Goal: Information Seeking & Learning: Learn about a topic

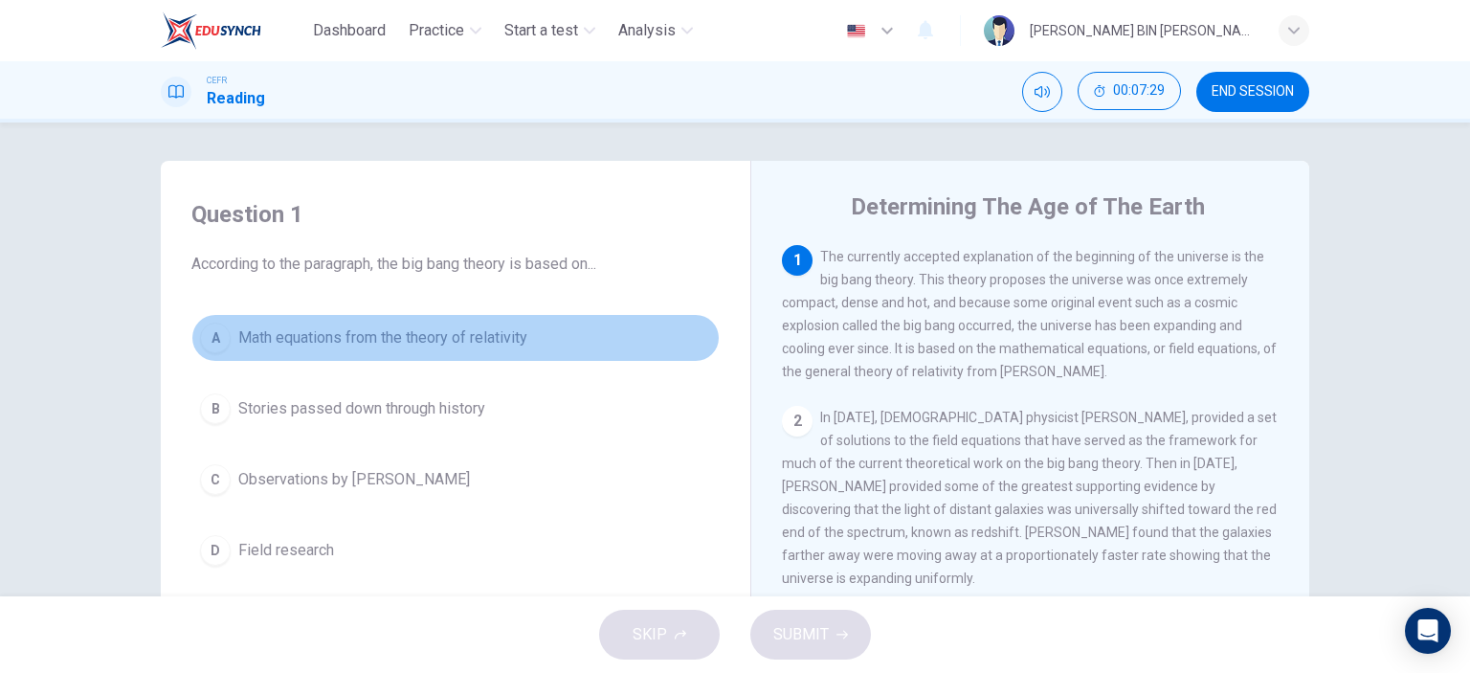
click at [248, 328] on span "Math equations from the theory of relativity" at bounding box center [382, 337] width 289 height 23
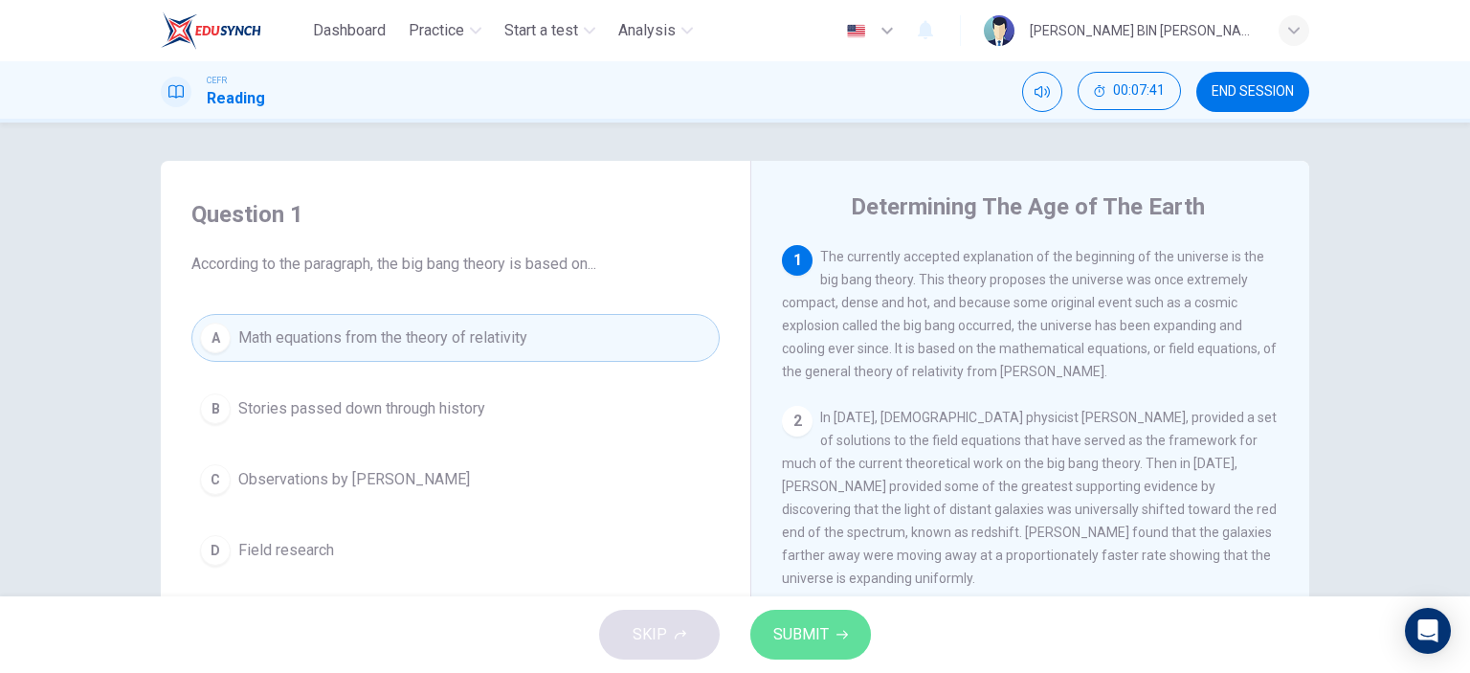
click at [801, 627] on span "SUBMIT" at bounding box center [801, 634] width 56 height 27
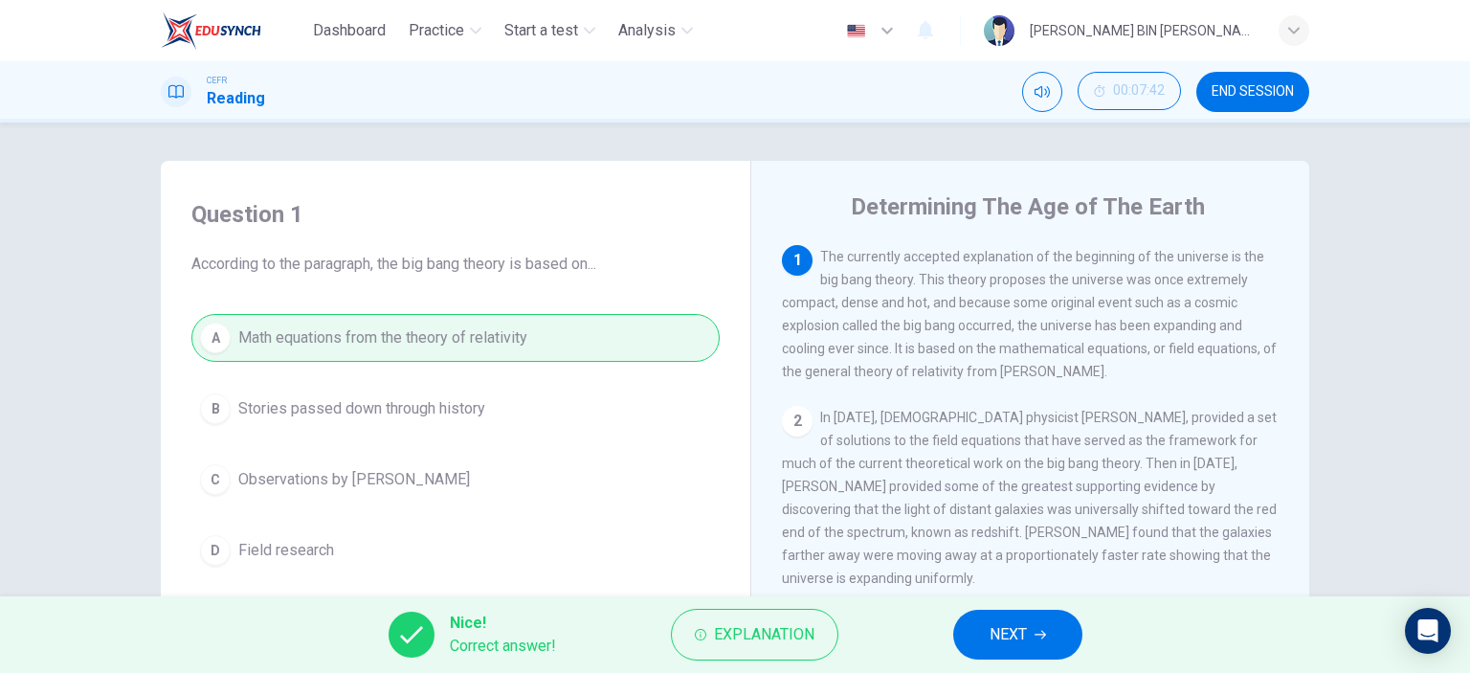
click at [1001, 621] on span "NEXT" at bounding box center [1008, 634] width 37 height 27
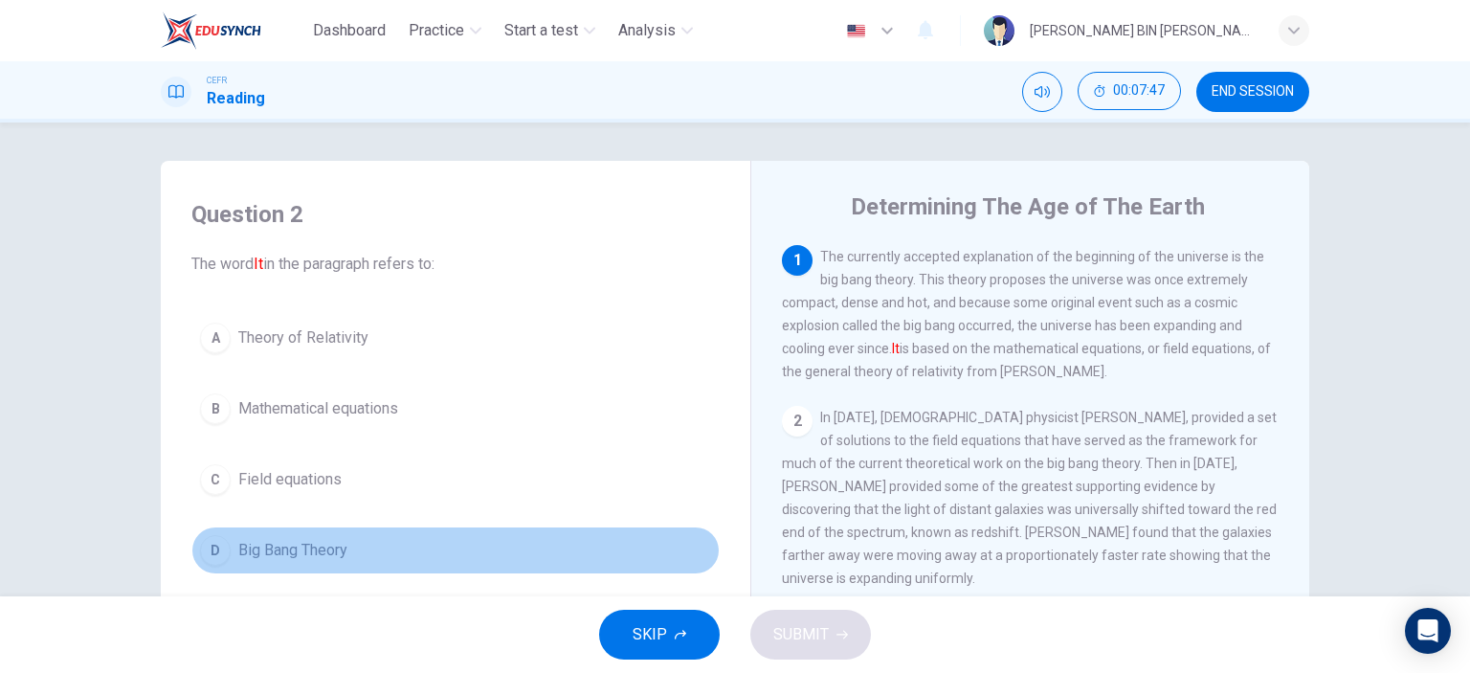
click at [258, 548] on span "Big Bang Theory" at bounding box center [292, 550] width 109 height 23
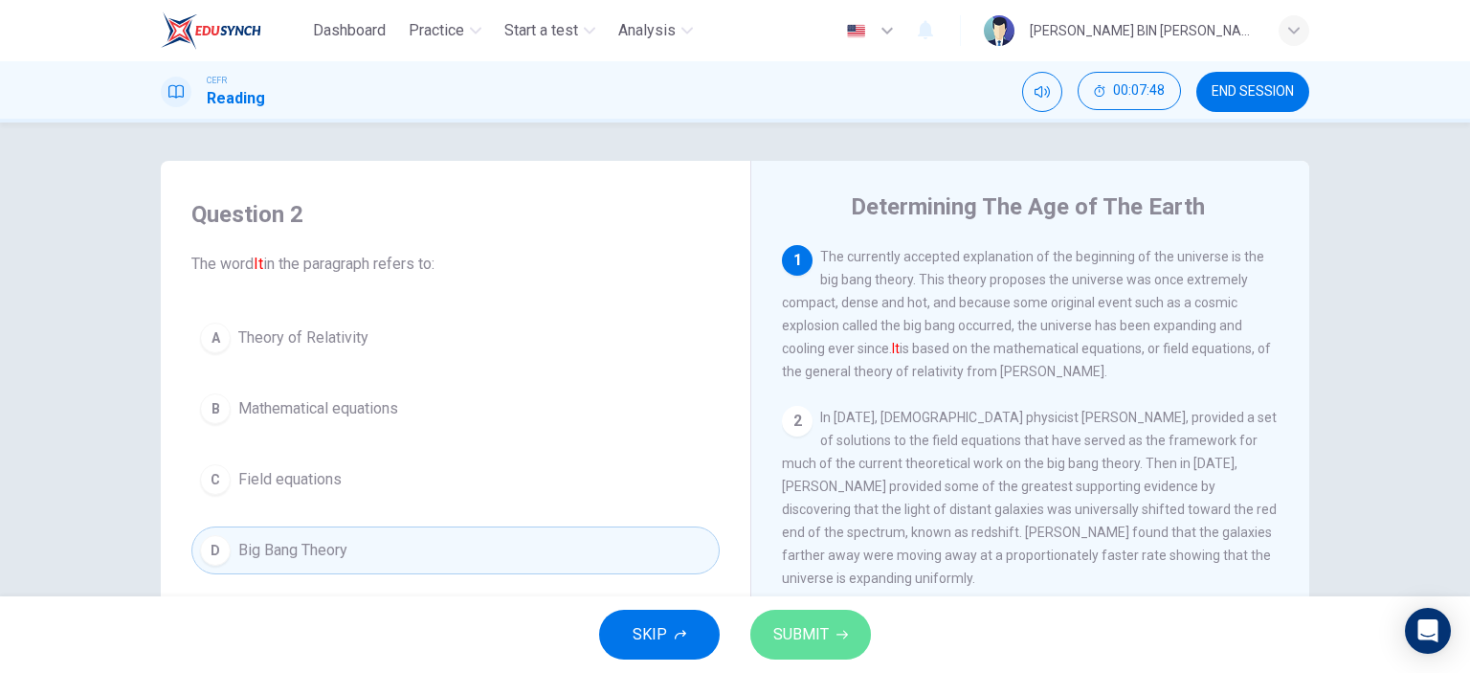
click at [820, 639] on span "SUBMIT" at bounding box center [801, 634] width 56 height 27
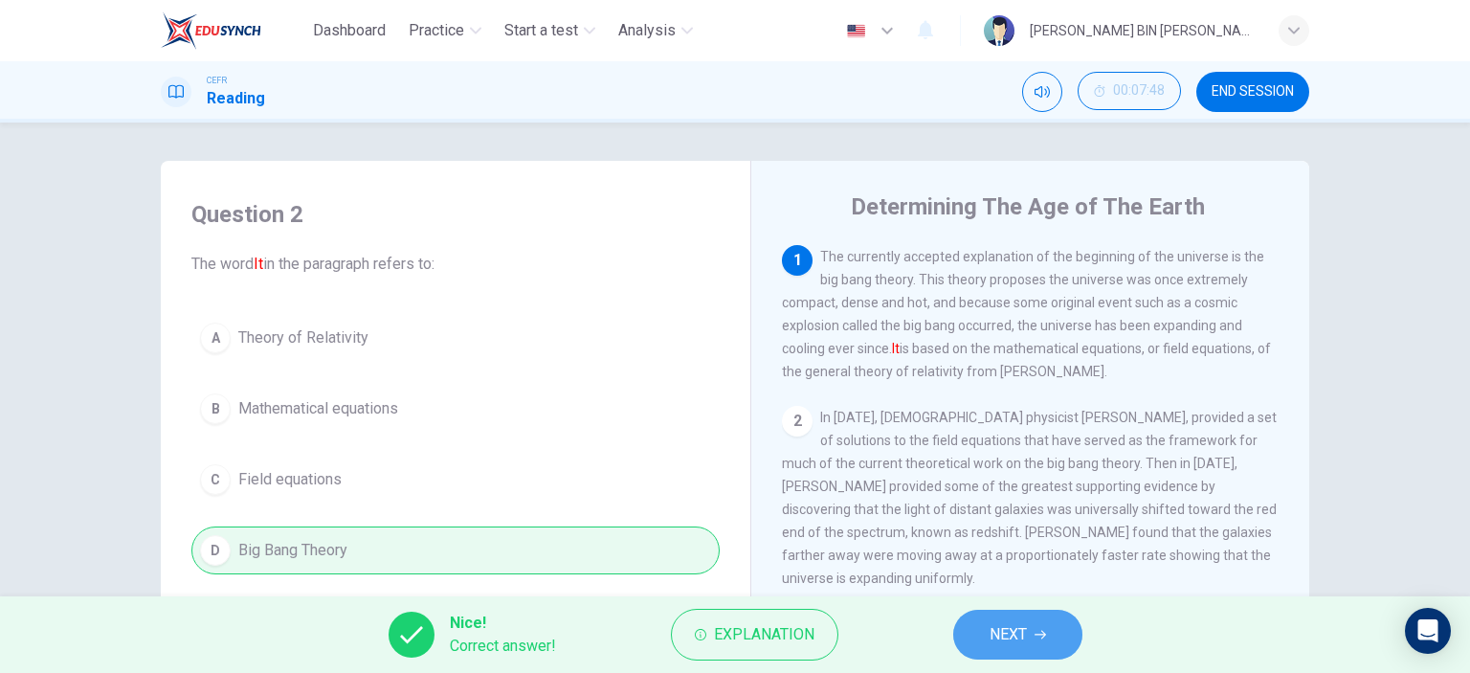
click at [1022, 632] on span "NEXT" at bounding box center [1008, 634] width 37 height 27
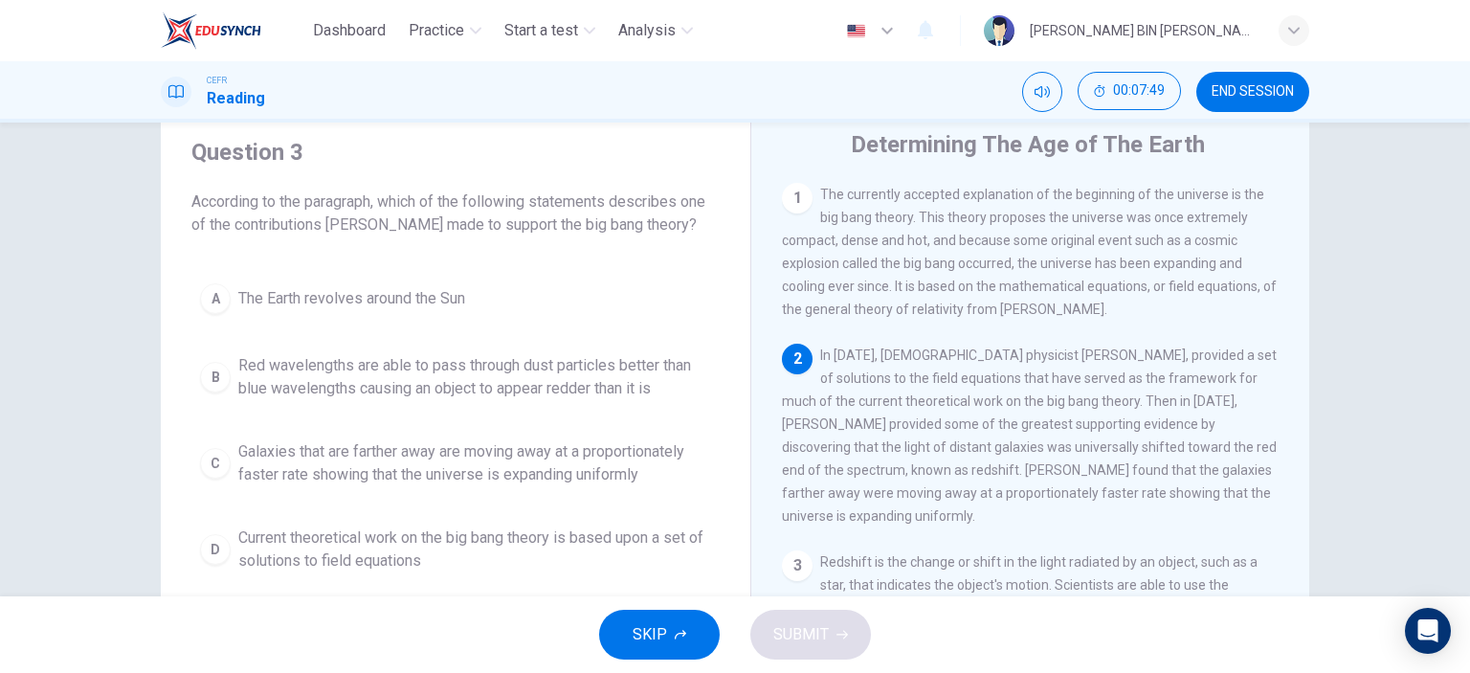
scroll to position [96, 0]
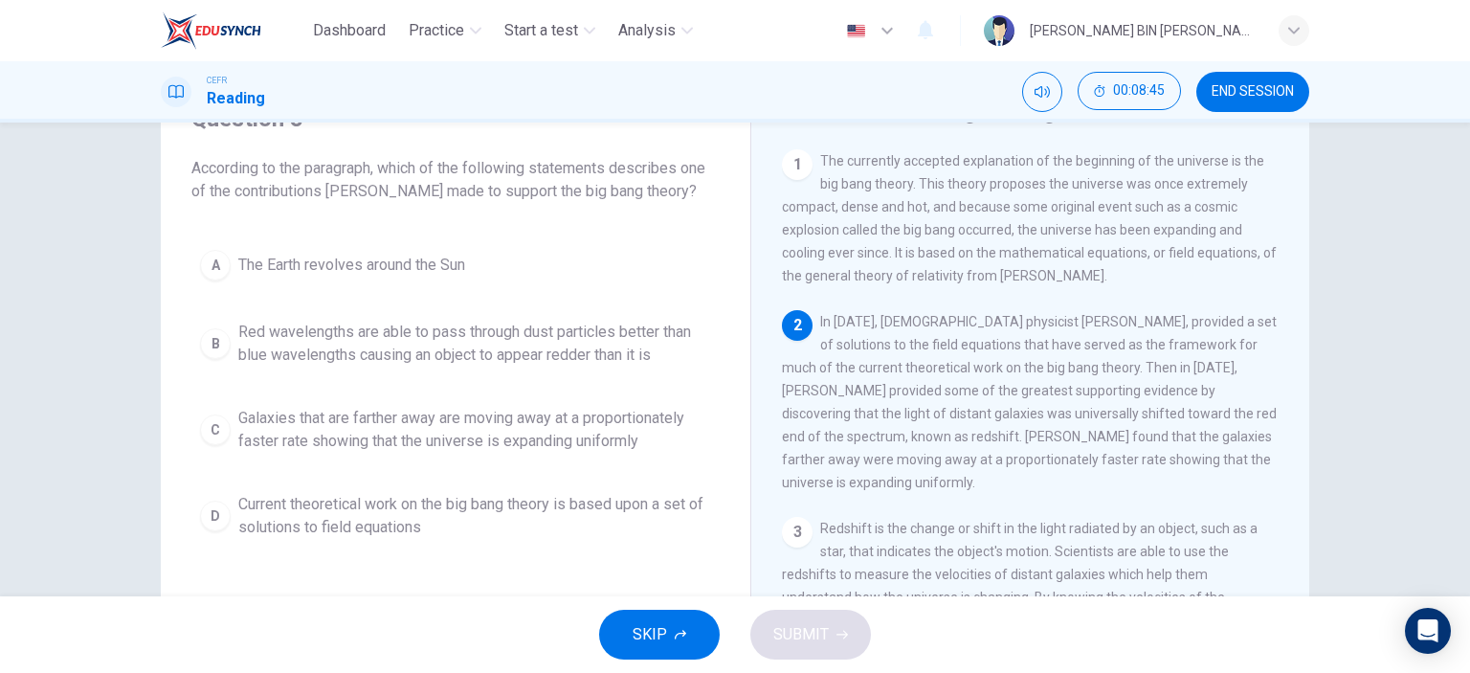
click at [498, 435] on span "Galaxies that are farther away are moving away at a proportionately faster rate…" at bounding box center [474, 430] width 473 height 46
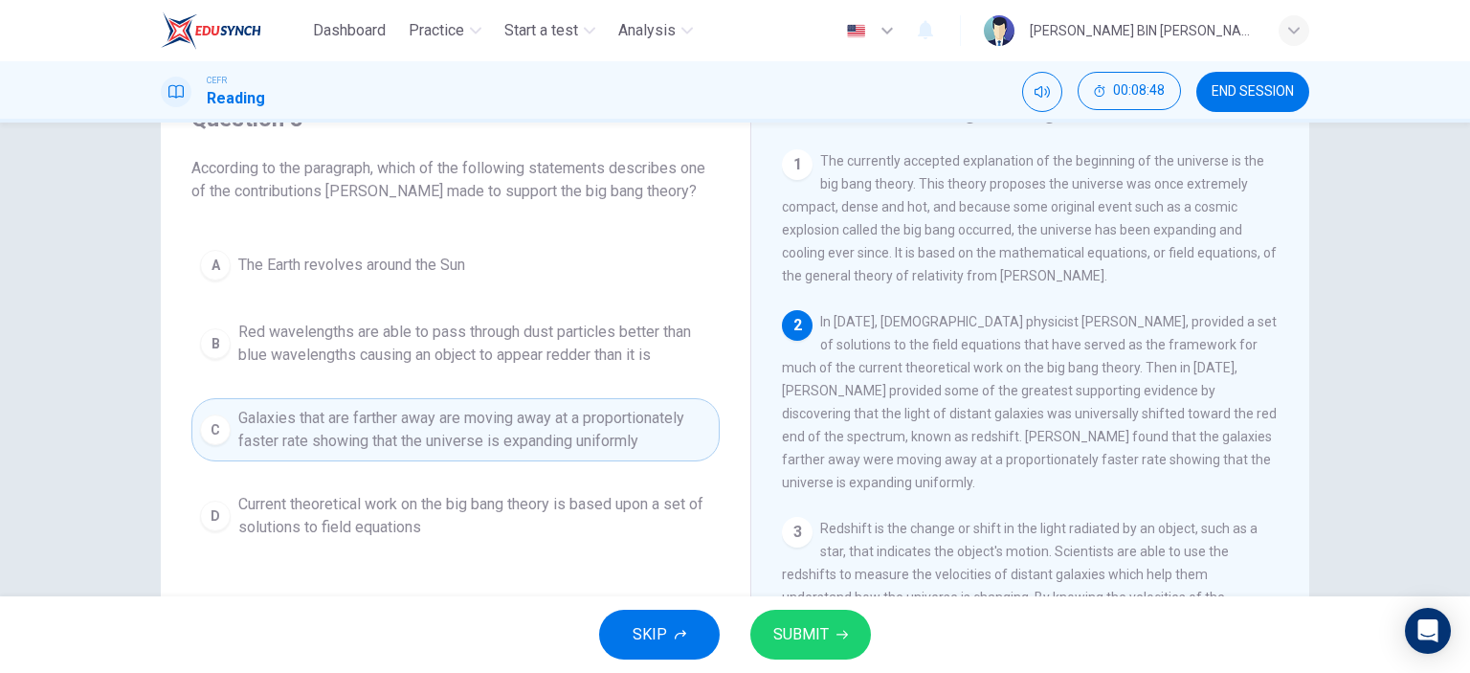
click at [823, 642] on span "SUBMIT" at bounding box center [801, 634] width 56 height 27
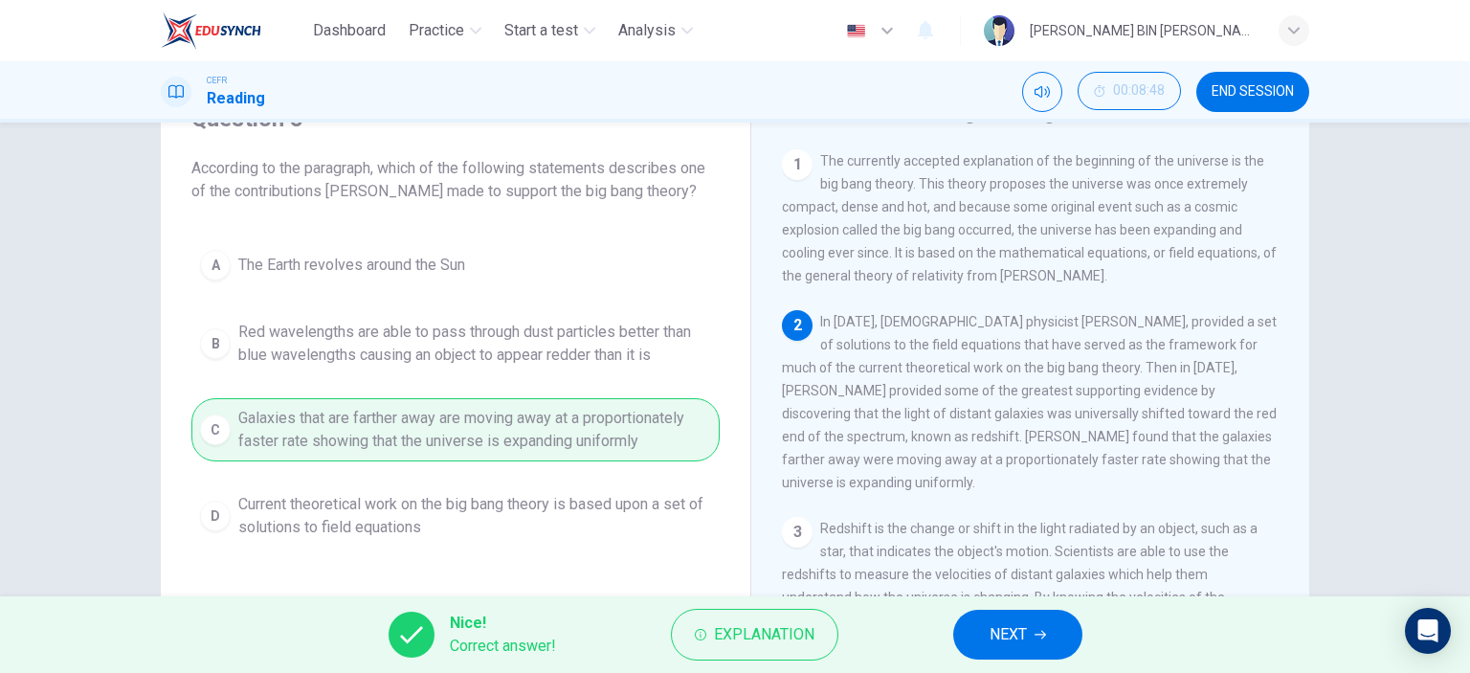
click at [1005, 635] on span "NEXT" at bounding box center [1008, 634] width 37 height 27
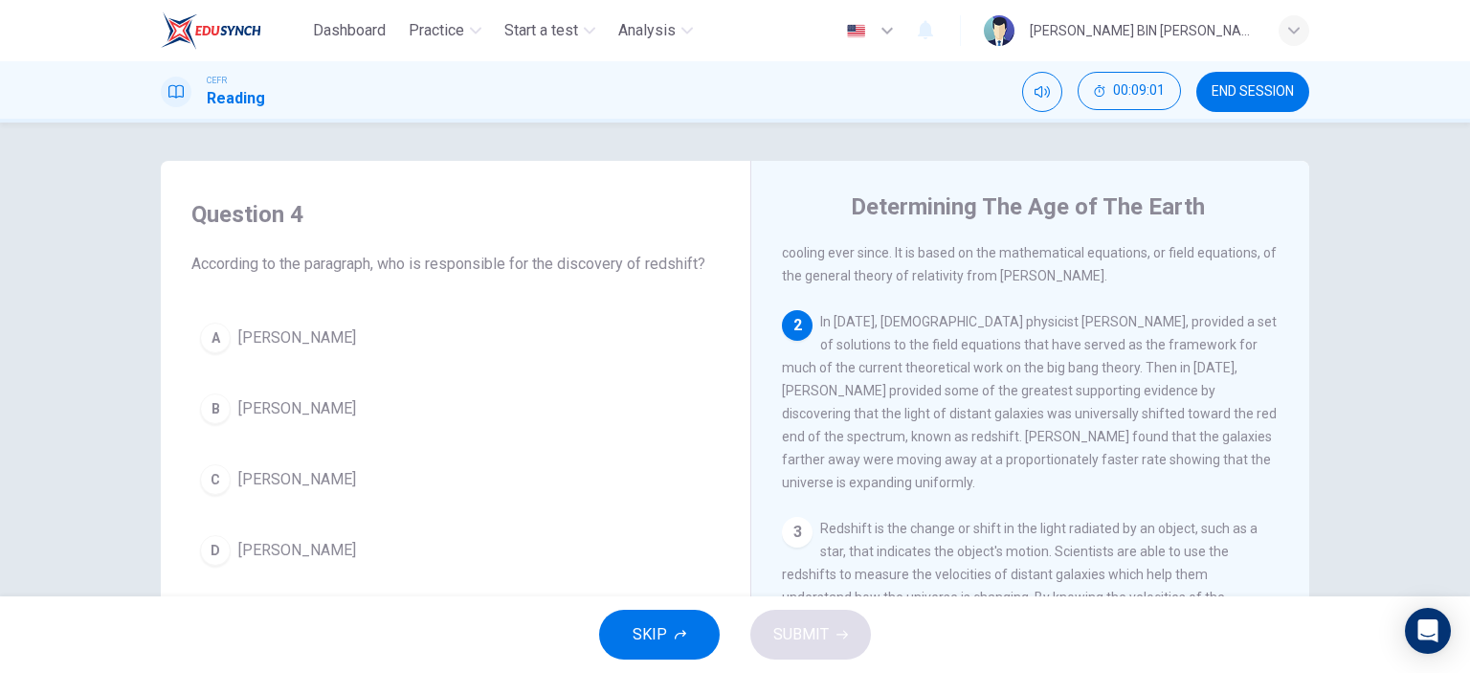
click at [284, 417] on span "Edwinn Hubble" at bounding box center [297, 408] width 118 height 23
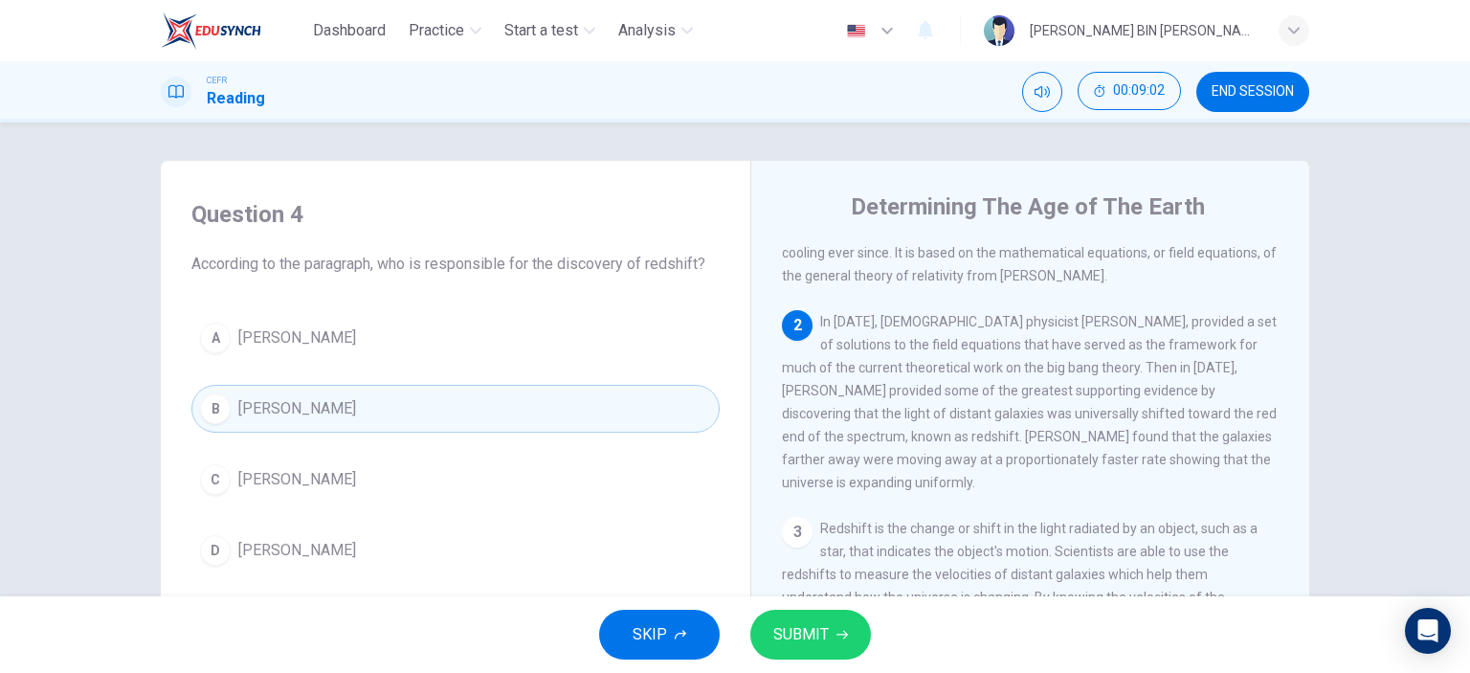
click at [850, 646] on button "SUBMIT" at bounding box center [810, 635] width 121 height 50
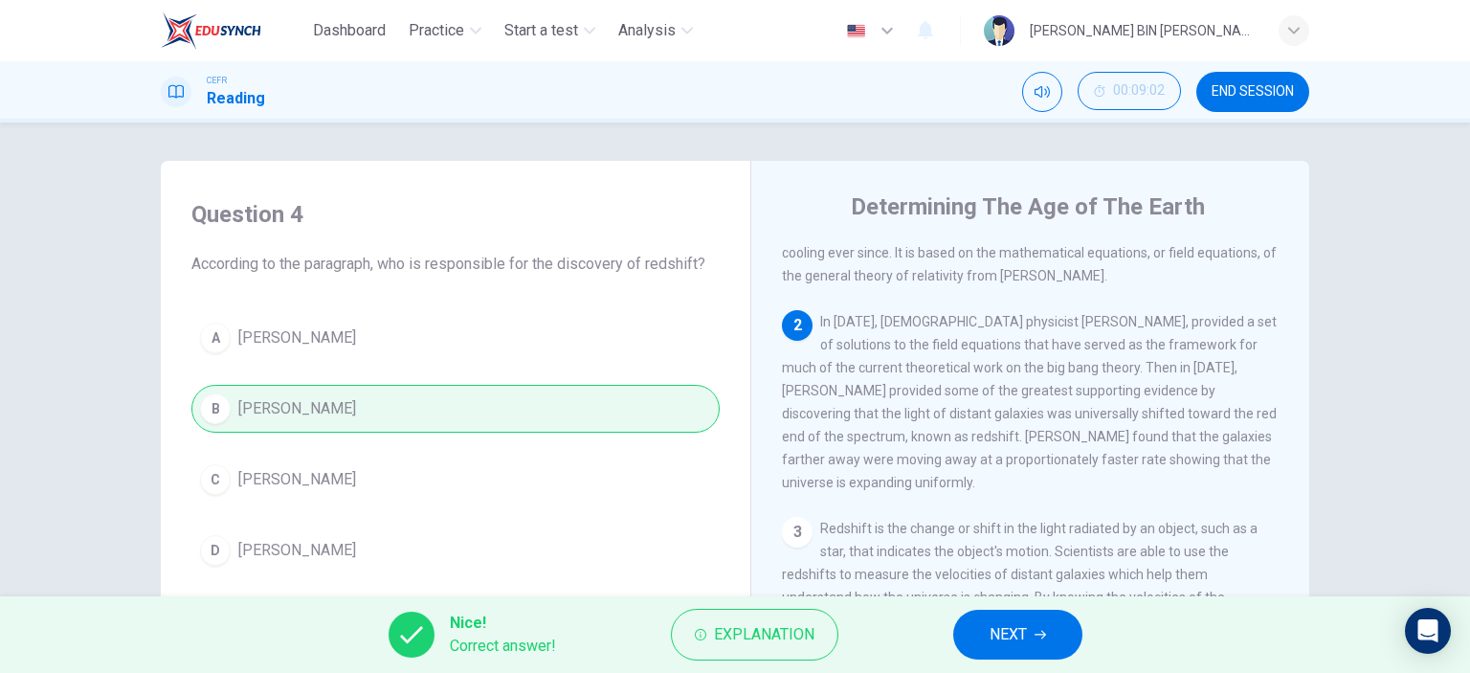
click at [995, 630] on span "NEXT" at bounding box center [1008, 634] width 37 height 27
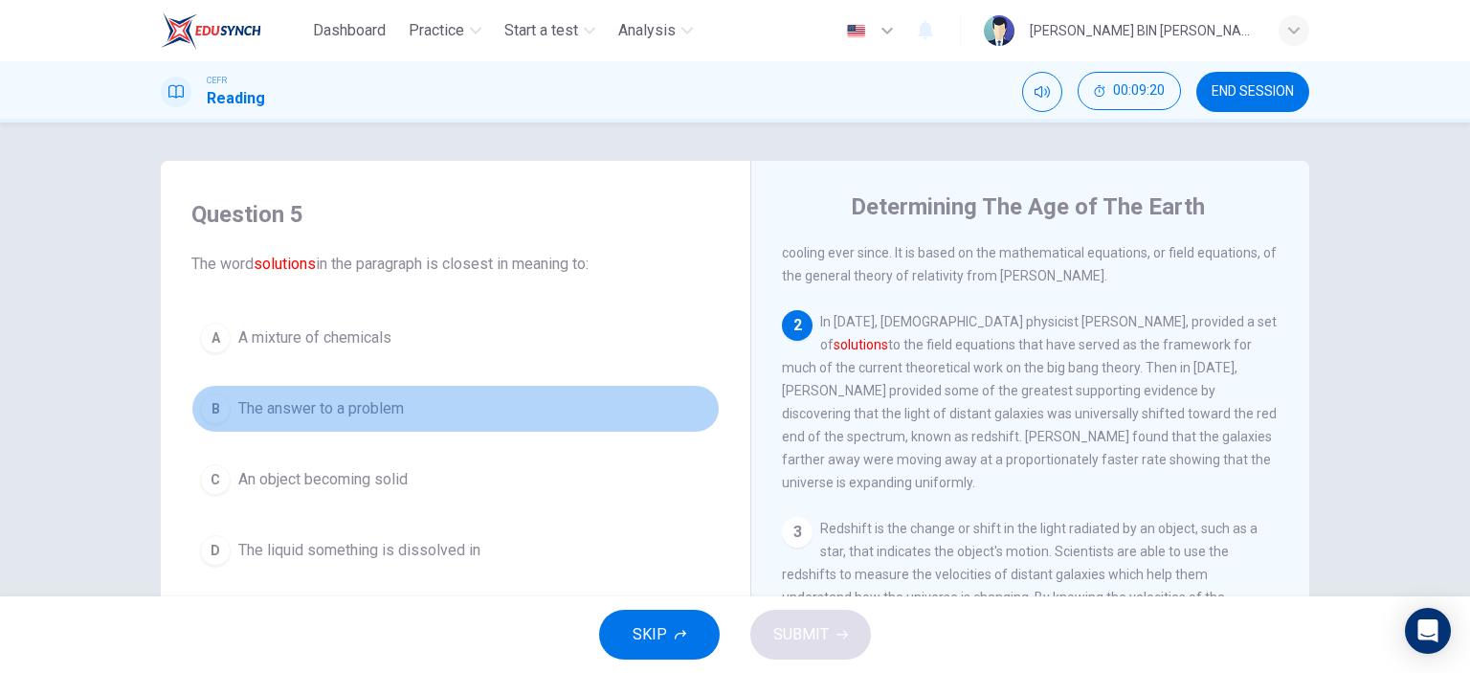
click at [360, 401] on span "The answer to a problem" at bounding box center [321, 408] width 166 height 23
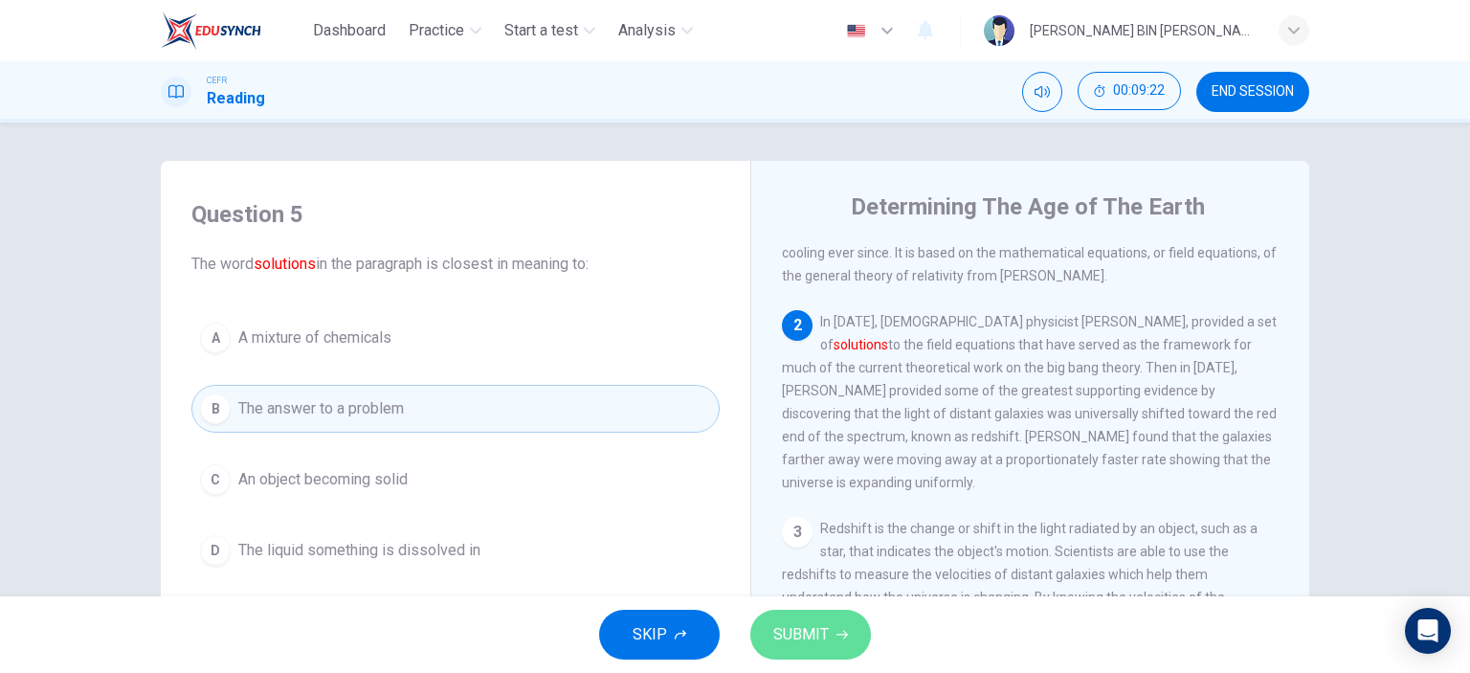
click at [798, 646] on span "SUBMIT" at bounding box center [801, 634] width 56 height 27
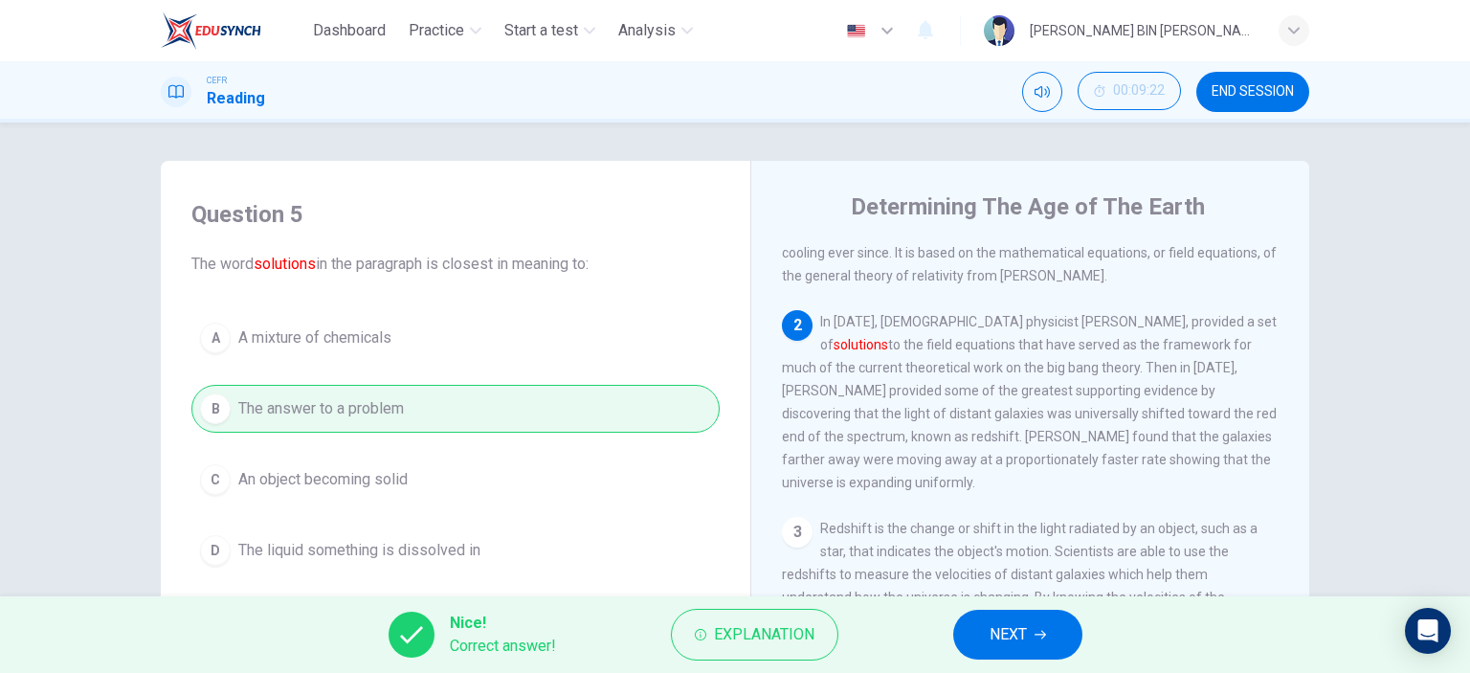
click at [1021, 646] on span "NEXT" at bounding box center [1008, 634] width 37 height 27
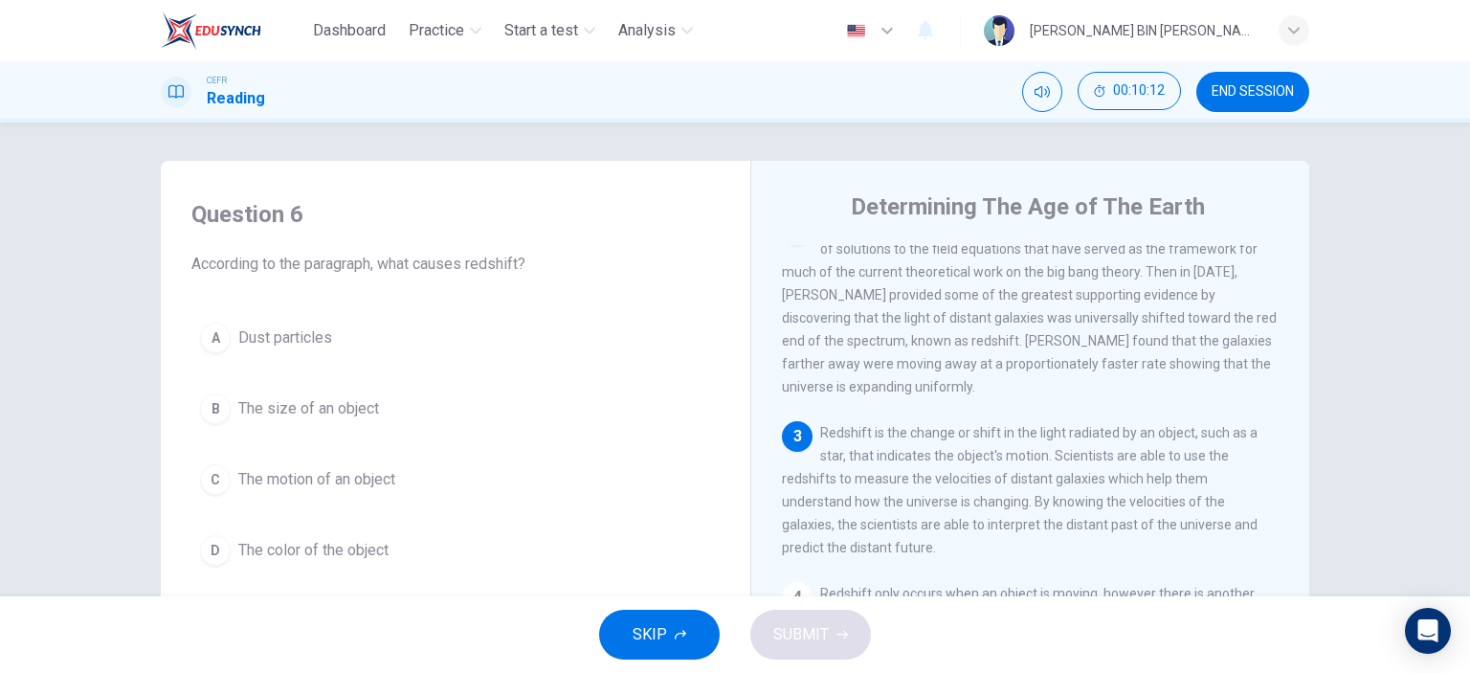
scroll to position [287, 0]
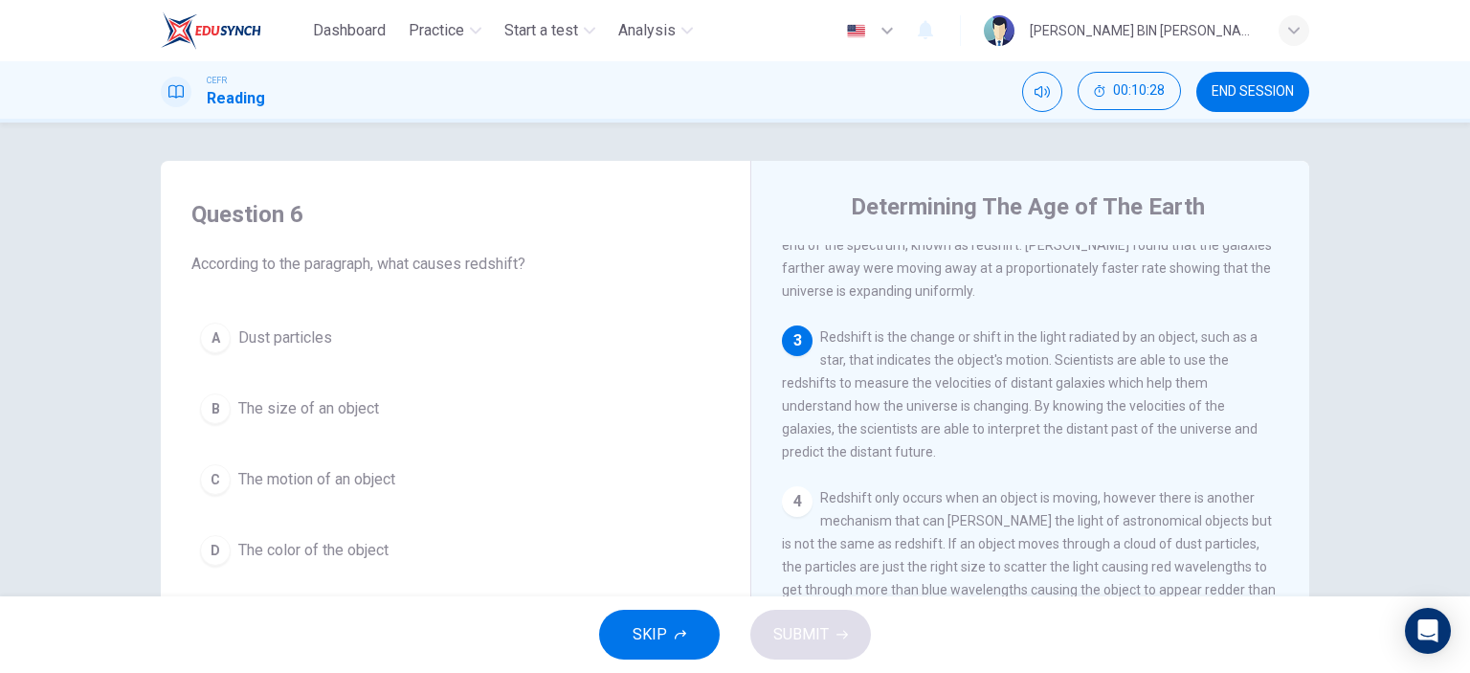
click at [304, 549] on span "The color of the object" at bounding box center [313, 550] width 150 height 23
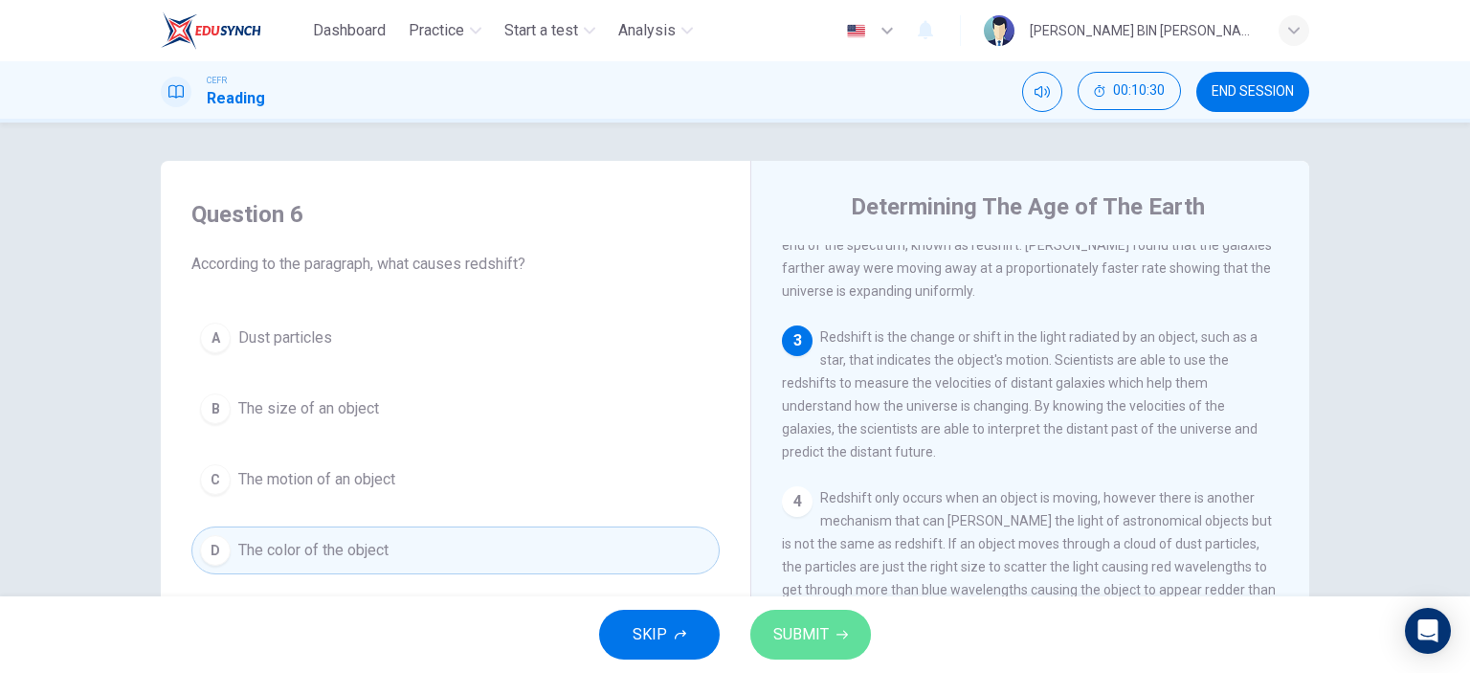
click at [813, 650] on button "SUBMIT" at bounding box center [810, 635] width 121 height 50
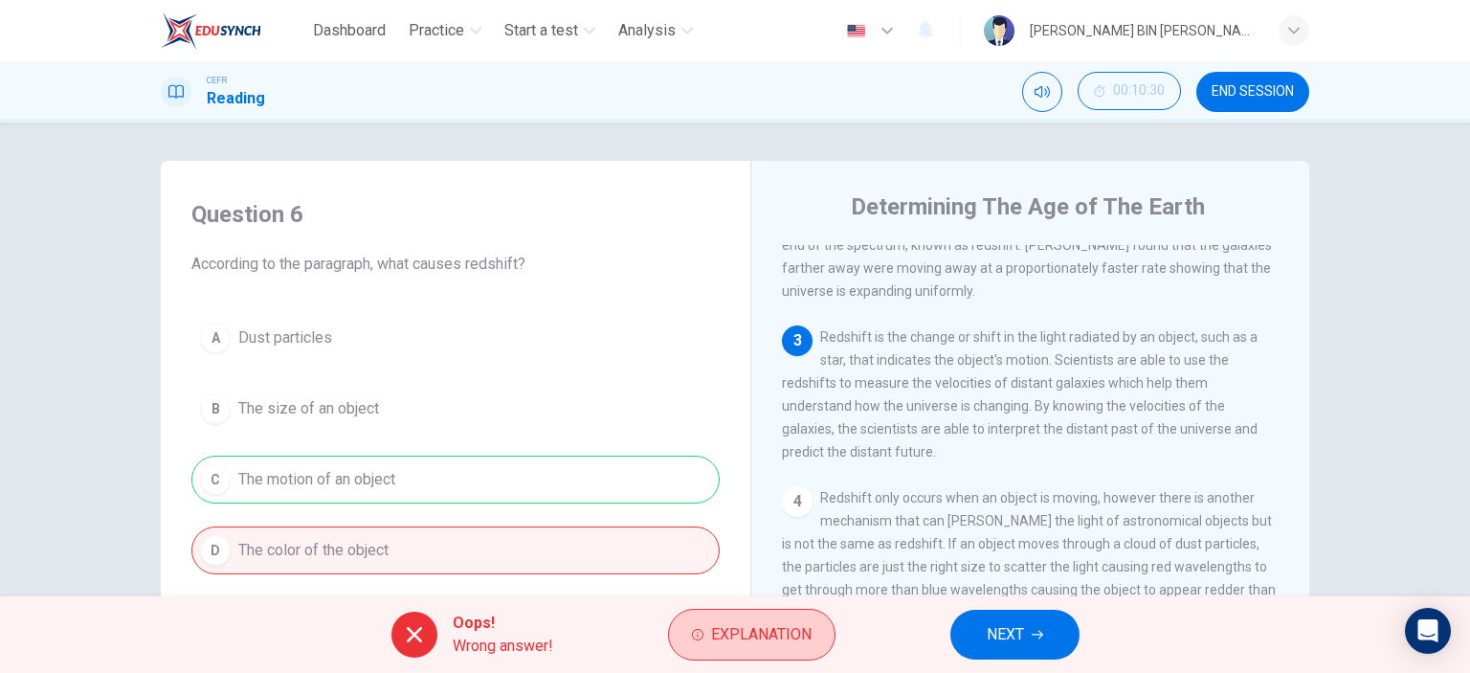
click at [792, 635] on span "Explanation" at bounding box center [761, 634] width 100 height 27
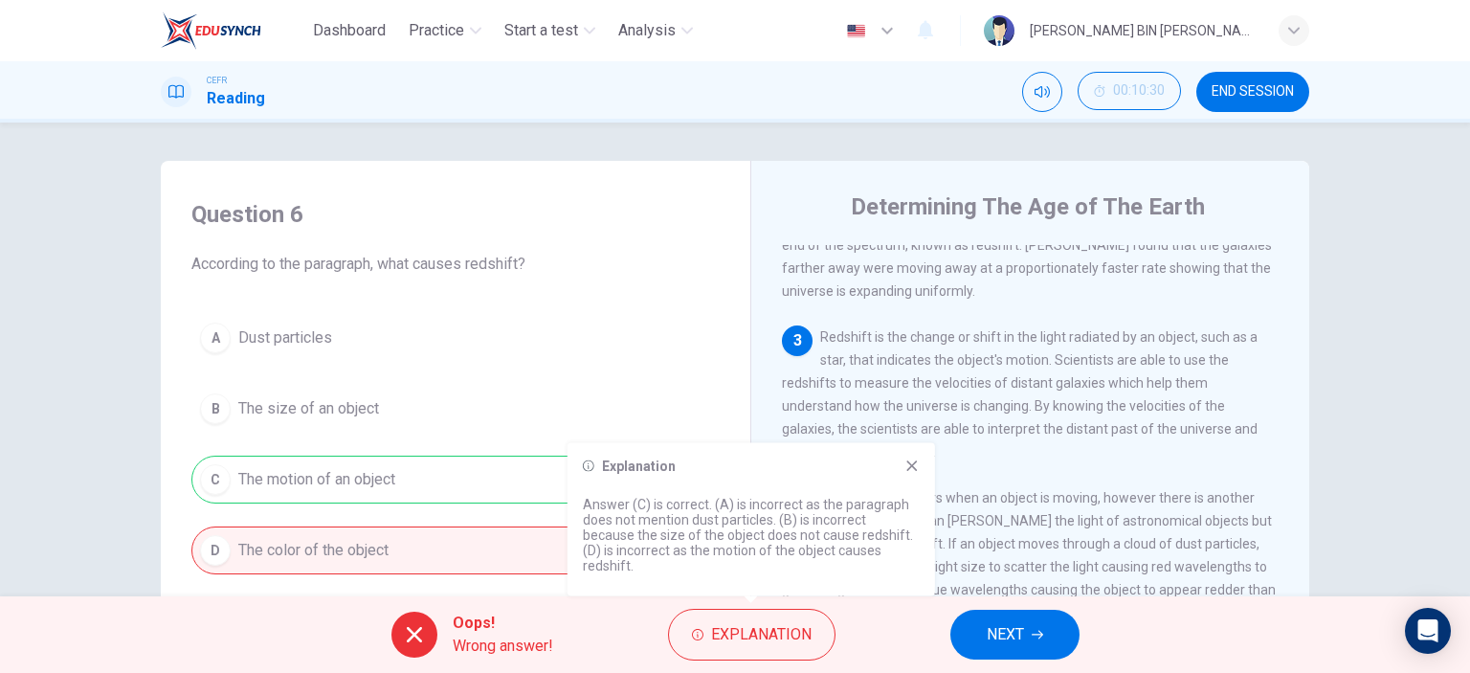
click at [993, 580] on span "Redshift only occurs when an object is moving, however there is another mechani…" at bounding box center [1029, 566] width 494 height 153
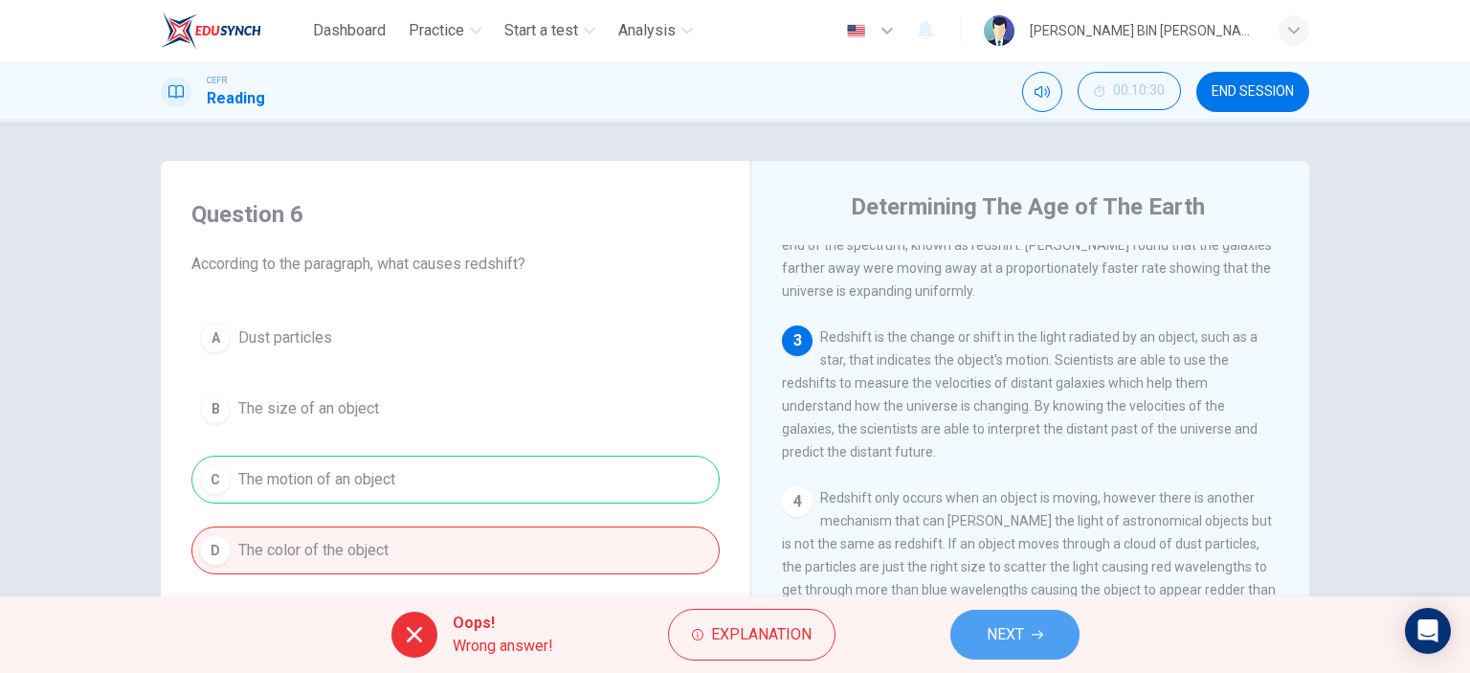
click at [1014, 626] on span "NEXT" at bounding box center [1005, 634] width 37 height 27
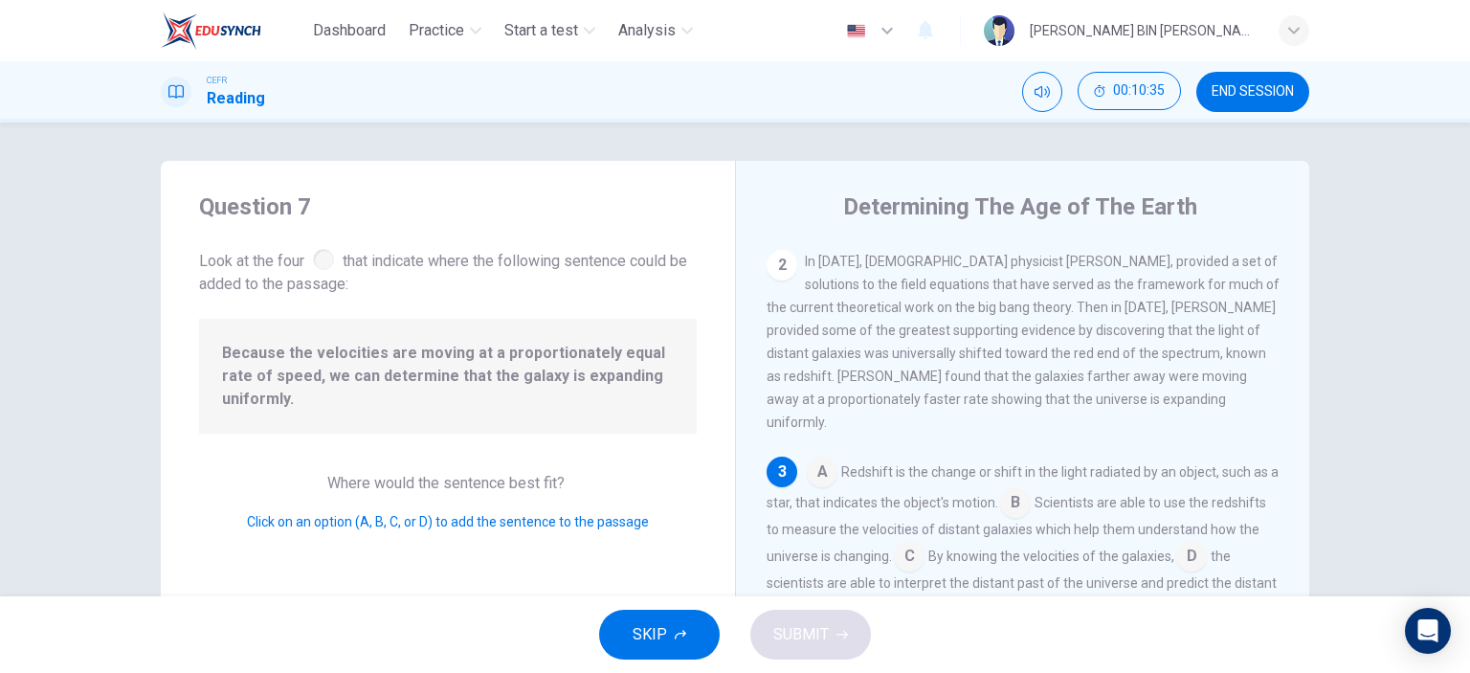
scroll to position [252, 0]
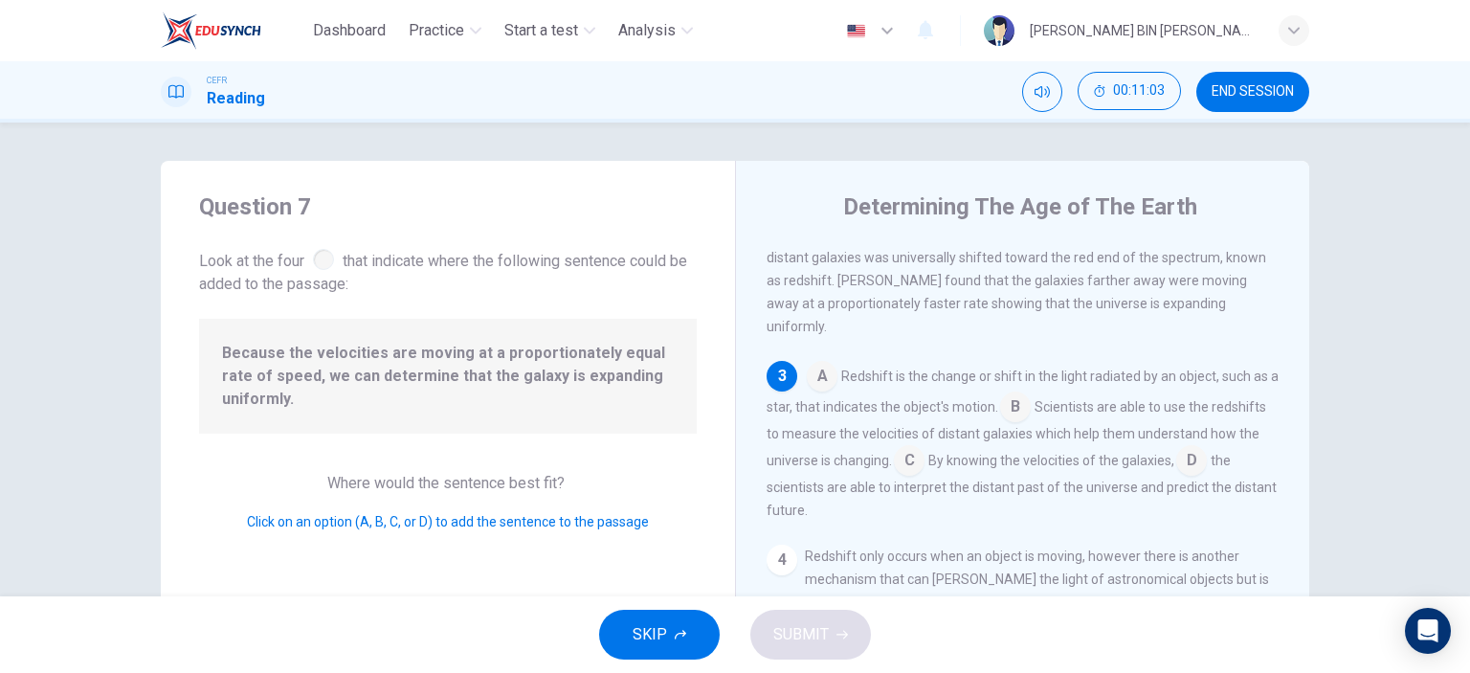
click at [1022, 408] on input at bounding box center [1015, 408] width 31 height 31
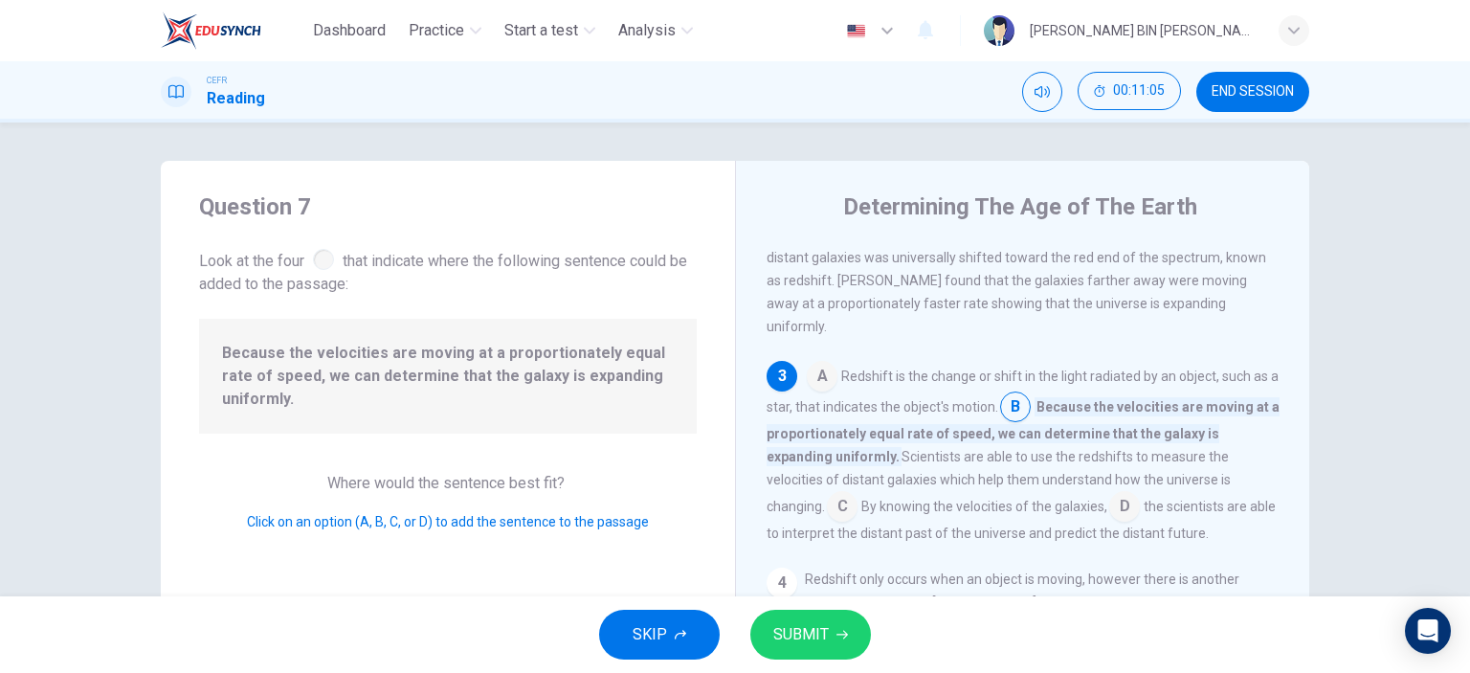
click at [847, 496] on input at bounding box center [842, 508] width 31 height 31
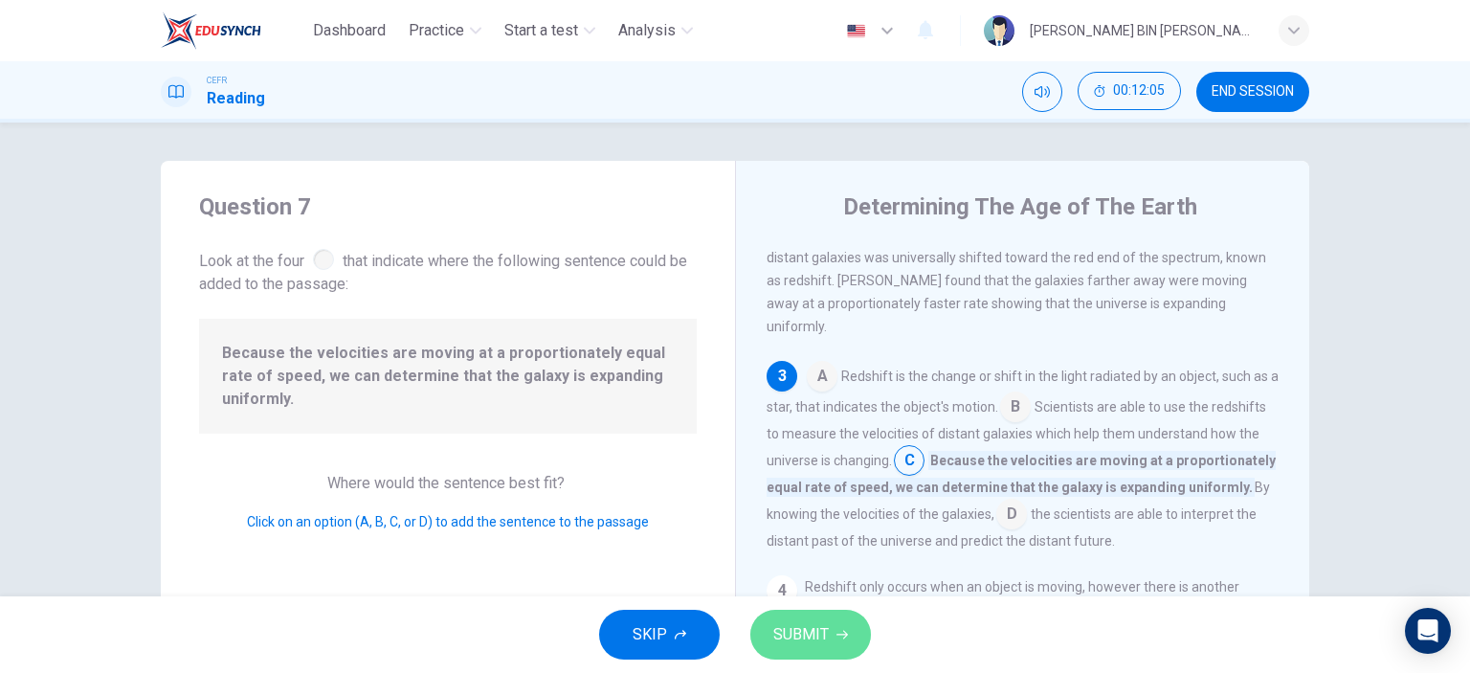
click at [841, 633] on icon "button" at bounding box center [841, 634] width 11 height 11
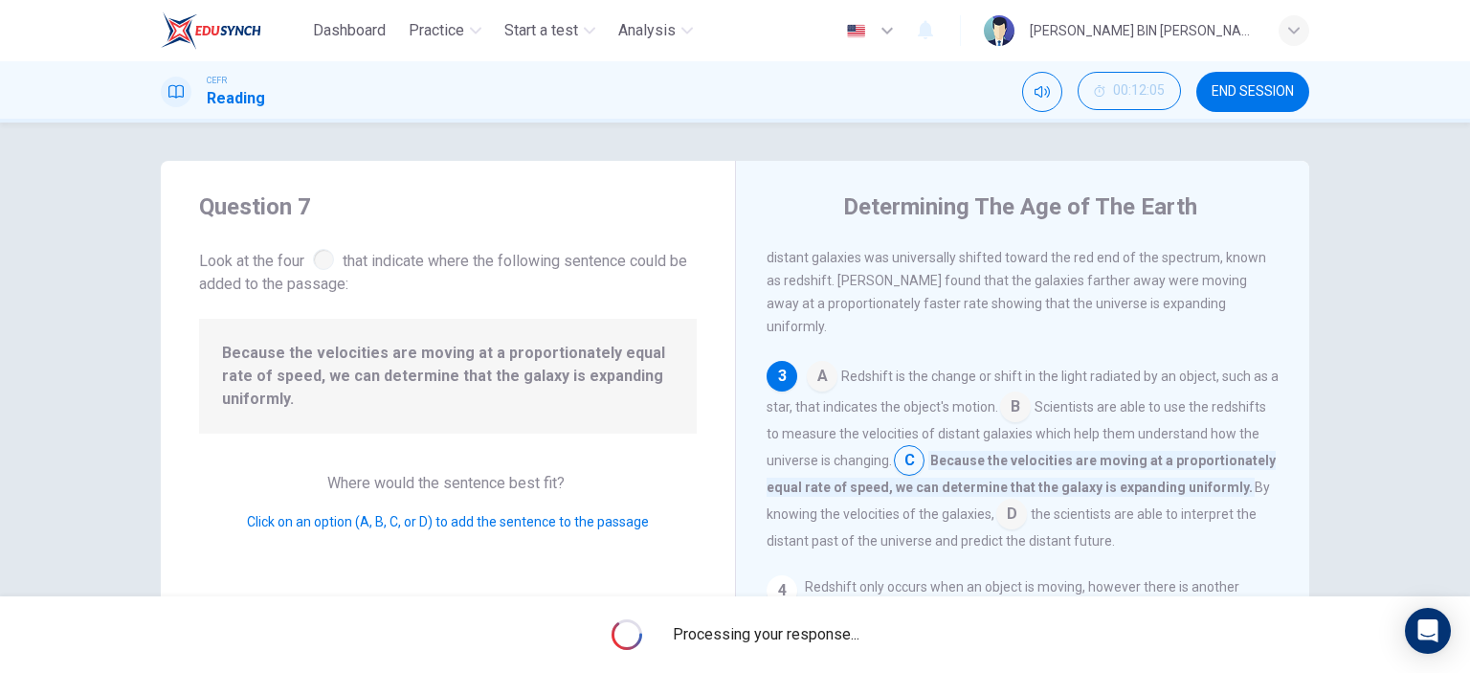
scroll to position [347, 0]
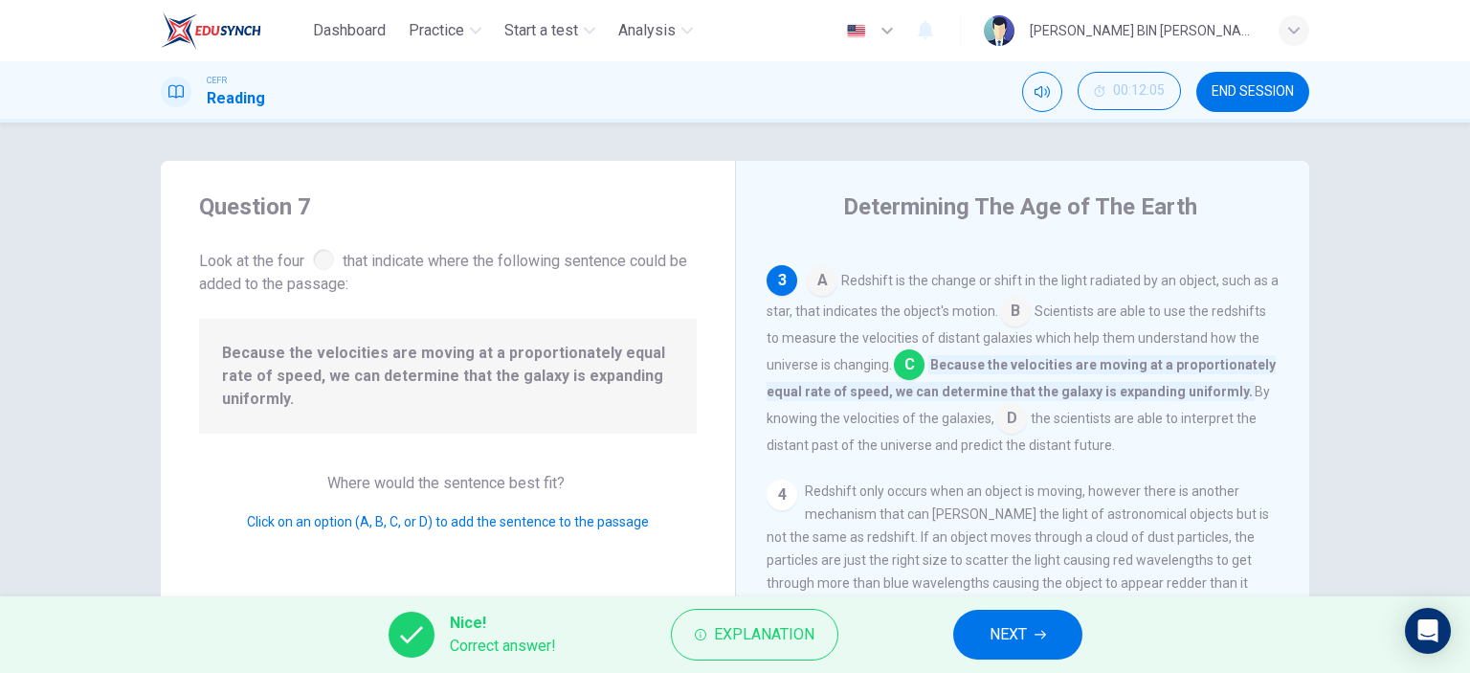
click at [1047, 626] on button "NEXT" at bounding box center [1017, 635] width 129 height 50
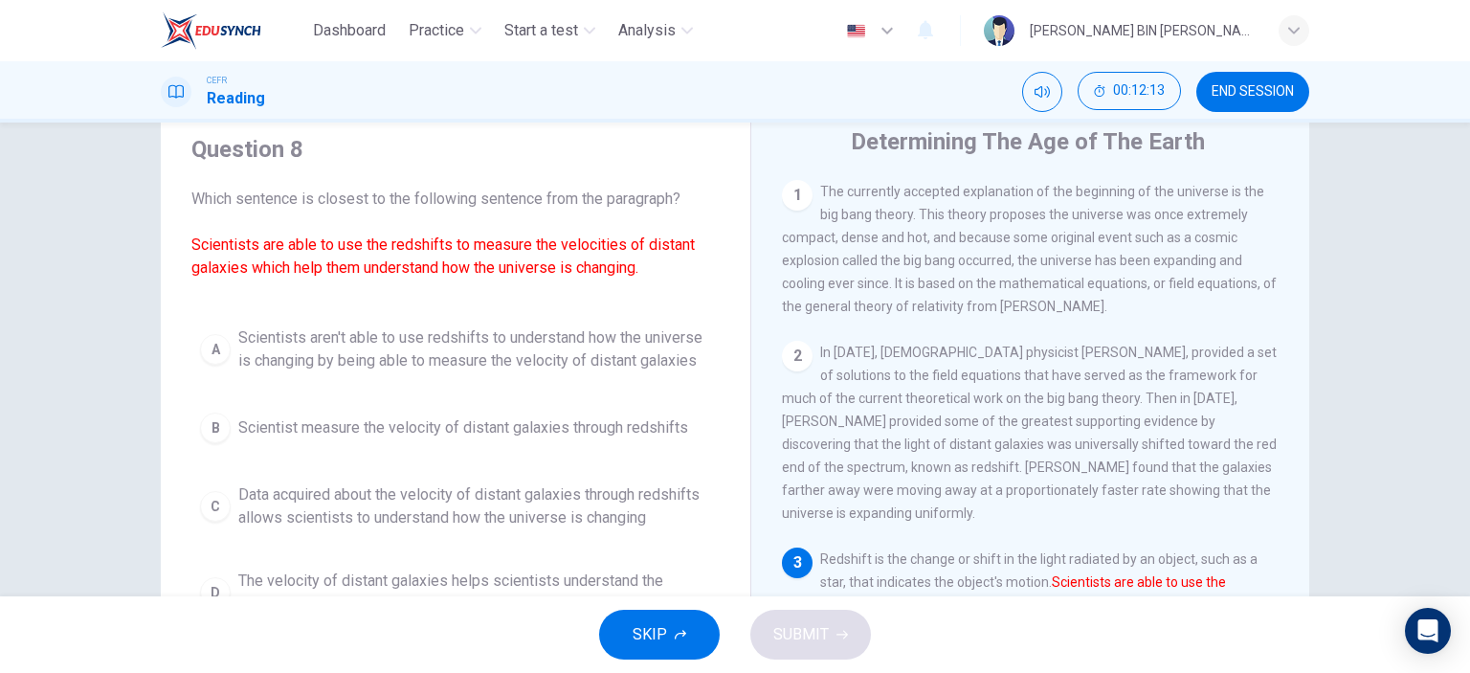
scroll to position [96, 0]
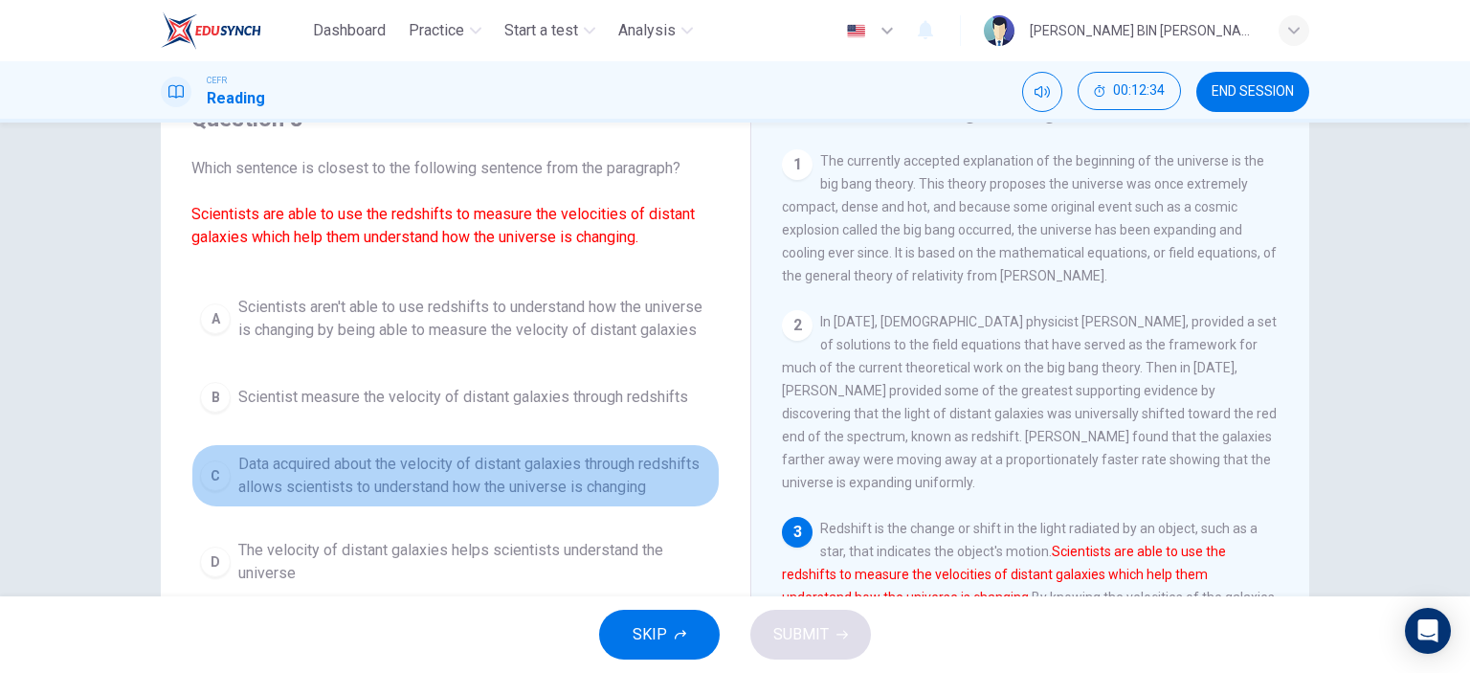
click at [279, 503] on button "C Data acquired about the velocity of distant galaxies through redshifts allows…" at bounding box center [455, 475] width 528 height 63
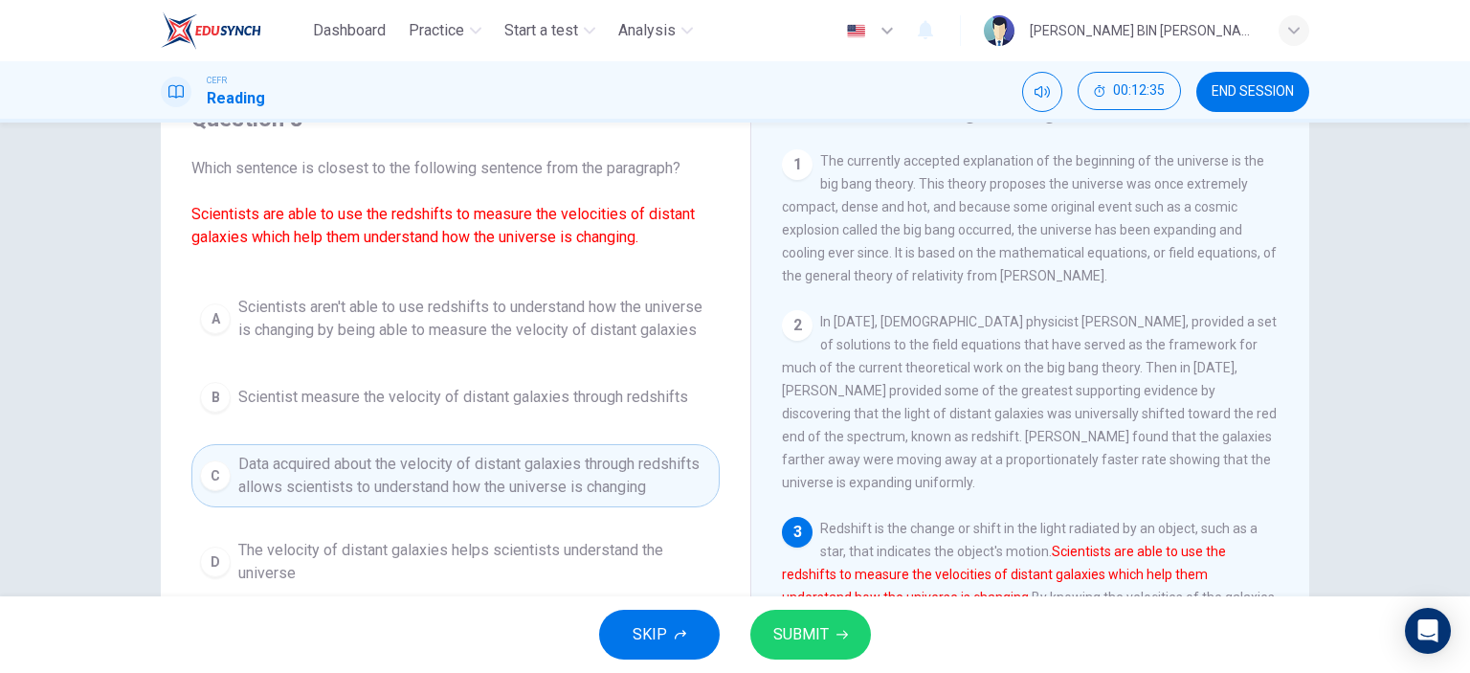
click at [792, 635] on span "SUBMIT" at bounding box center [801, 634] width 56 height 27
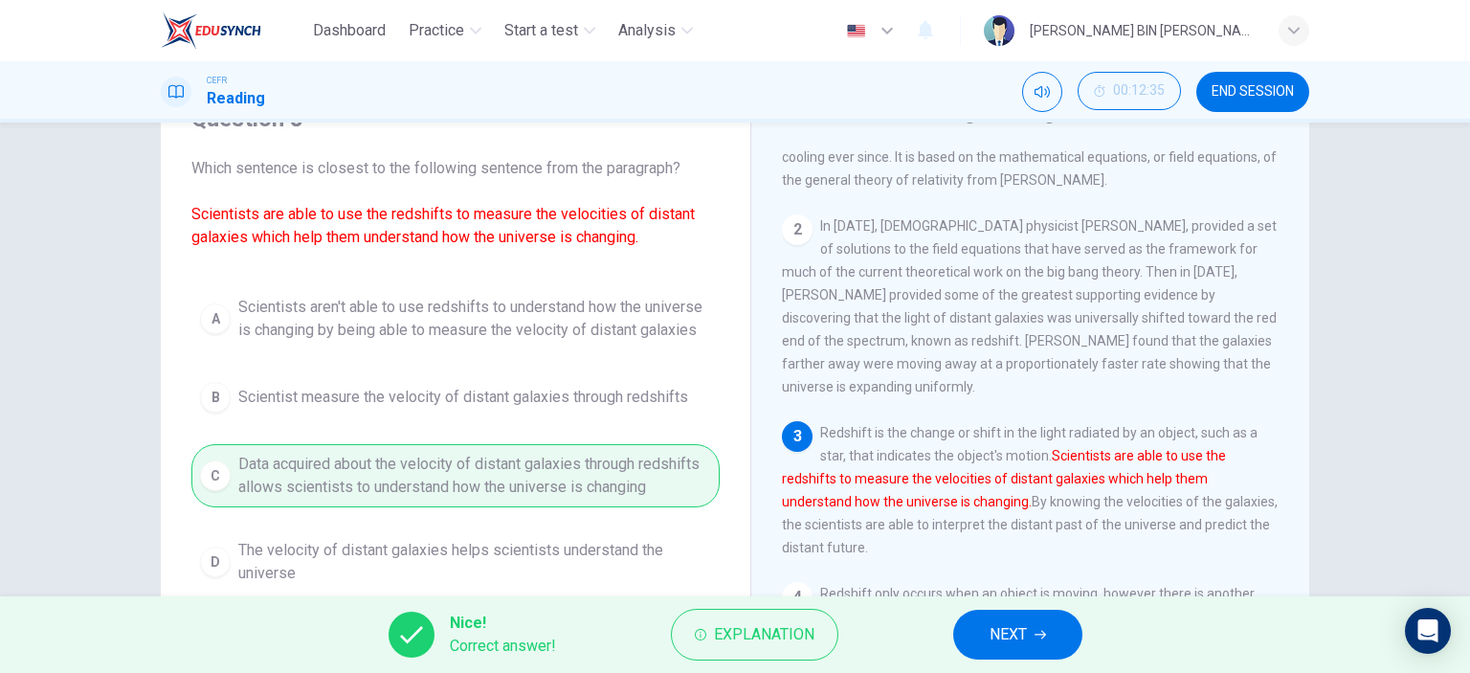
scroll to position [191, 0]
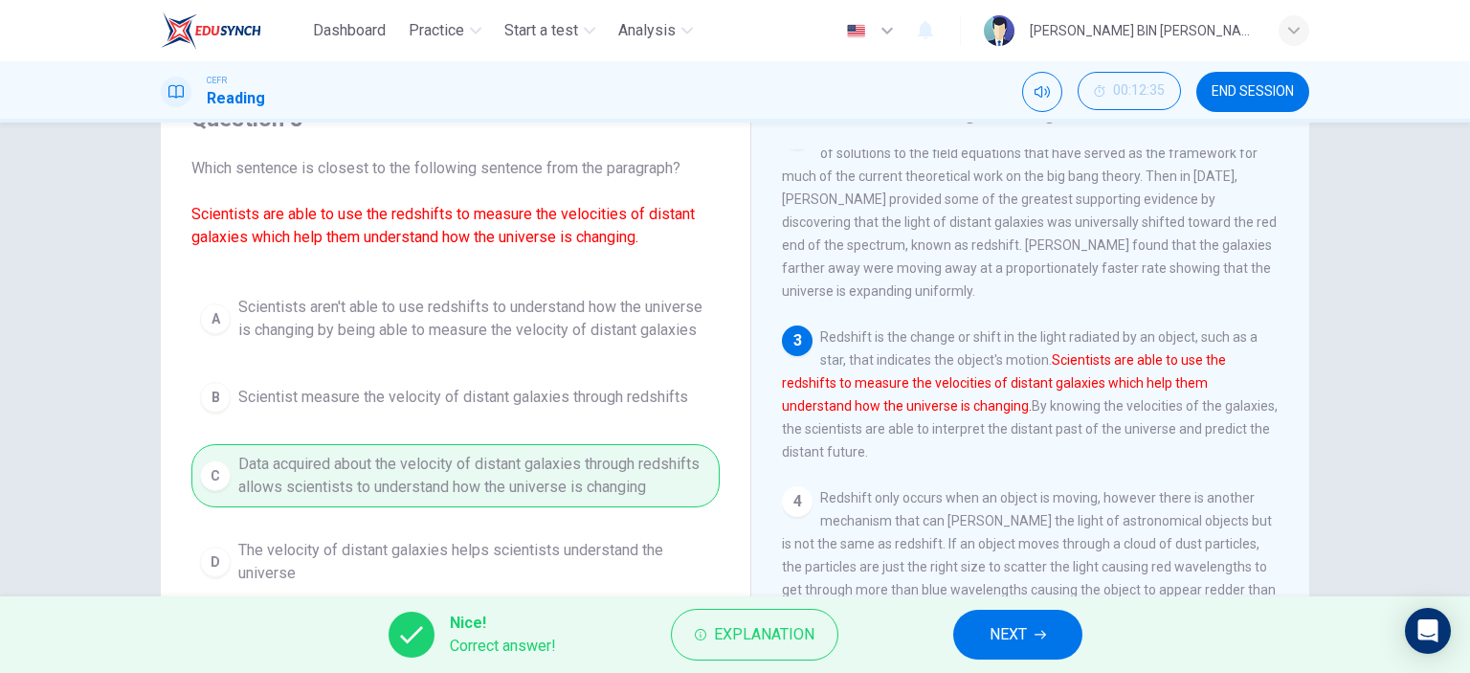
click at [1011, 635] on span "NEXT" at bounding box center [1008, 634] width 37 height 27
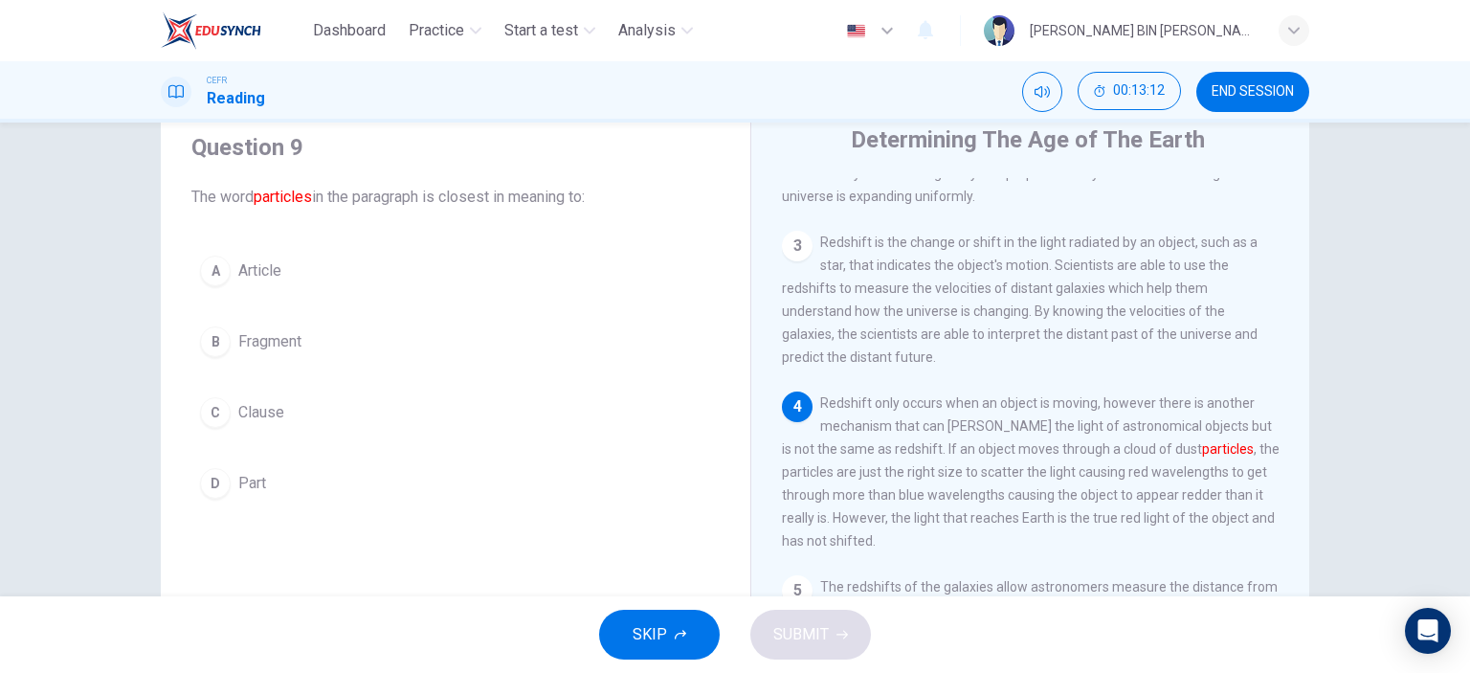
scroll to position [96, 0]
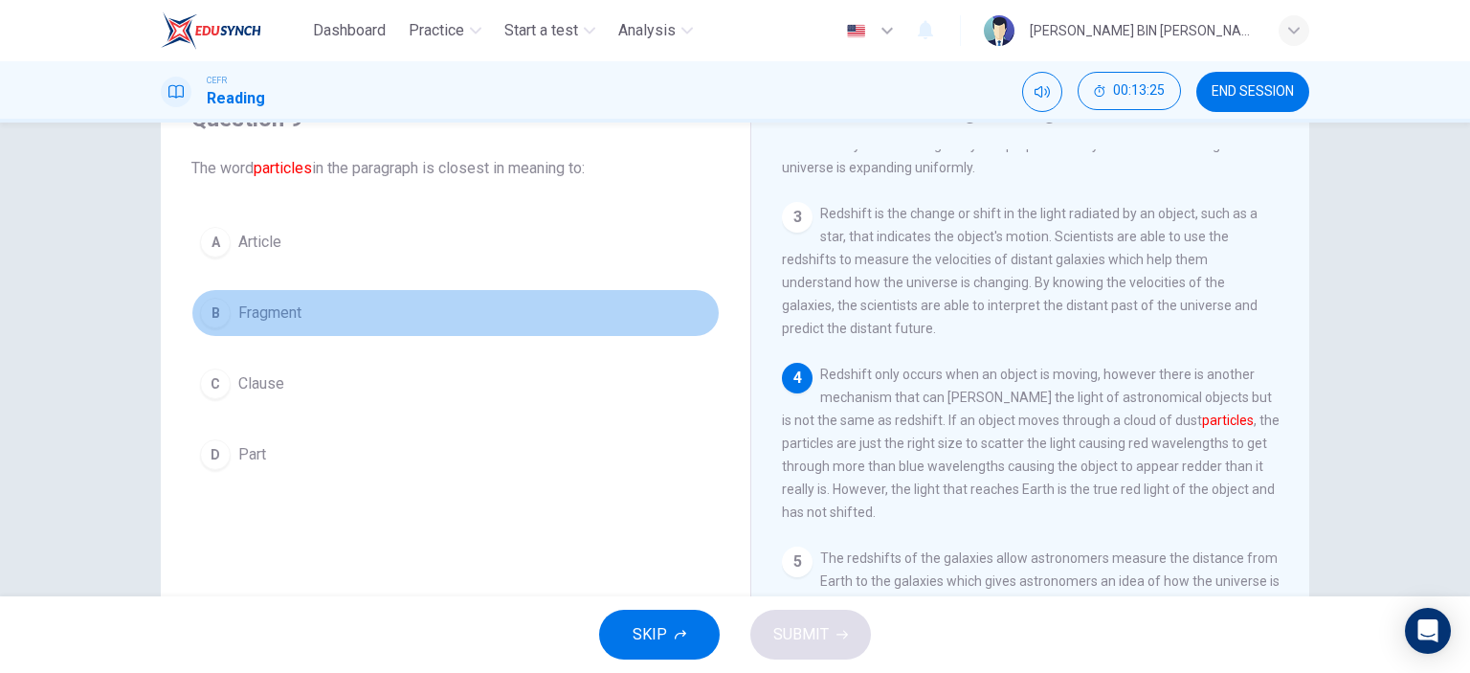
click at [285, 310] on span "Fragment" at bounding box center [269, 312] width 63 height 23
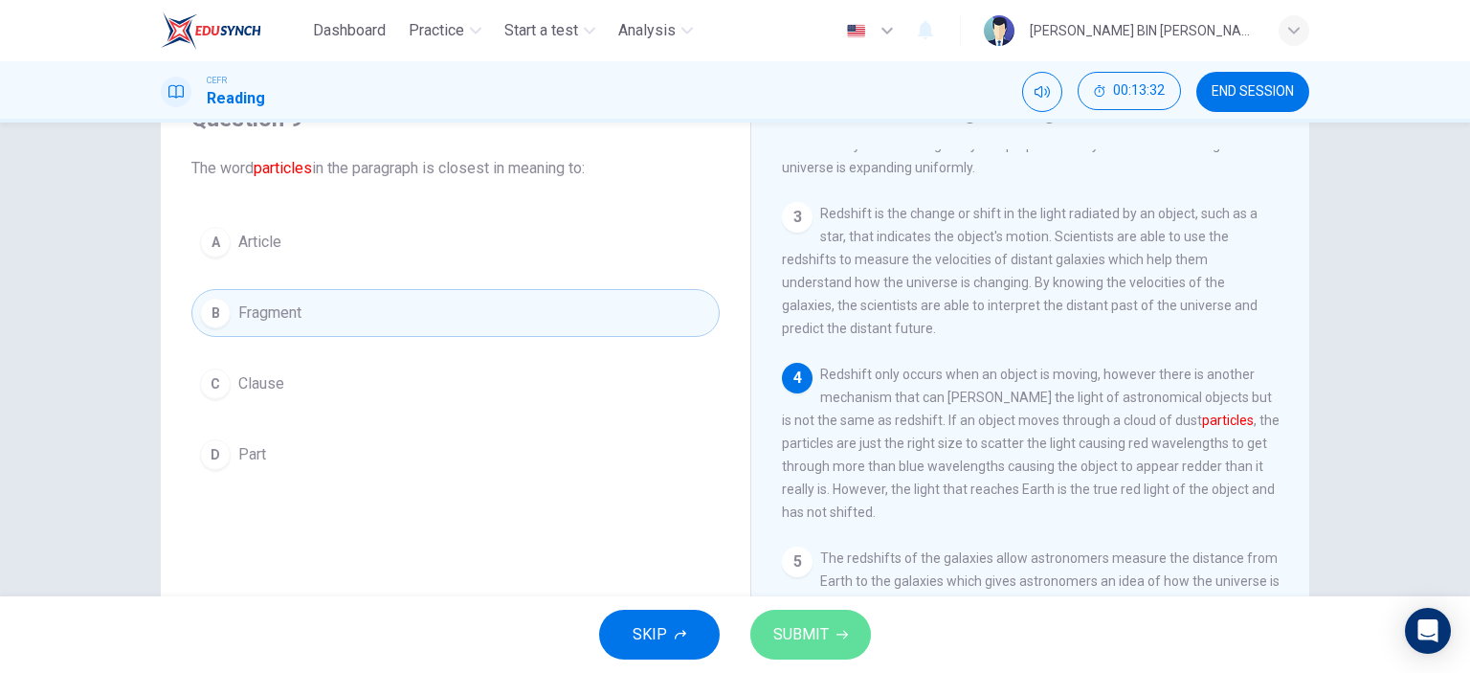
click at [829, 642] on button "SUBMIT" at bounding box center [810, 635] width 121 height 50
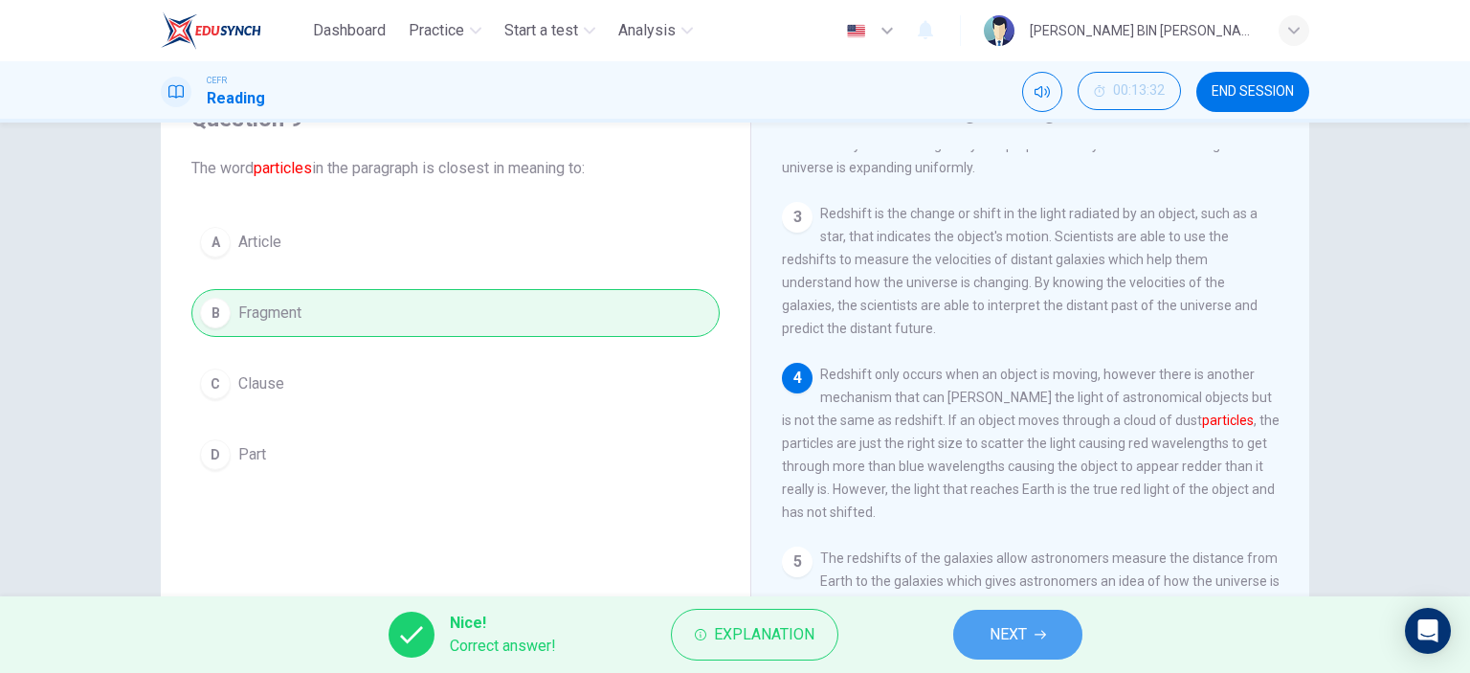
click at [1035, 625] on button "NEXT" at bounding box center [1017, 635] width 129 height 50
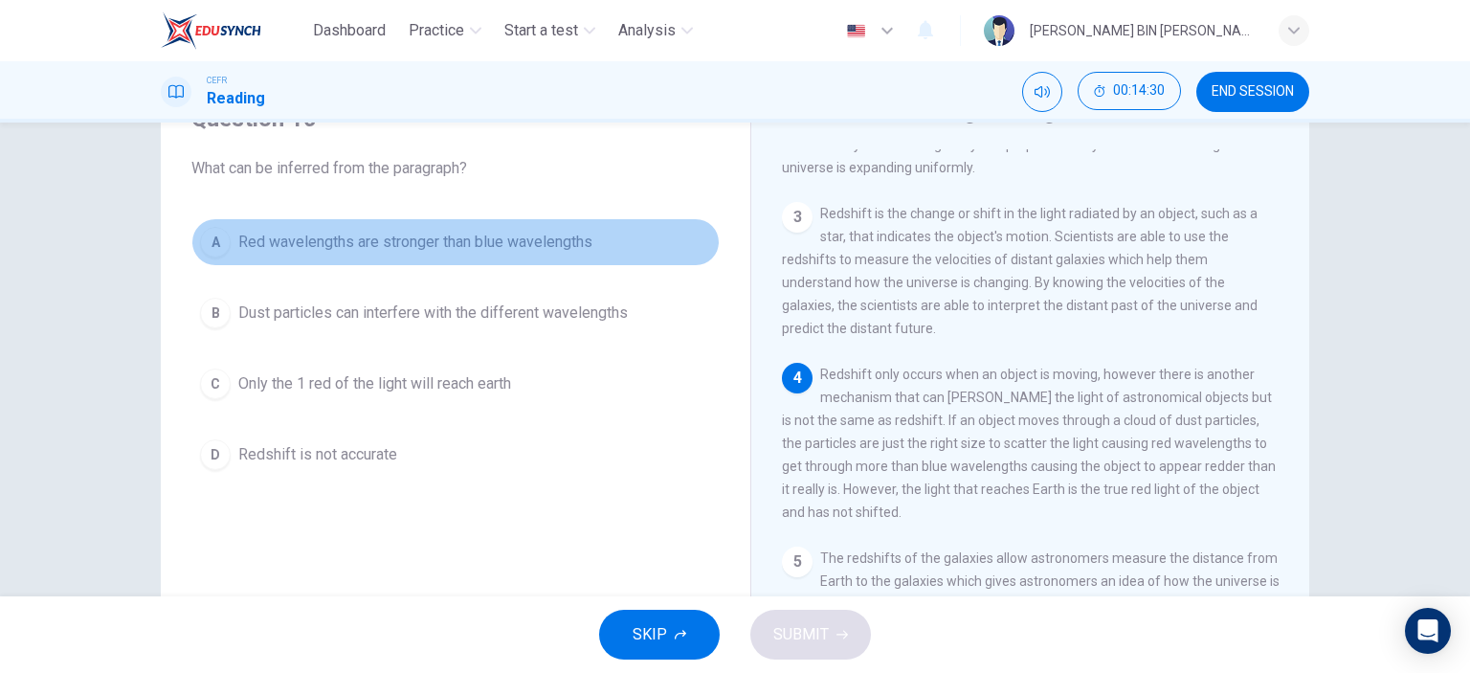
click at [351, 239] on span "Red wavelengths are stronger than blue wavelengths" at bounding box center [415, 242] width 354 height 23
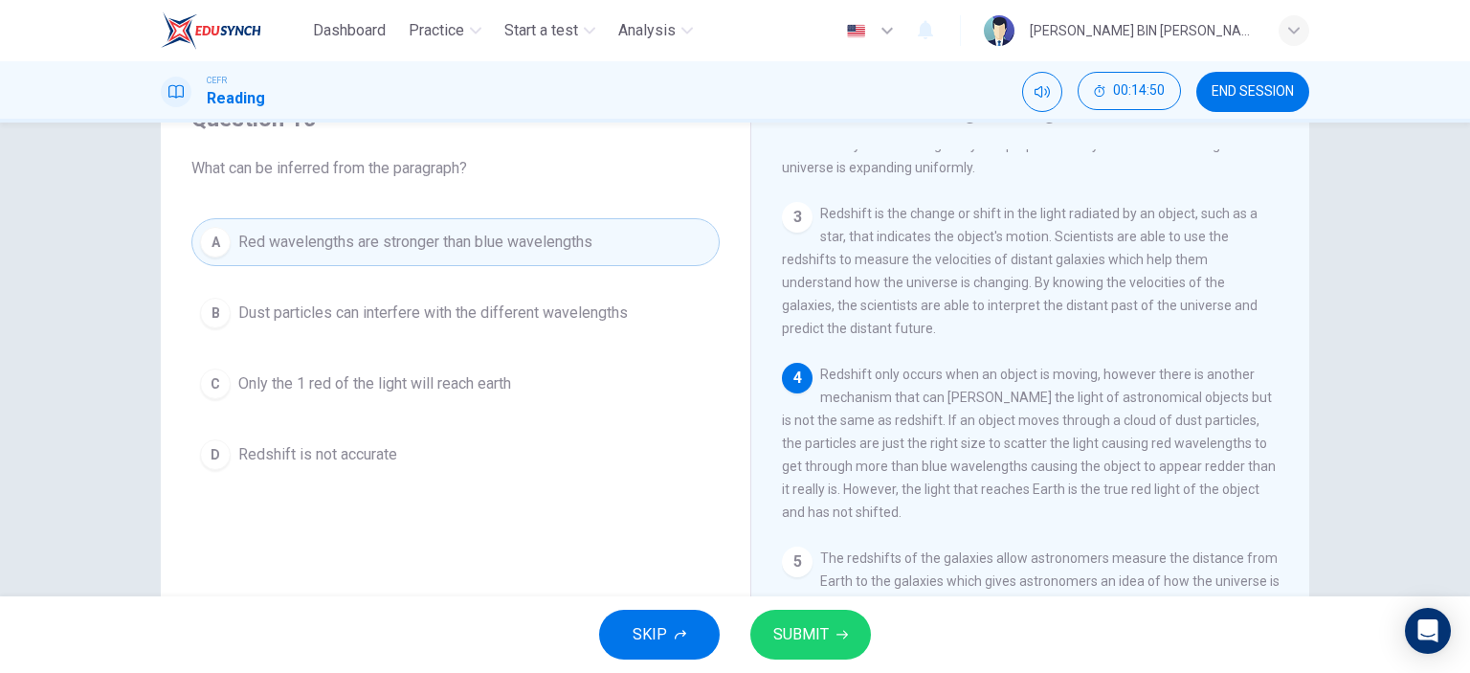
click at [816, 629] on span "SUBMIT" at bounding box center [801, 634] width 56 height 27
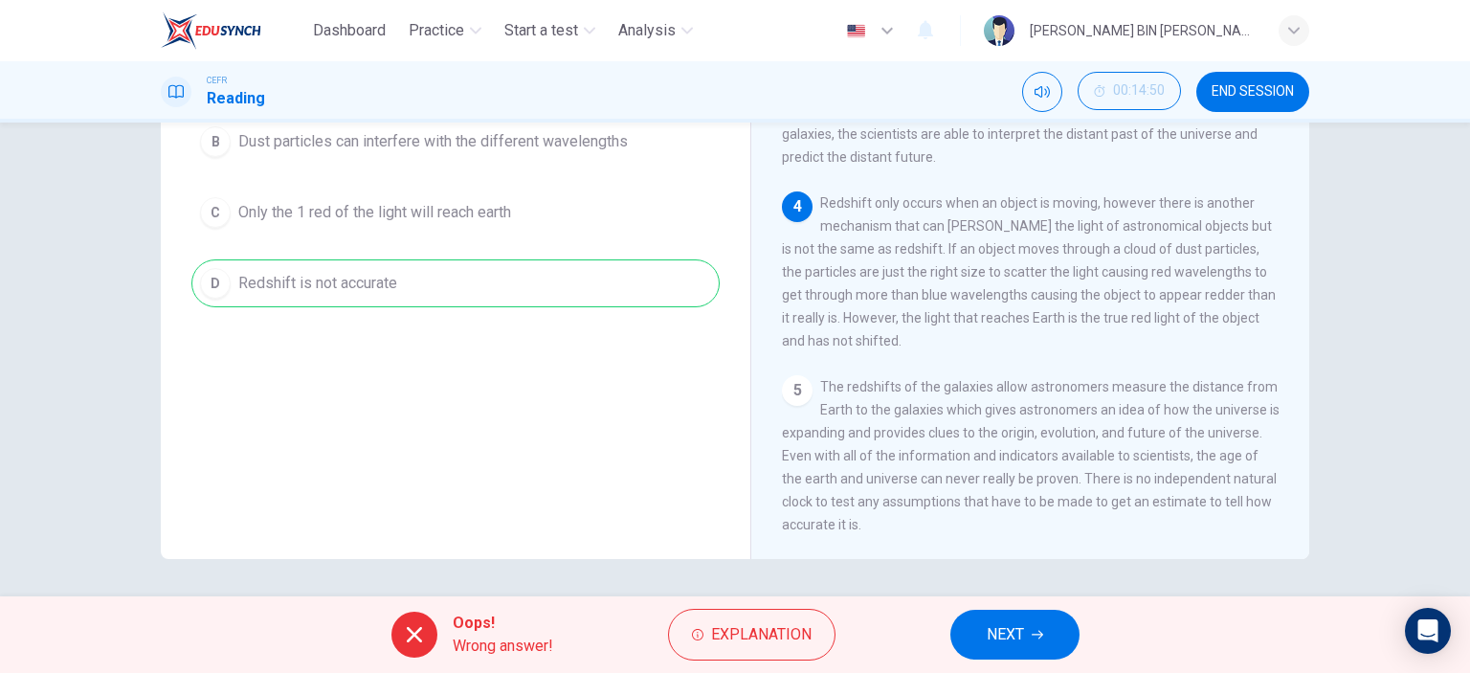
scroll to position [268, 0]
click at [1011, 623] on span "NEXT" at bounding box center [1005, 634] width 37 height 27
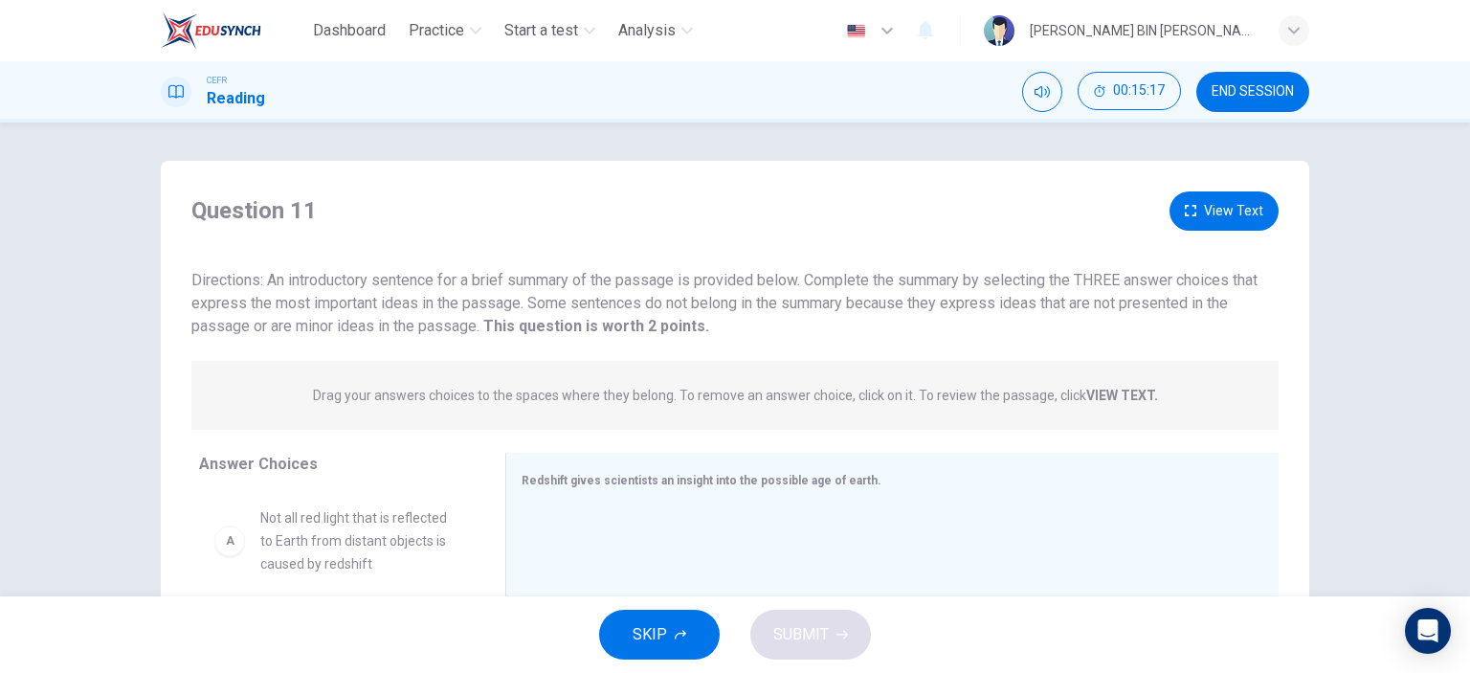
scroll to position [96, 0]
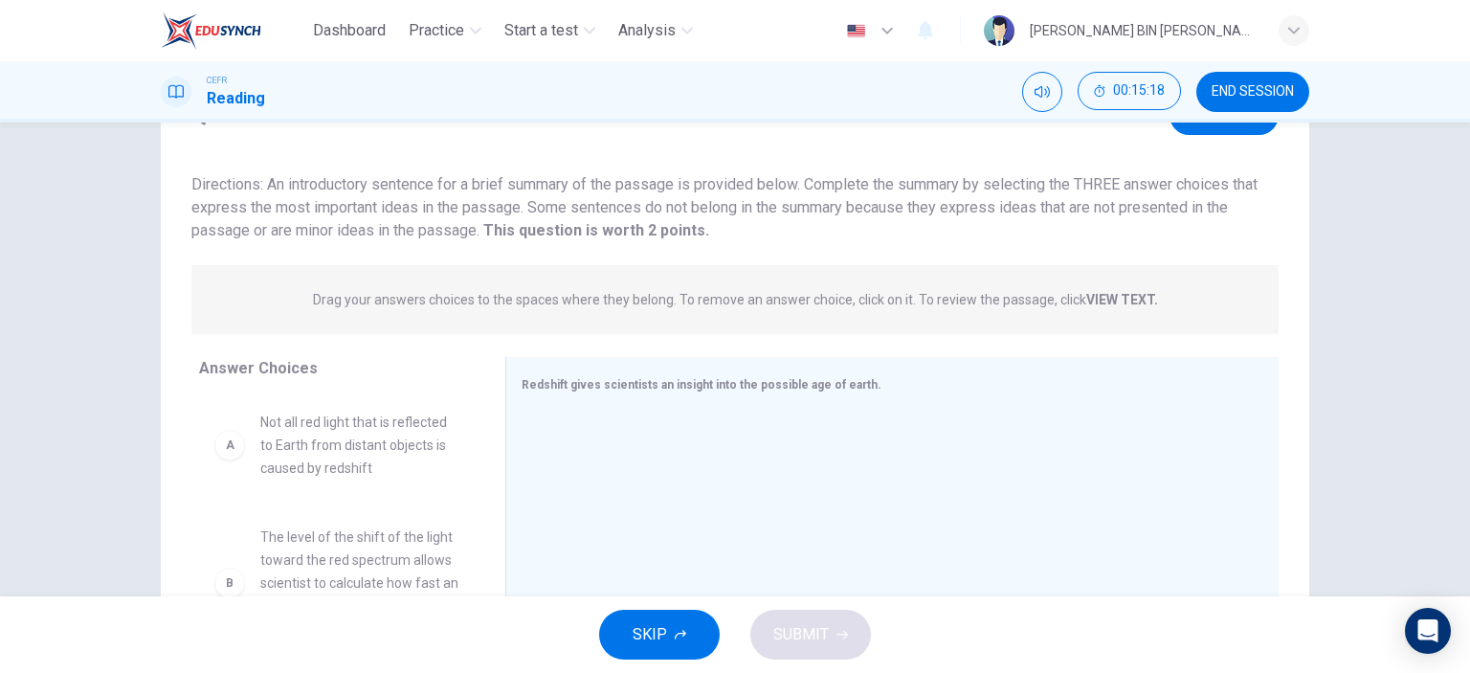
click at [329, 450] on span "Not all red light that is reflected to Earth from distant objects is caused by …" at bounding box center [359, 445] width 199 height 69
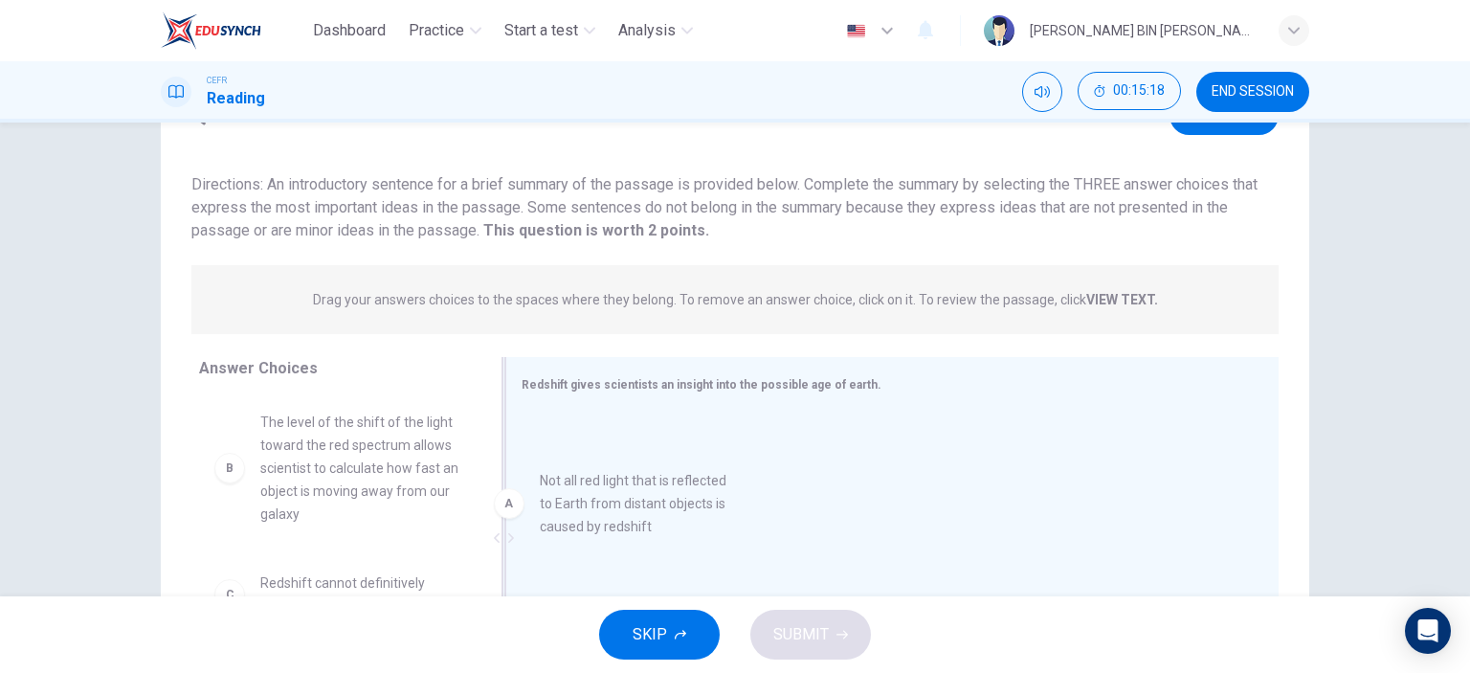
drag, startPoint x: 329, startPoint y: 450, endPoint x: 642, endPoint y: 504, distance: 317.7
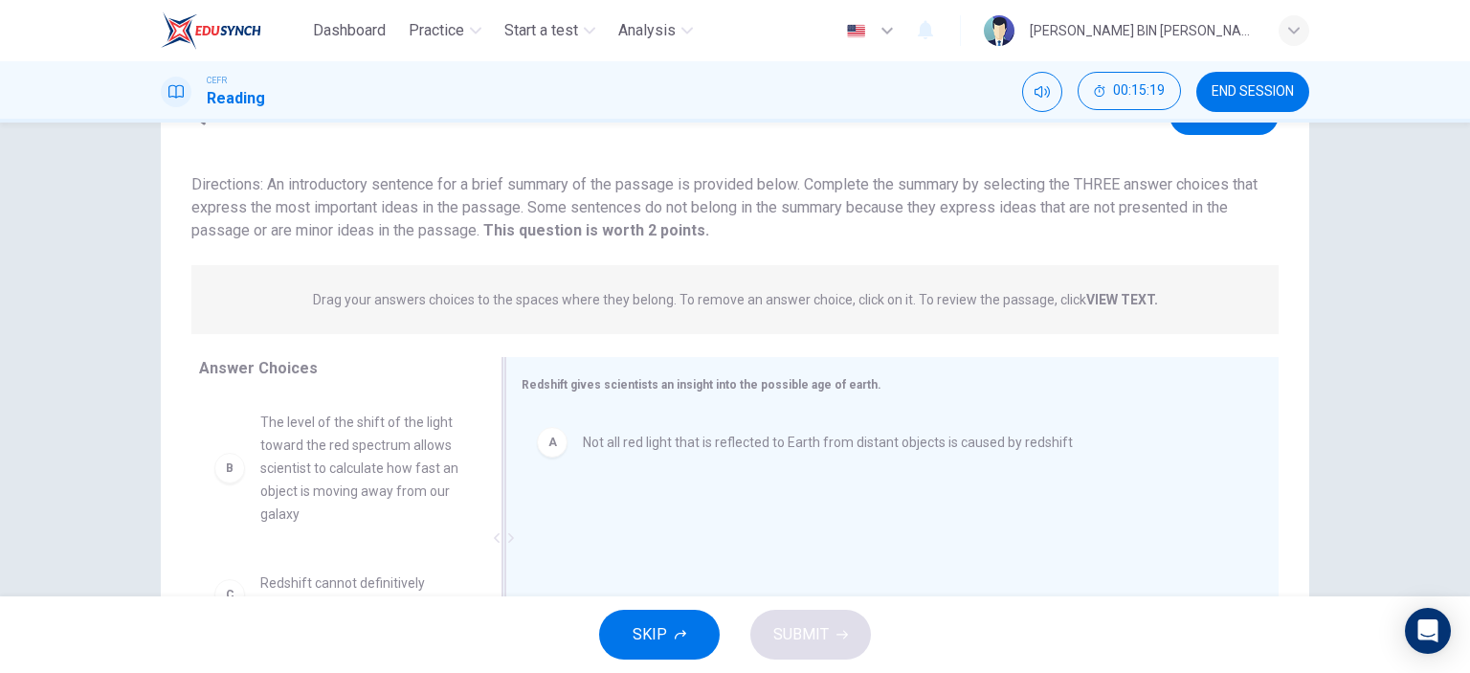
drag, startPoint x: 299, startPoint y: 550, endPoint x: 567, endPoint y: 544, distance: 268.1
click at [565, 544] on div "Answer Choices B The level of the shift of the light toward the red spectrum al…" at bounding box center [735, 542] width 1148 height 371
drag, startPoint x: 326, startPoint y: 474, endPoint x: 610, endPoint y: 471, distance: 283.3
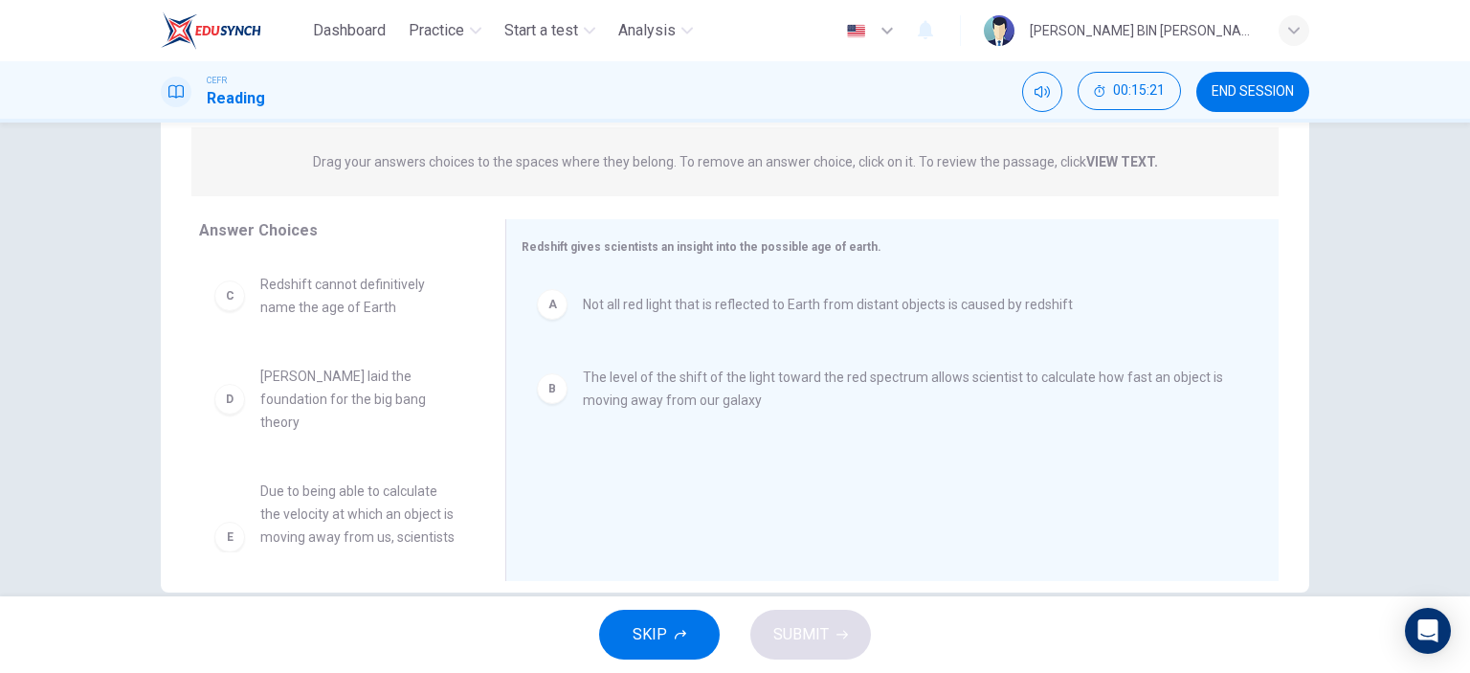
scroll to position [268, 0]
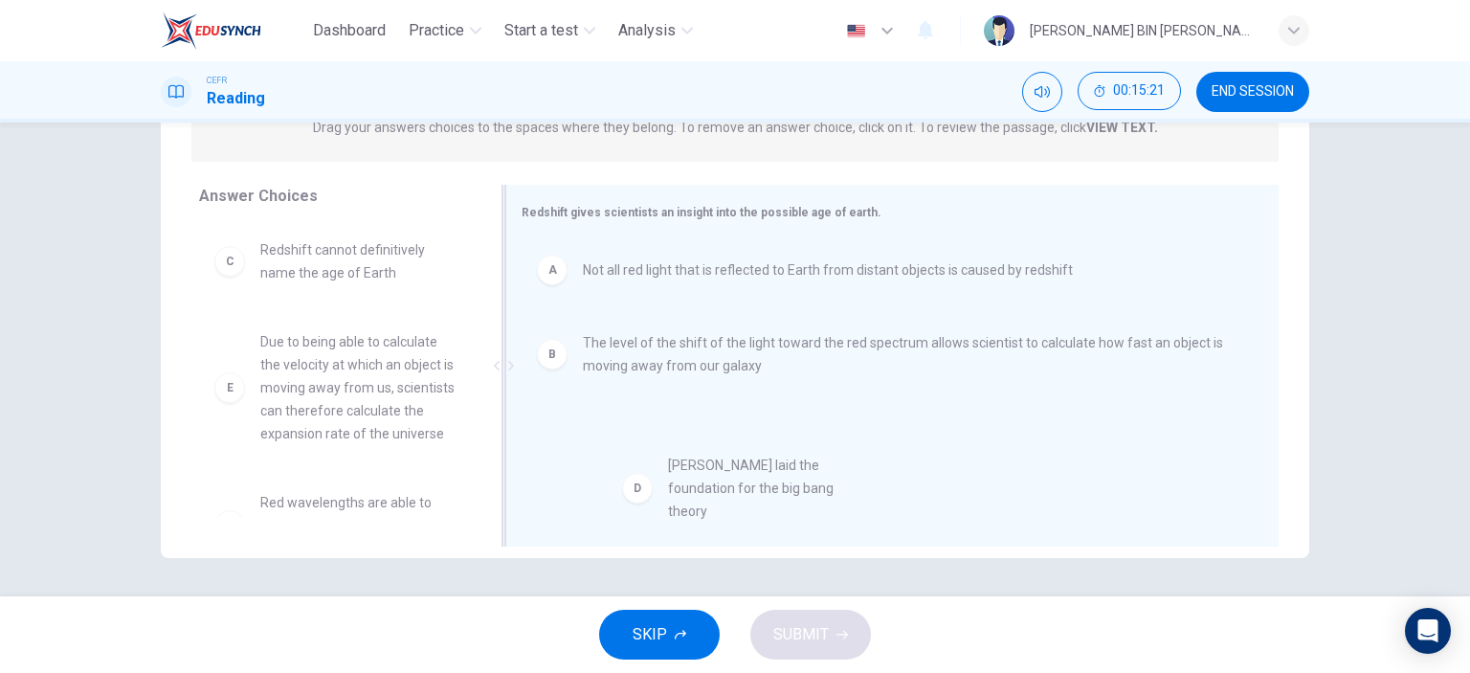
drag, startPoint x: 365, startPoint y: 351, endPoint x: 800, endPoint y: 478, distance: 453.4
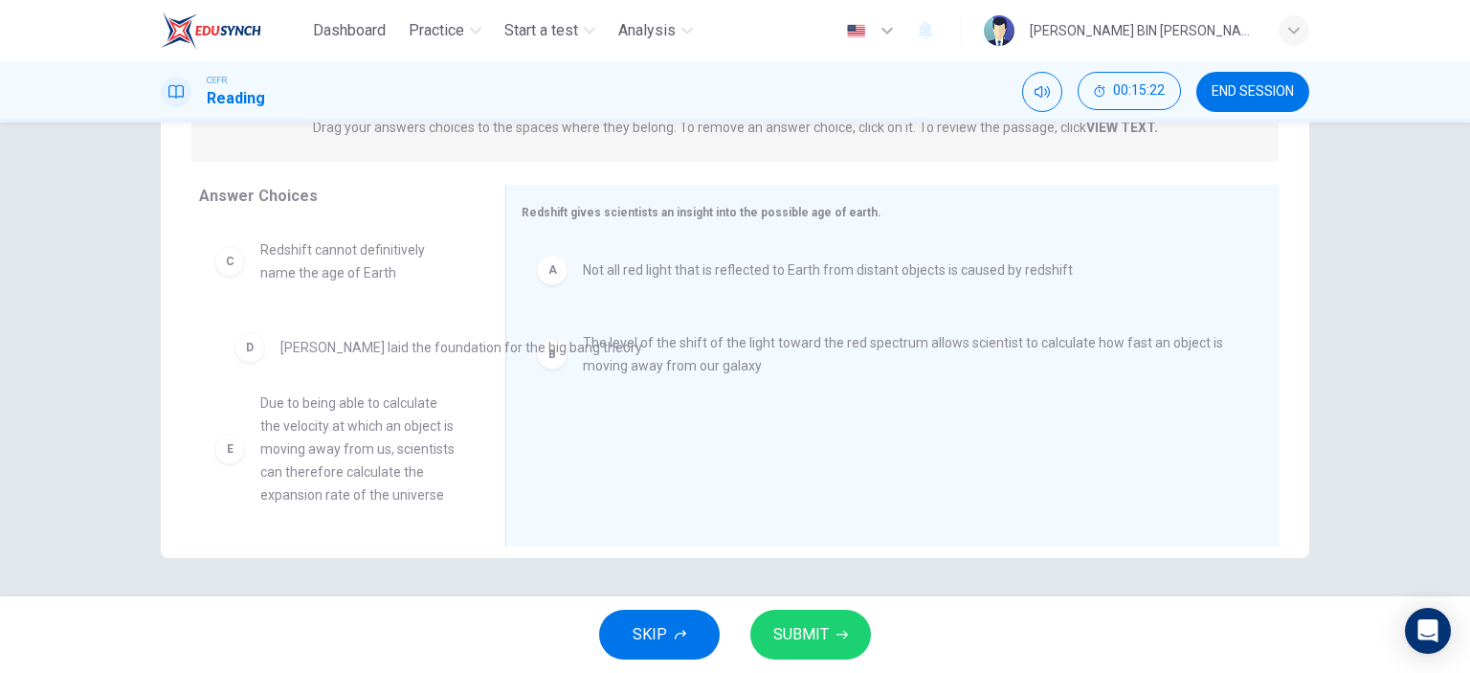
drag, startPoint x: 764, startPoint y: 465, endPoint x: 368, endPoint y: 367, distance: 407.1
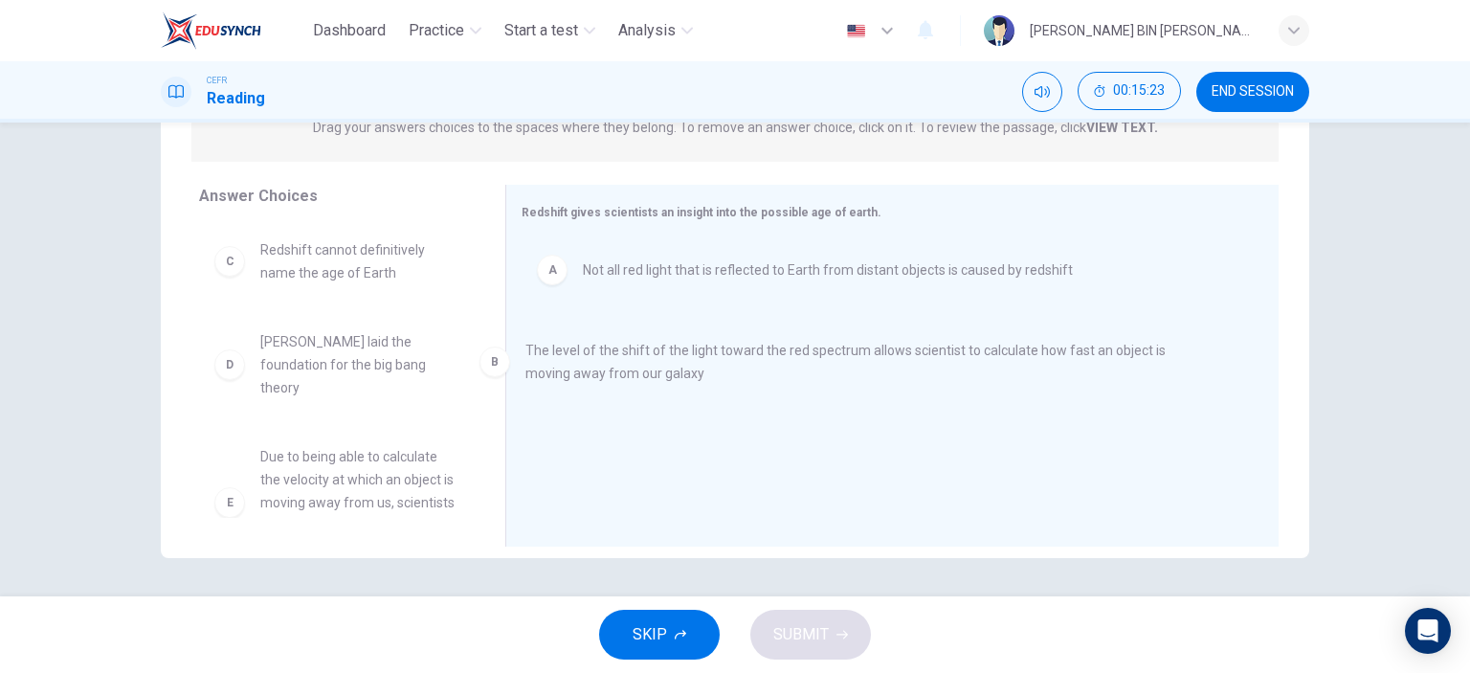
drag, startPoint x: 585, startPoint y: 367, endPoint x: 476, endPoint y: 367, distance: 109.1
drag, startPoint x: 739, startPoint y: 280, endPoint x: 56, endPoint y: 251, distance: 684.0
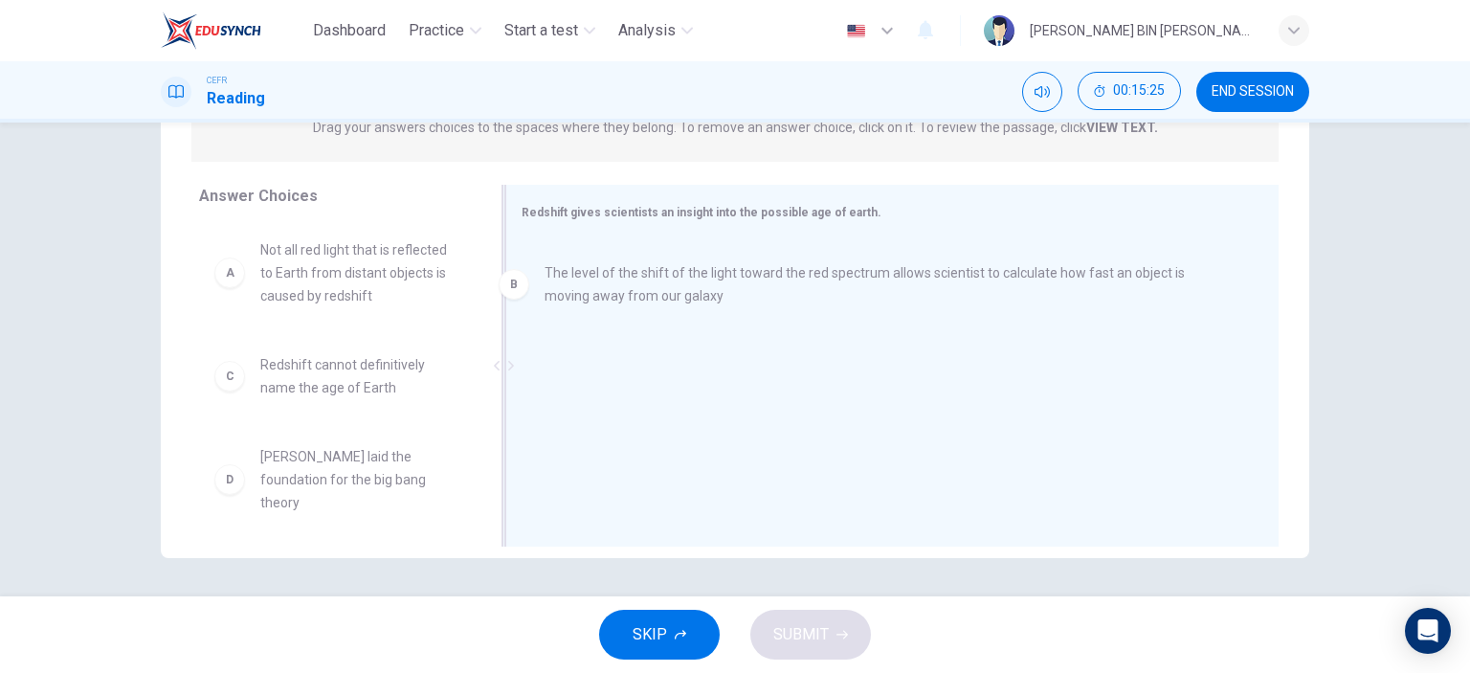
drag, startPoint x: 697, startPoint y: 276, endPoint x: 237, endPoint y: 313, distance: 460.9
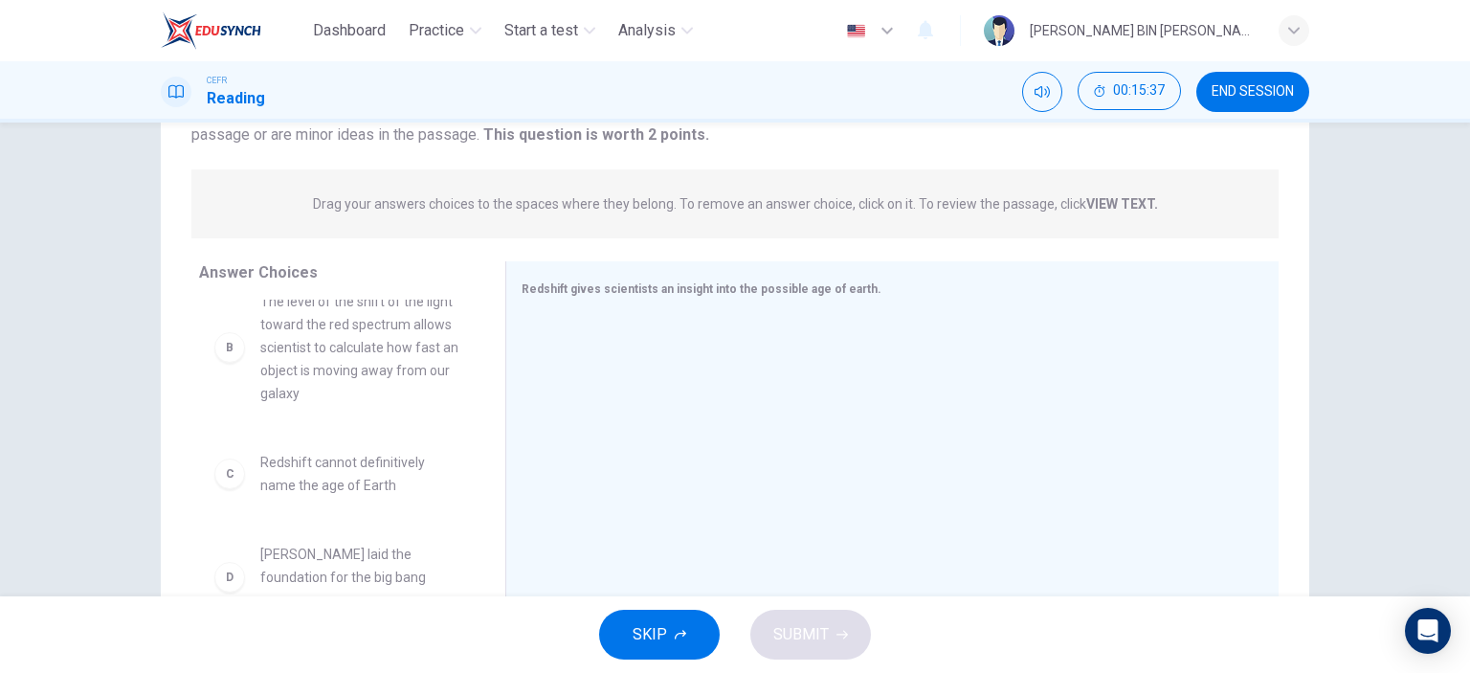
scroll to position [96, 0]
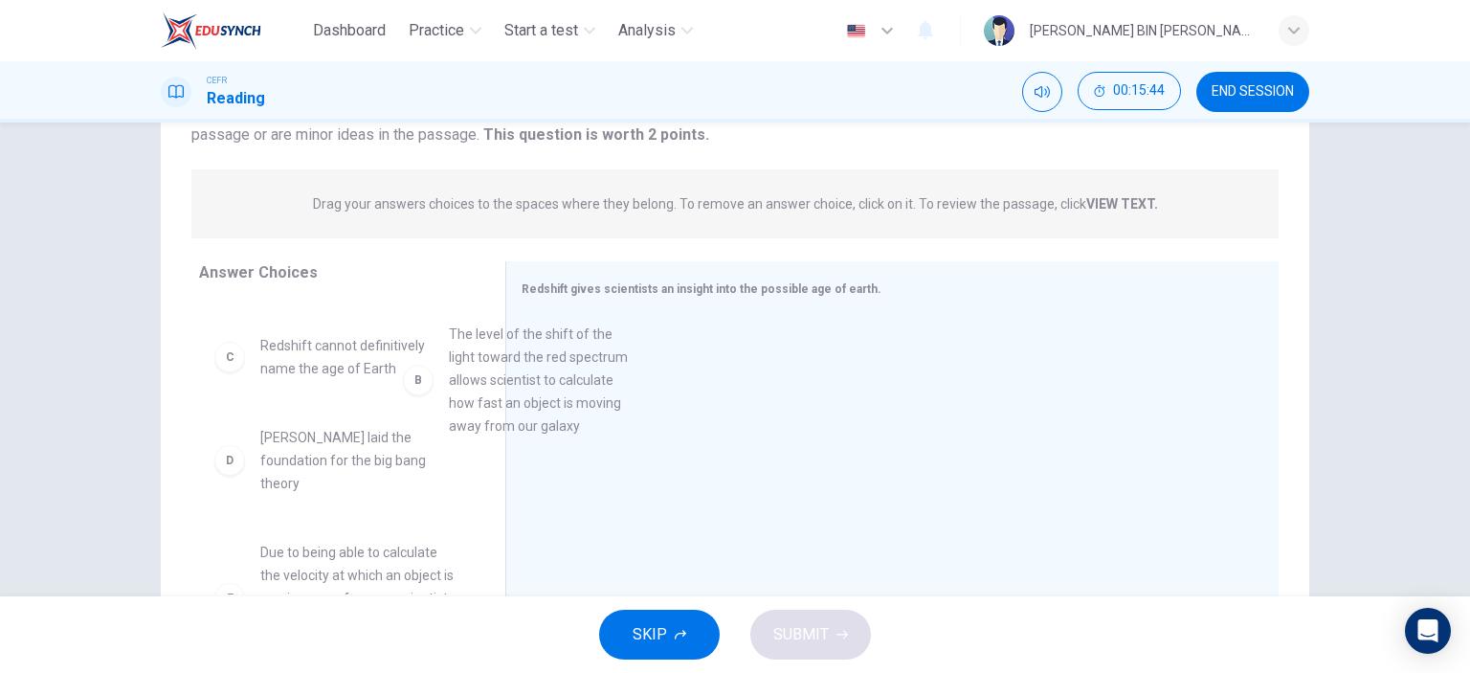
drag, startPoint x: 363, startPoint y: 416, endPoint x: 626, endPoint y: 401, distance: 263.6
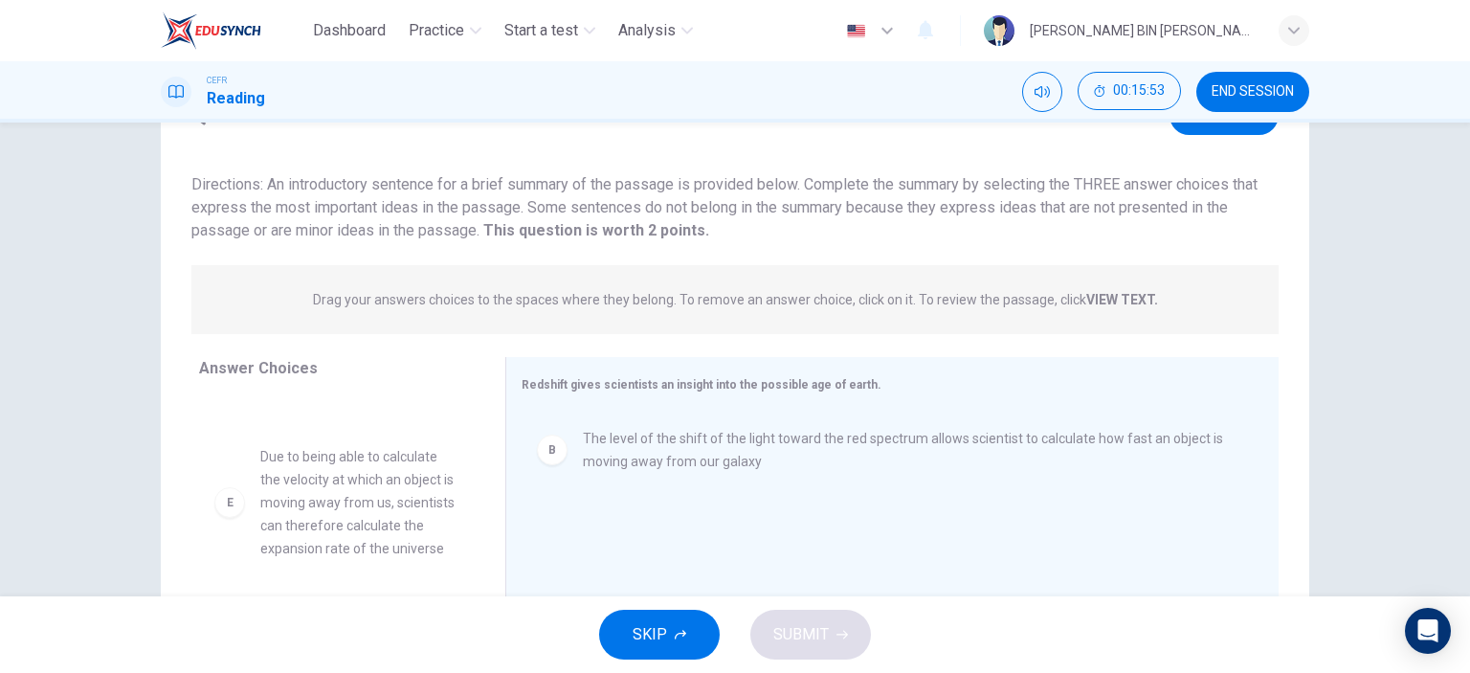
scroll to position [191, 0]
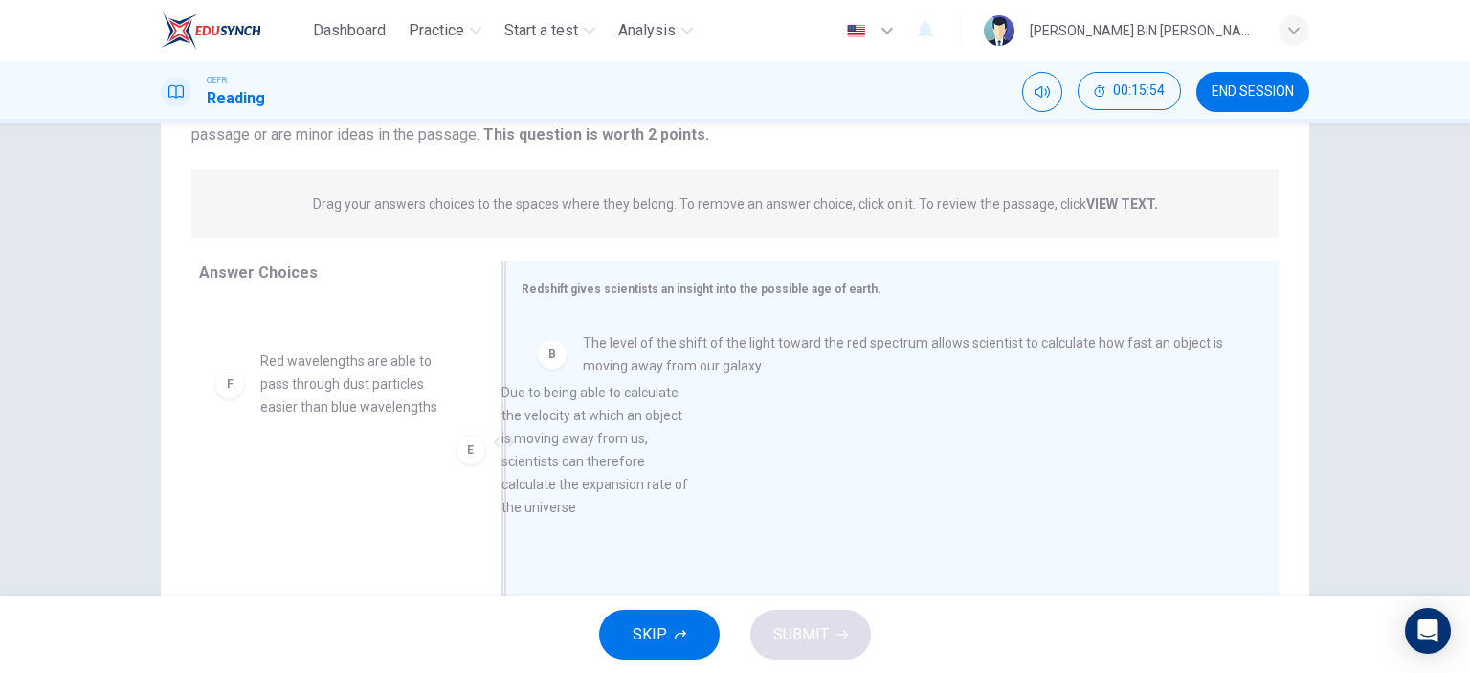
drag, startPoint x: 331, startPoint y: 449, endPoint x: 607, endPoint y: 482, distance: 277.7
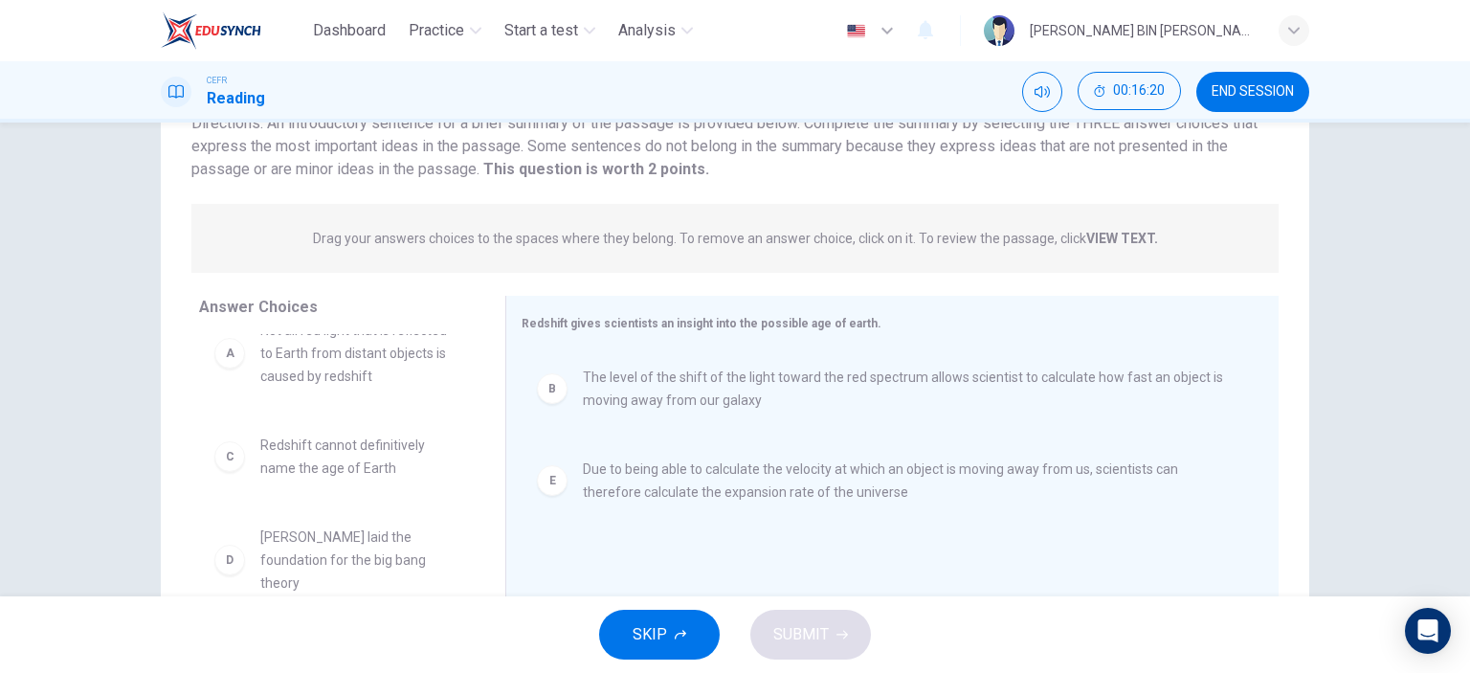
scroll to position [0, 0]
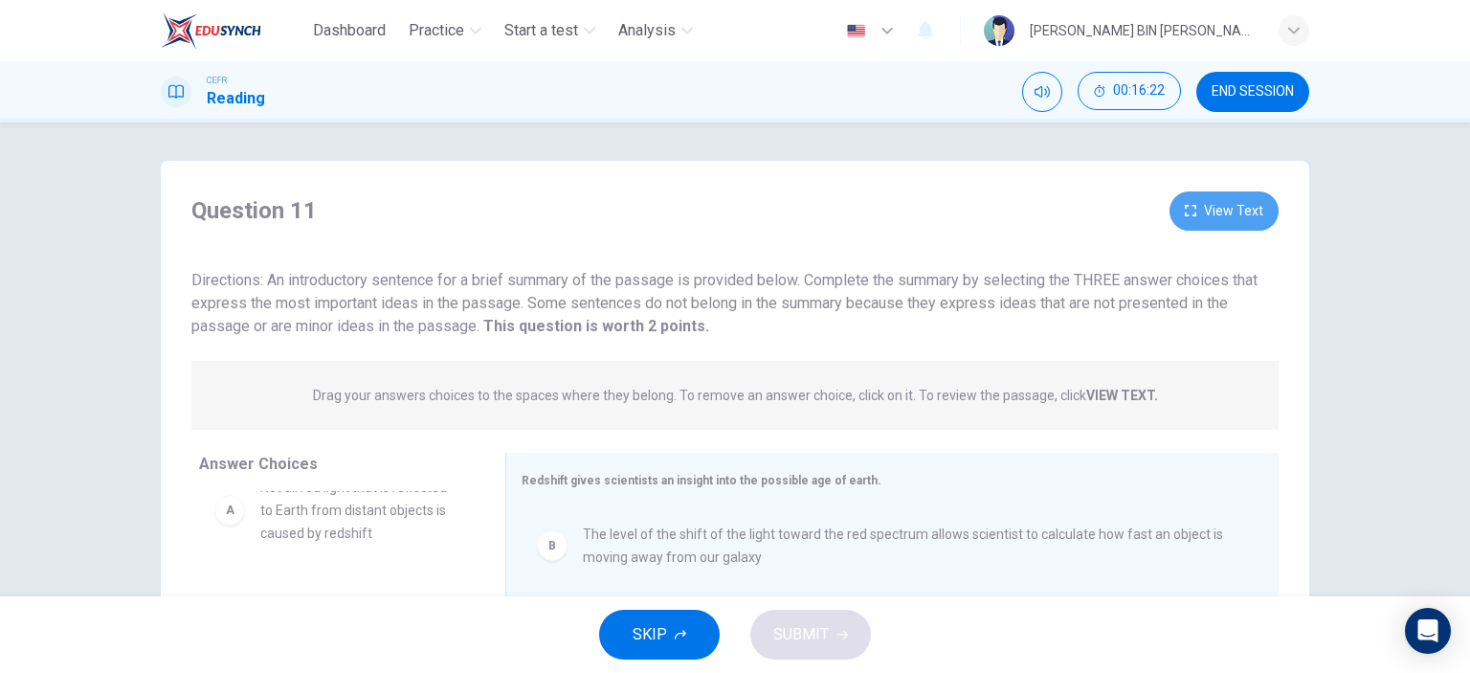
click at [1200, 229] on button "View Text" at bounding box center [1223, 210] width 109 height 39
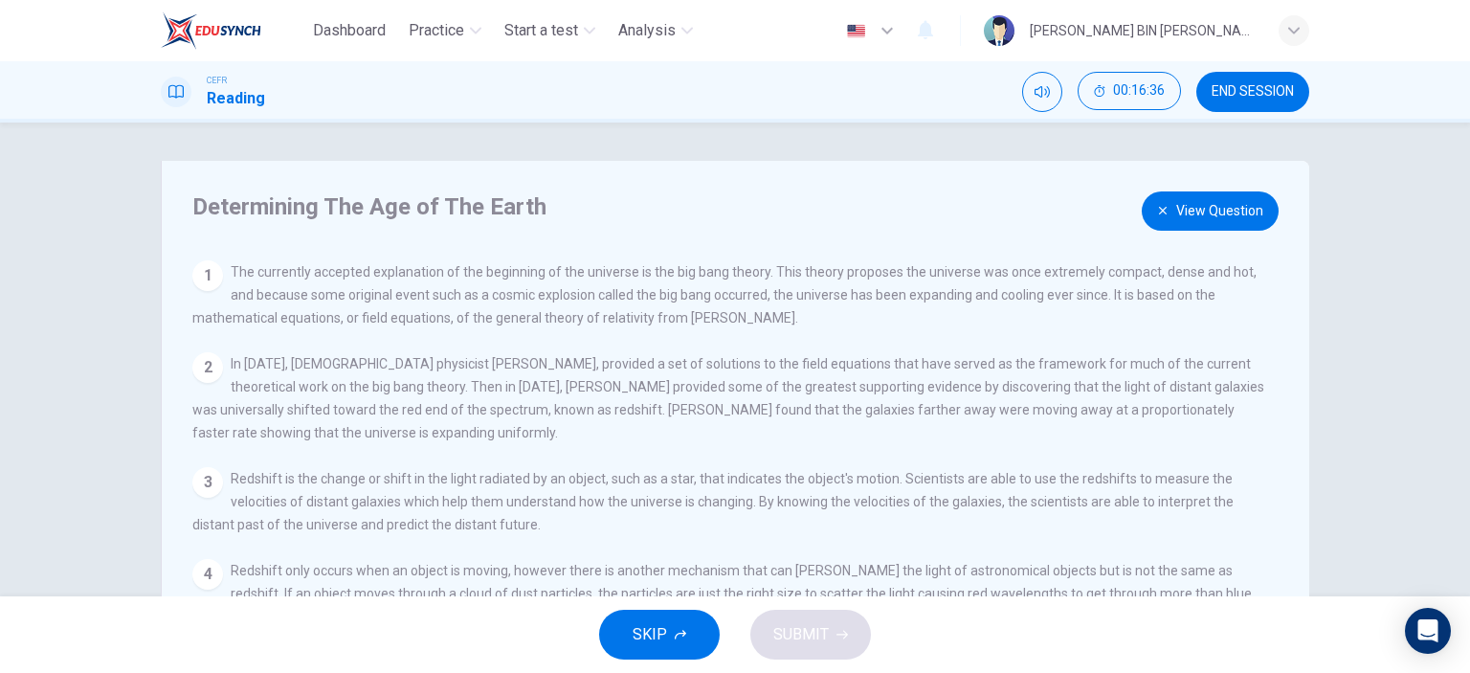
click at [1180, 216] on button "View Question" at bounding box center [1210, 210] width 137 height 39
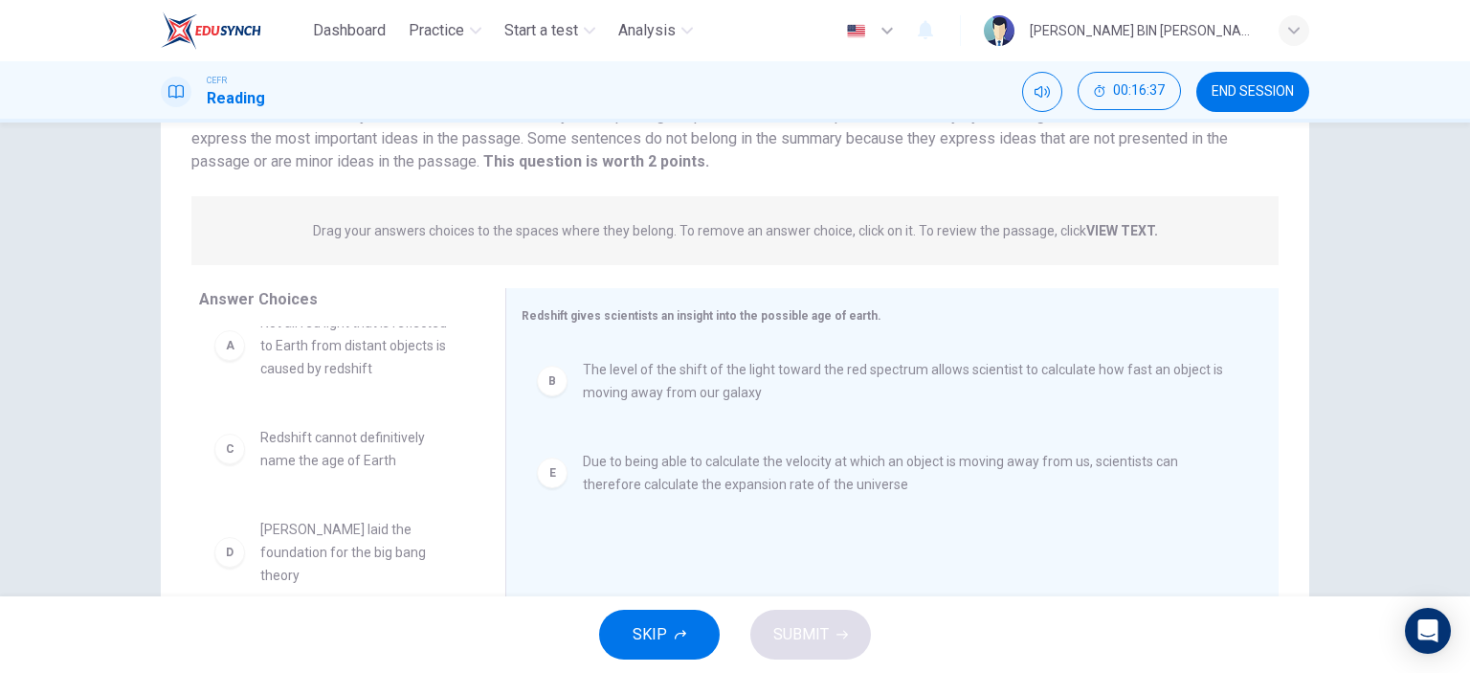
scroll to position [191, 0]
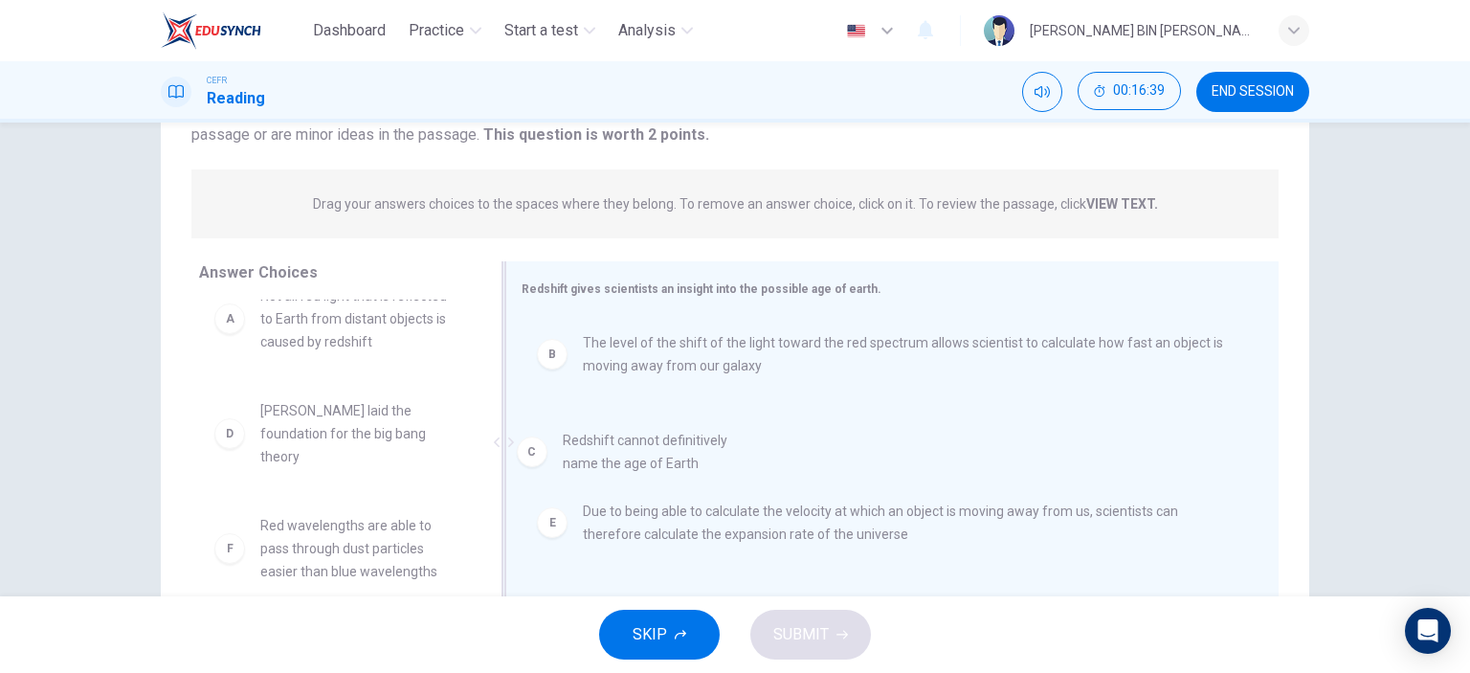
drag, startPoint x: 313, startPoint y: 446, endPoint x: 738, endPoint y: 485, distance: 426.7
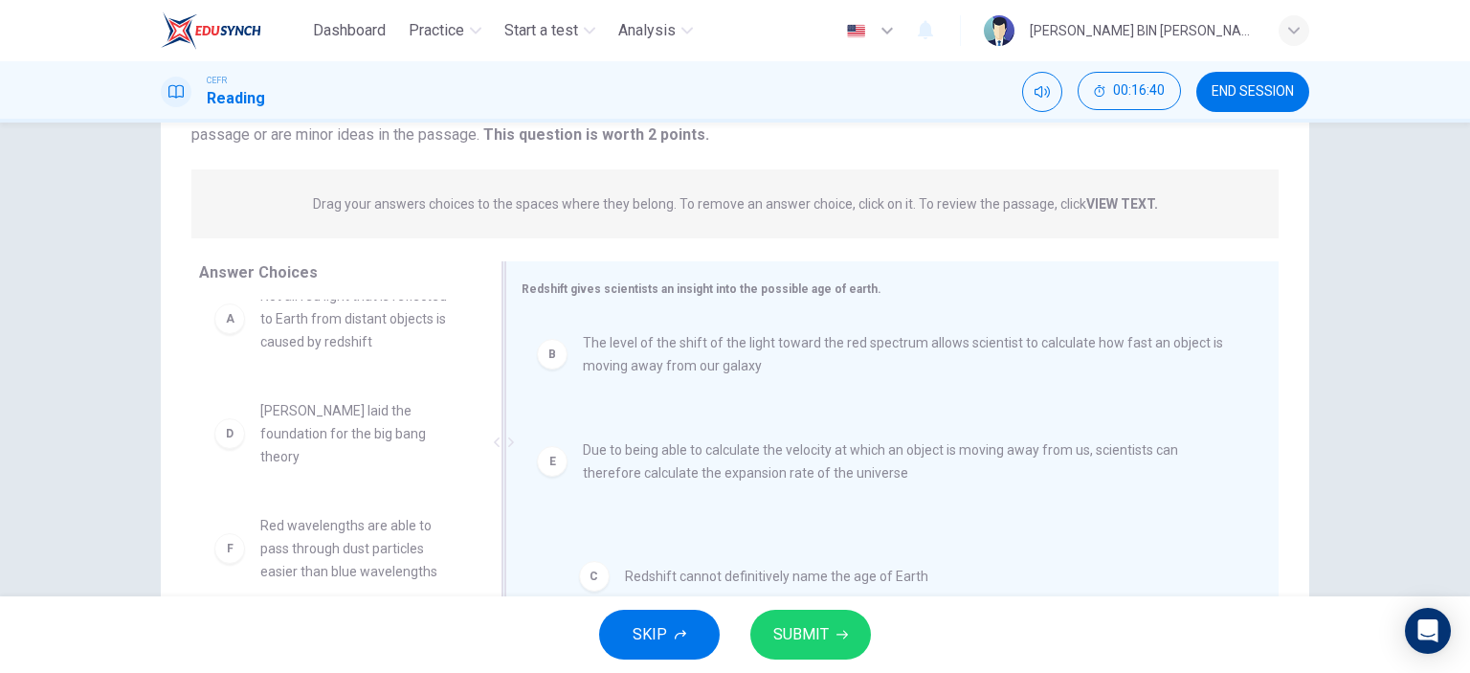
drag, startPoint x: 671, startPoint y: 447, endPoint x: 704, endPoint y: 598, distance: 154.9
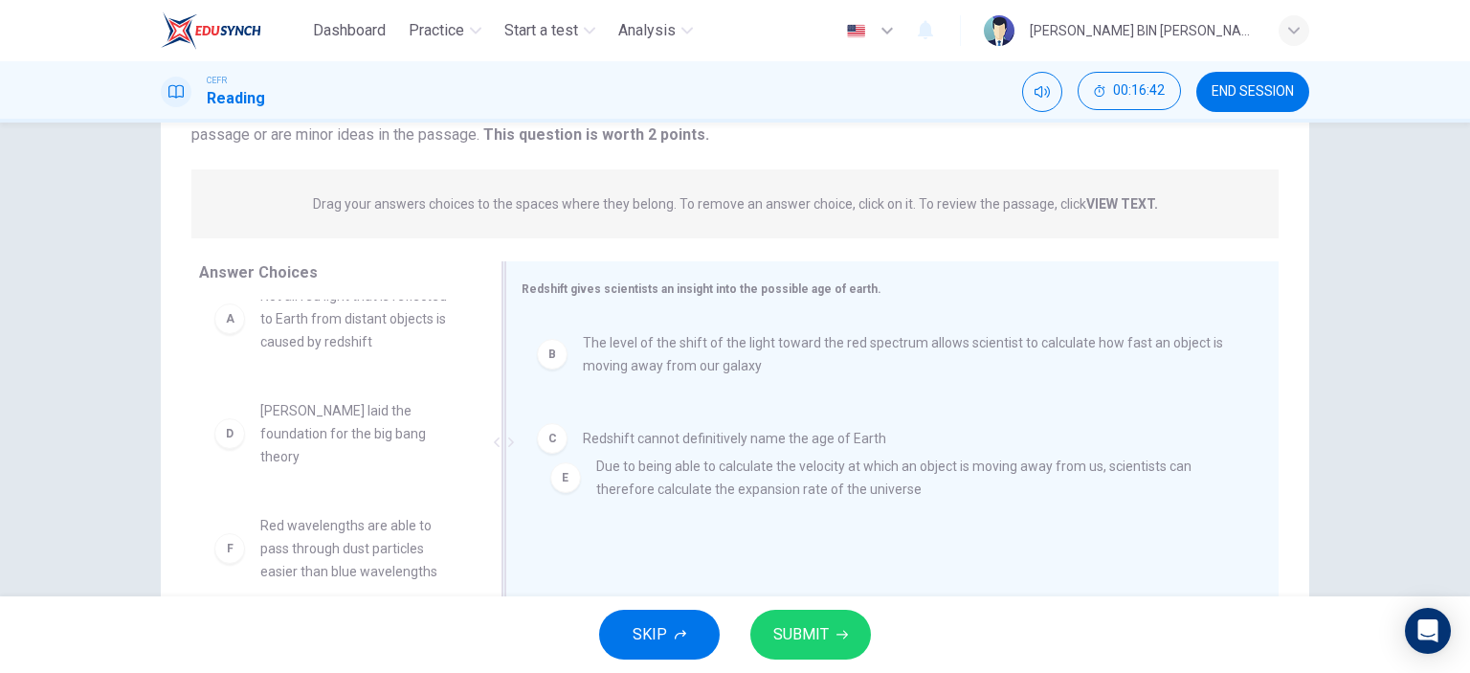
drag, startPoint x: 655, startPoint y: 524, endPoint x: 708, endPoint y: 407, distance: 129.3
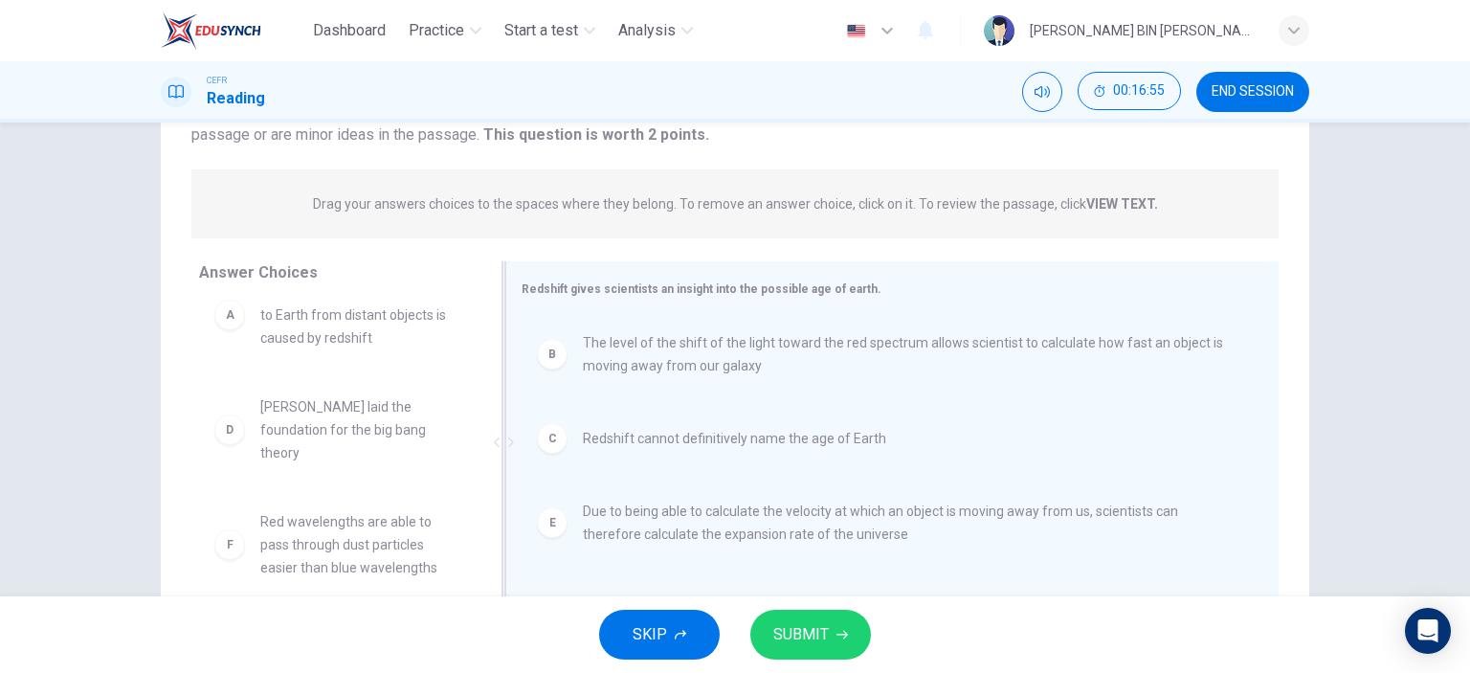
scroll to position [0, 0]
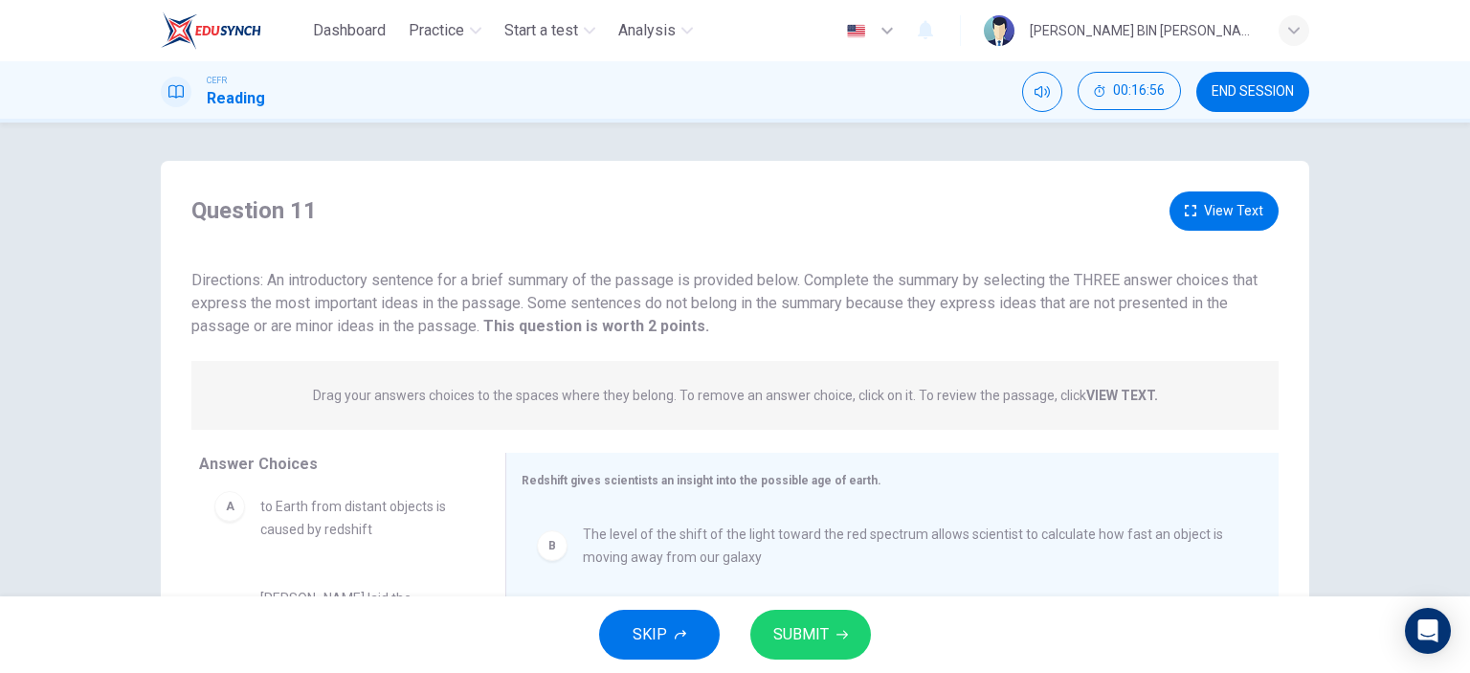
click at [1210, 210] on button "View Text" at bounding box center [1223, 210] width 109 height 39
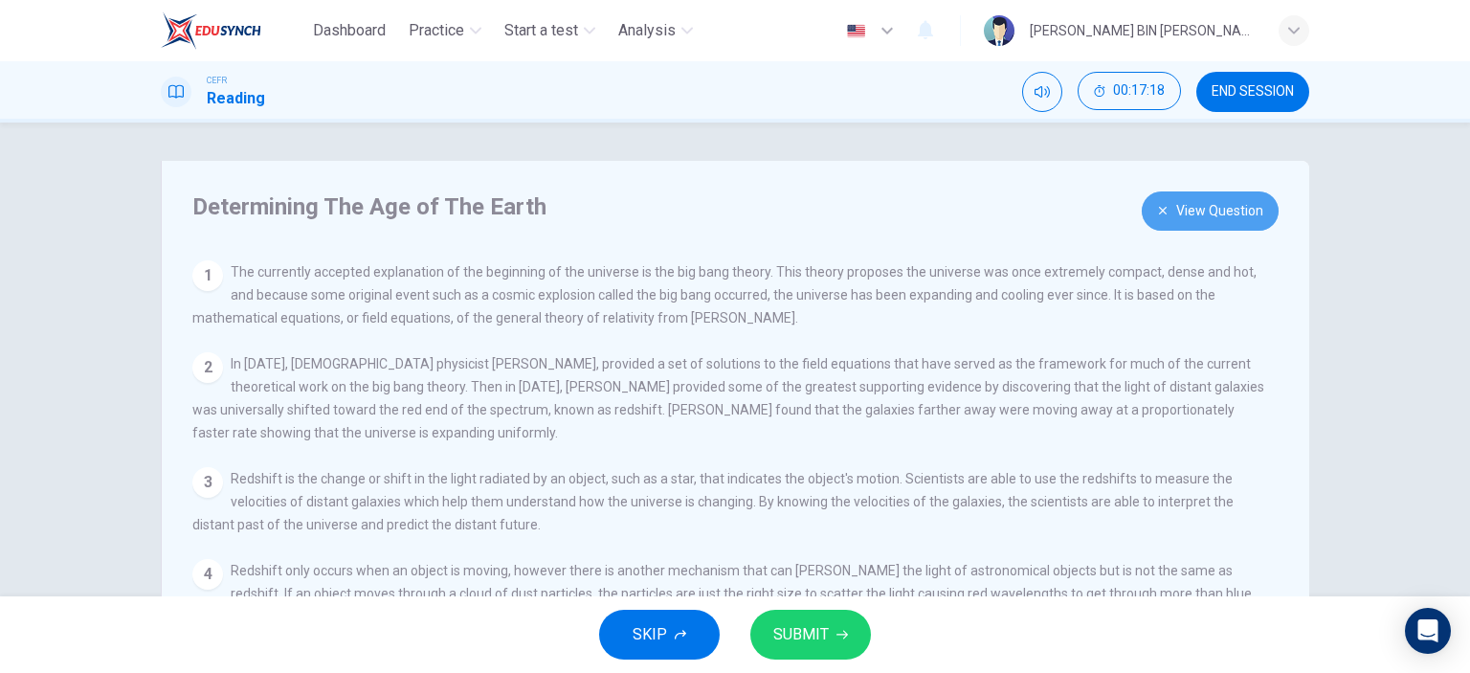
click at [1184, 212] on button "View Question" at bounding box center [1210, 210] width 137 height 39
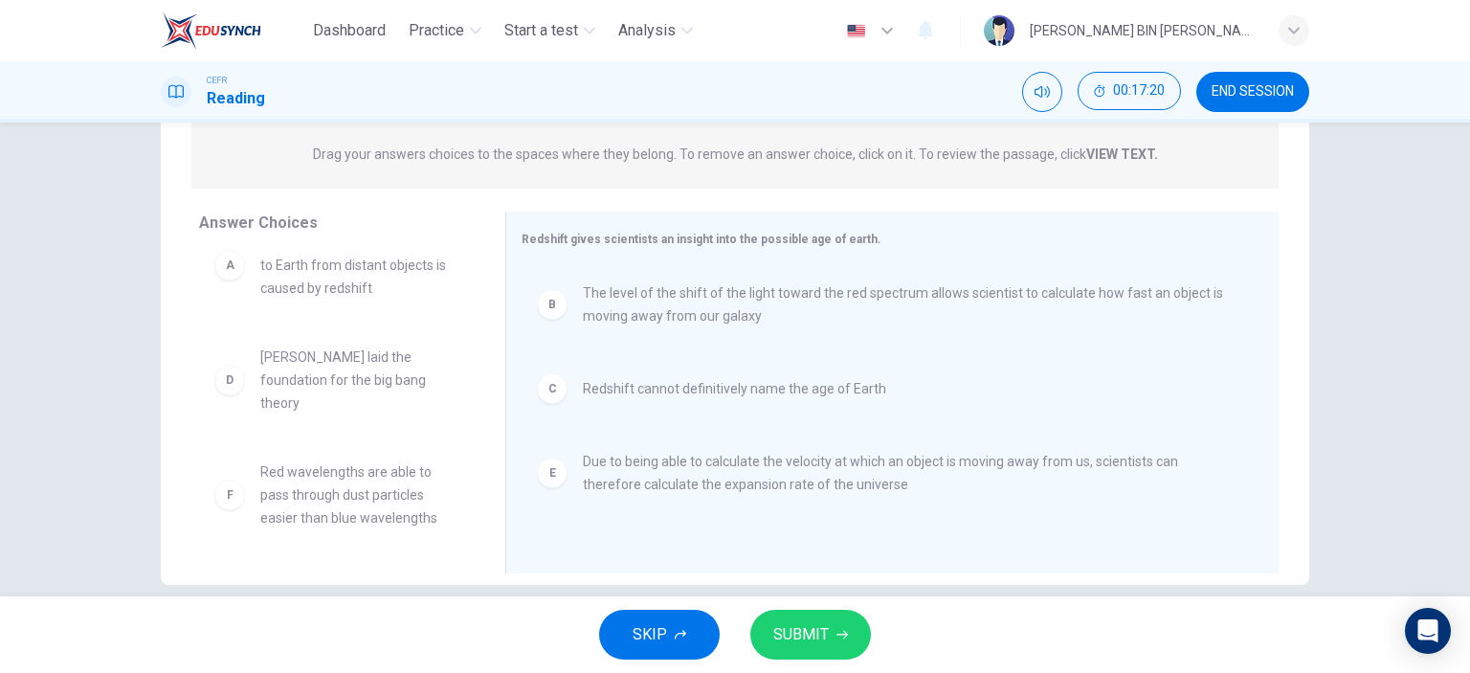
scroll to position [268, 0]
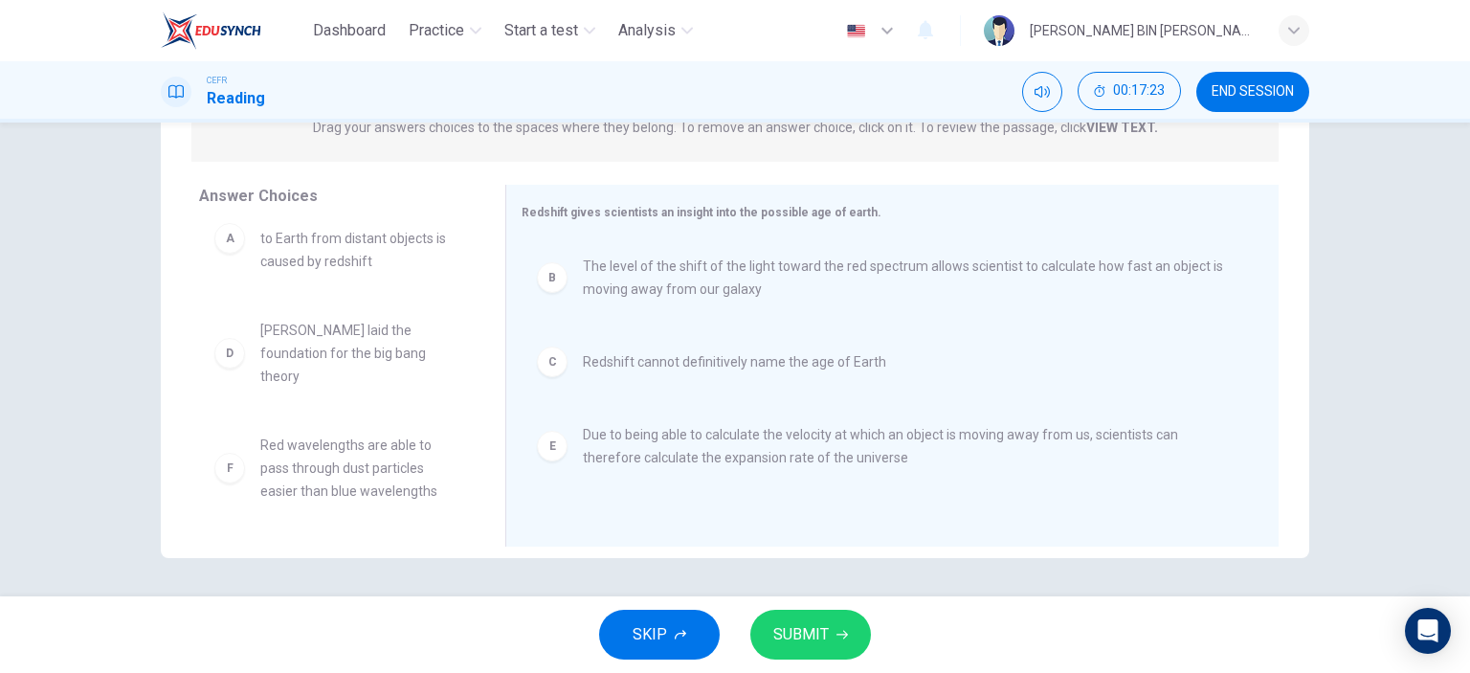
click at [800, 642] on span "SUBMIT" at bounding box center [801, 634] width 56 height 27
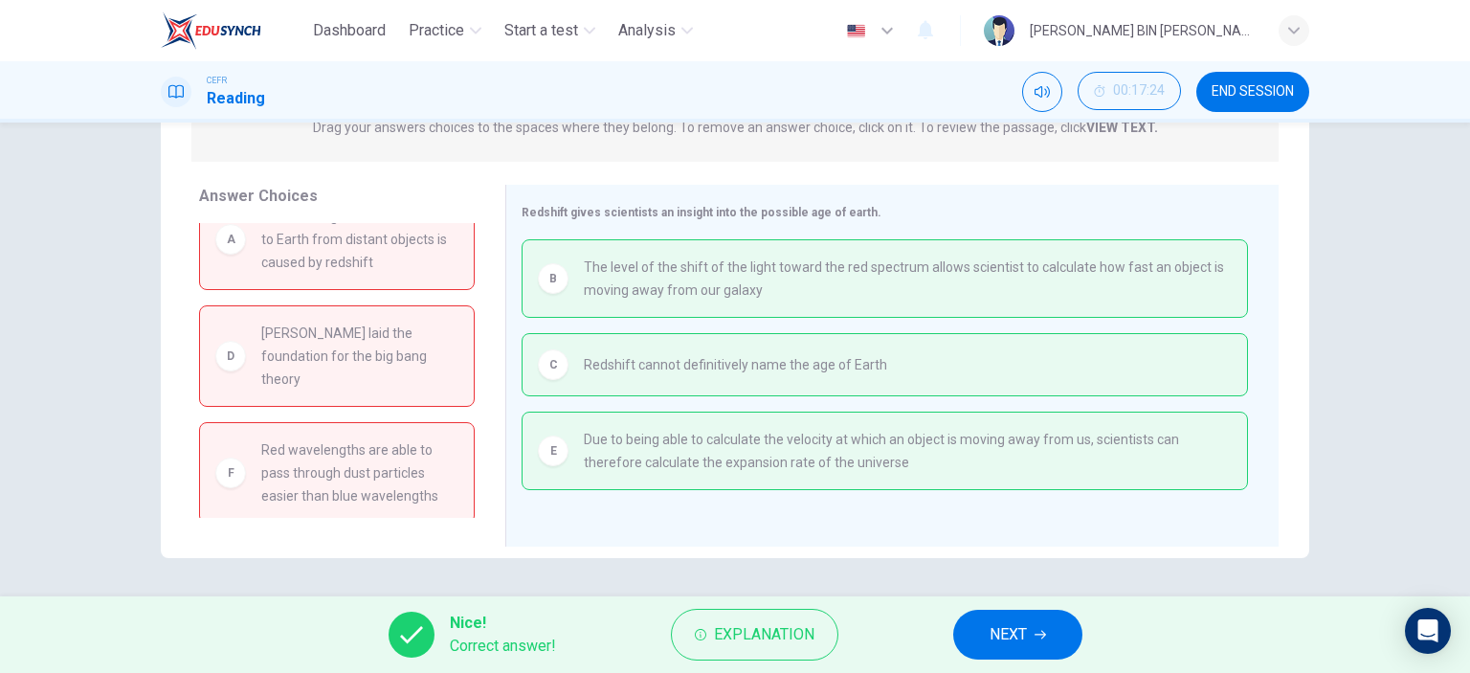
click at [1019, 656] on button "NEXT" at bounding box center [1017, 635] width 129 height 50
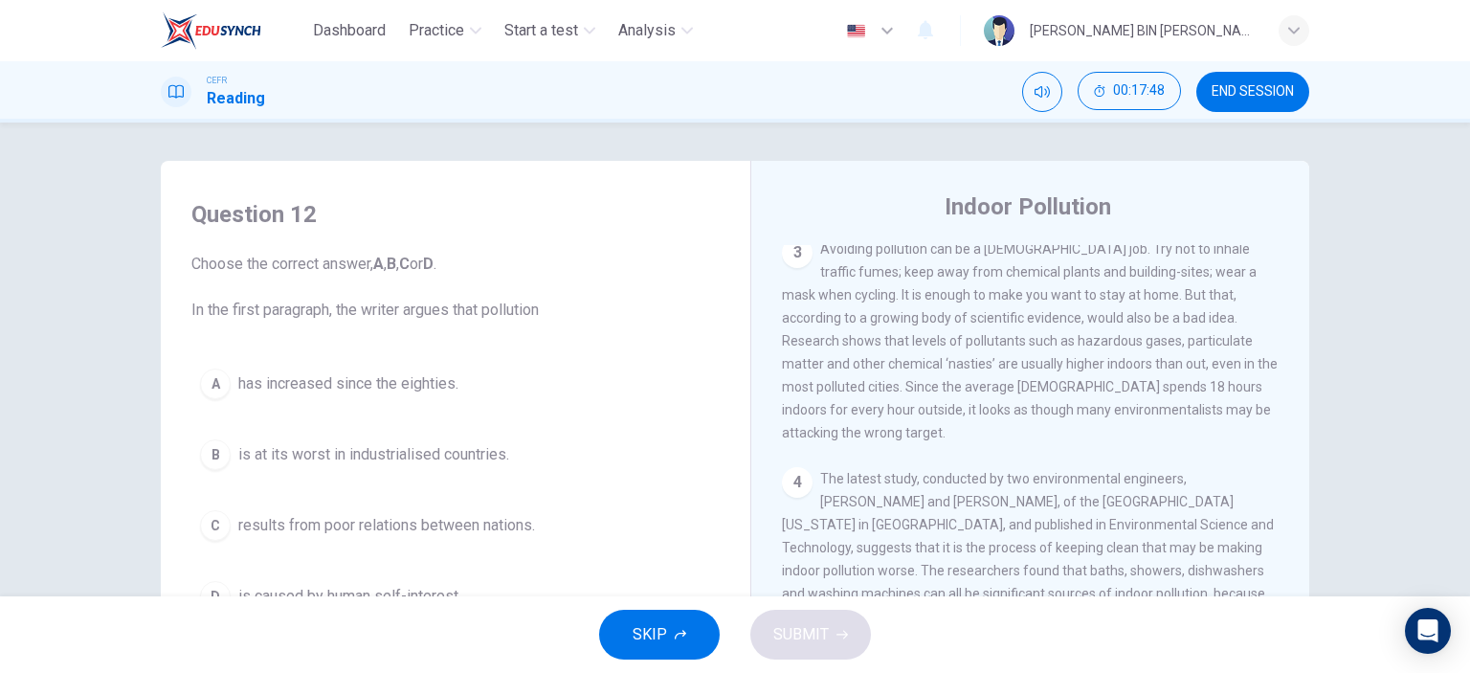
scroll to position [766, 0]
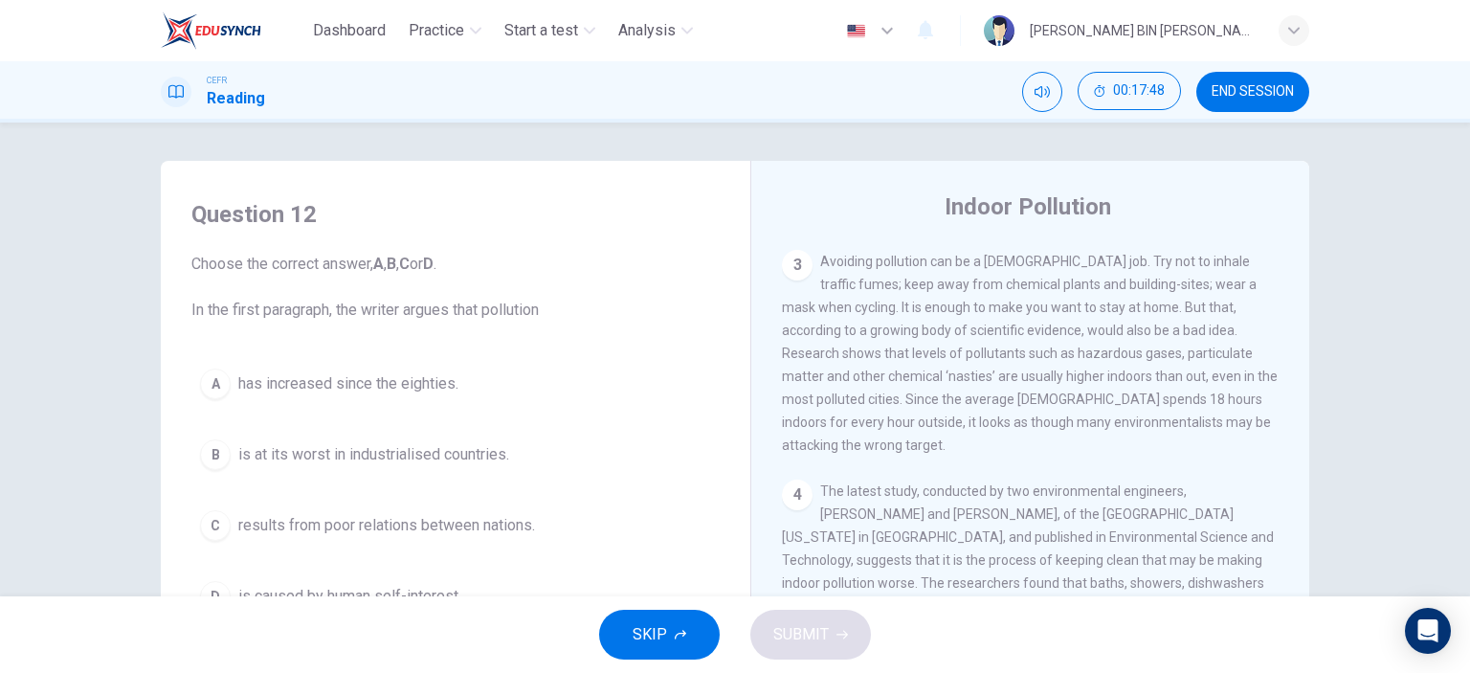
click at [1270, 101] on button "END SESSION" at bounding box center [1252, 92] width 113 height 40
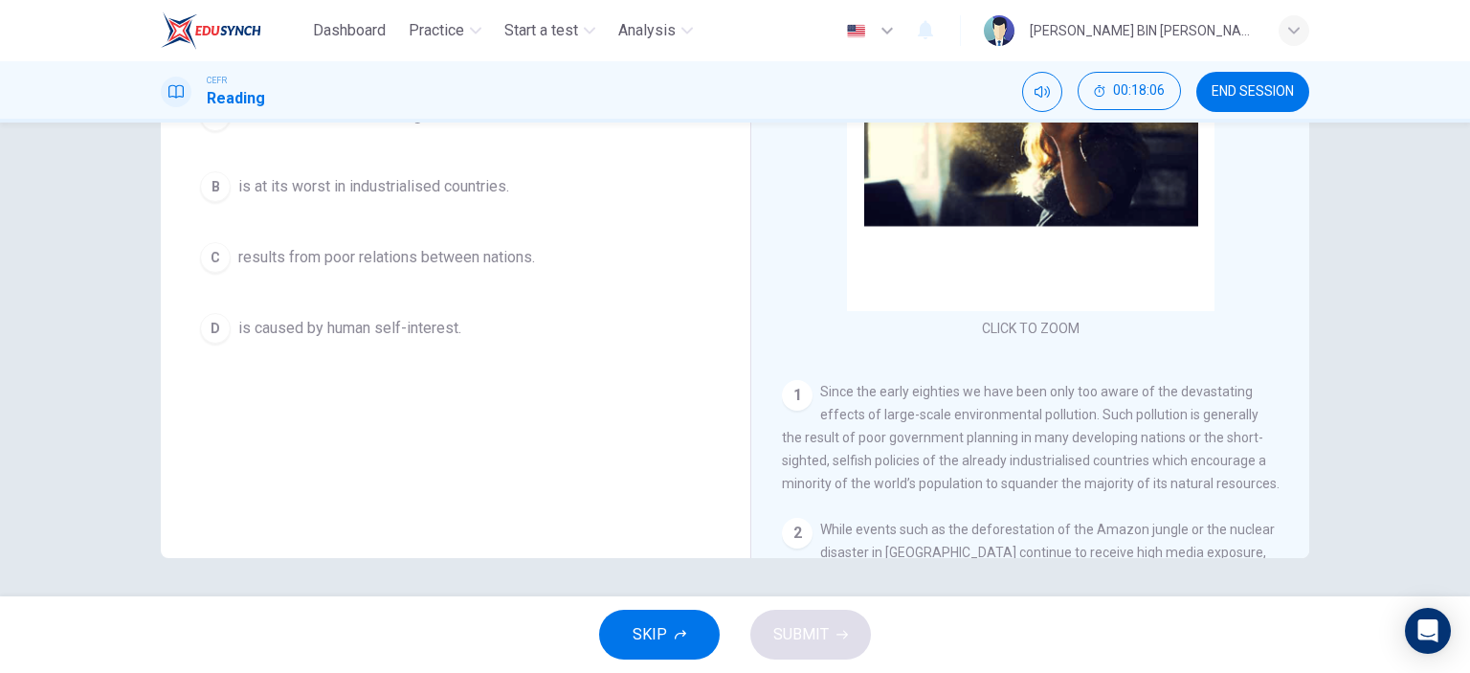
scroll to position [0, 0]
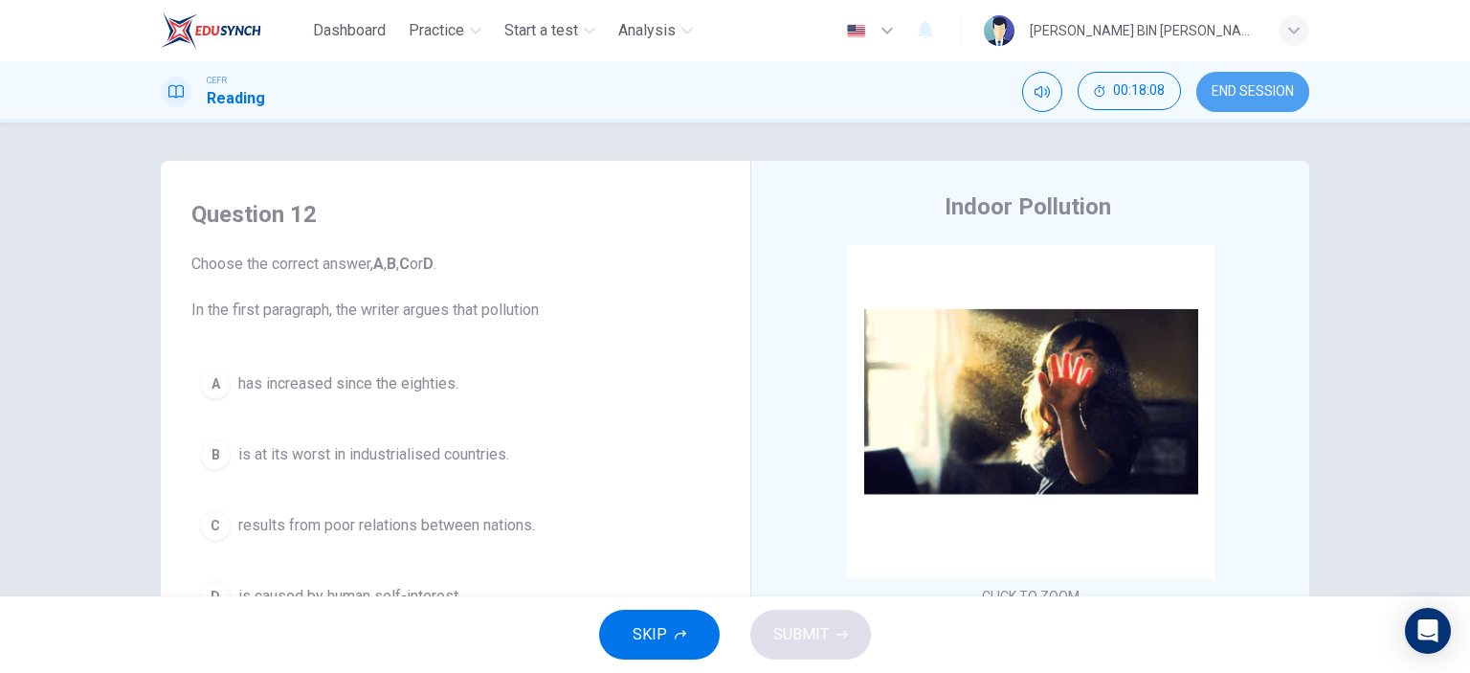
click at [1251, 91] on span "END SESSION" at bounding box center [1253, 91] width 82 height 15
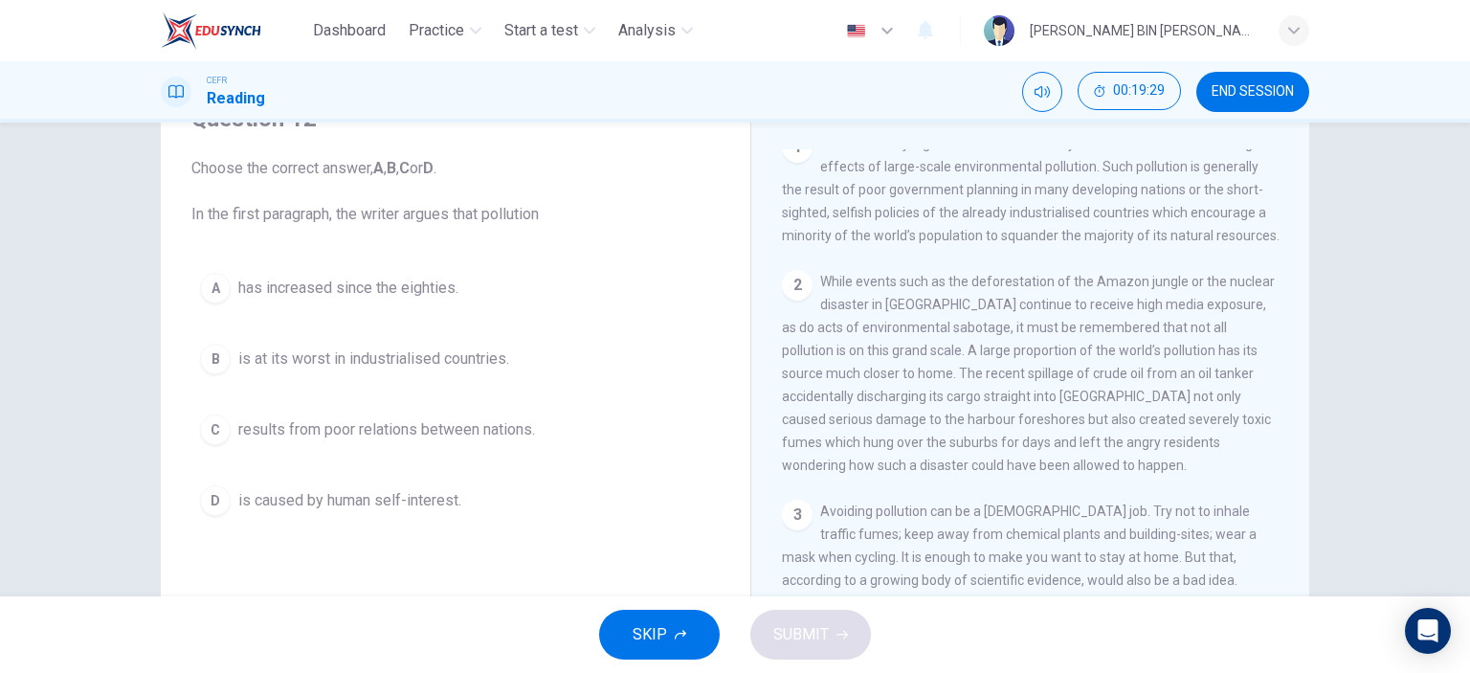
scroll to position [133, 0]
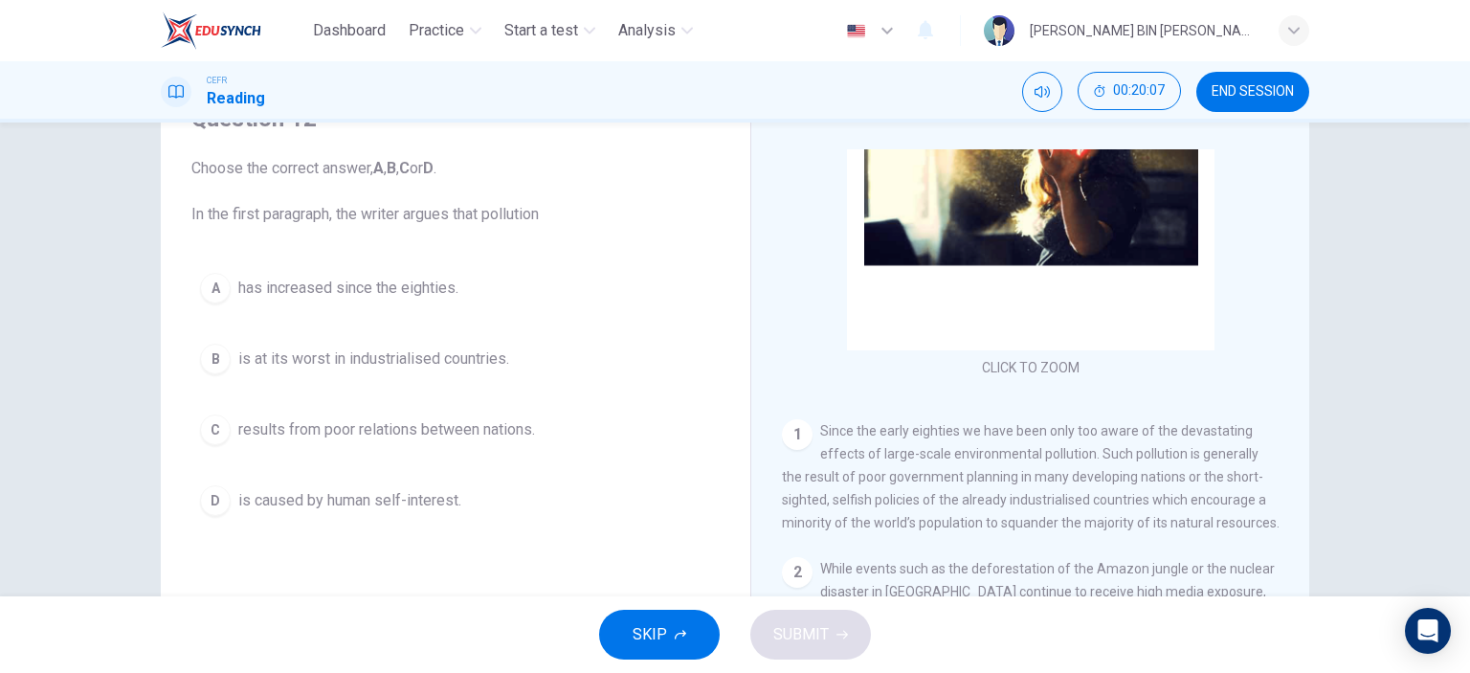
drag, startPoint x: 988, startPoint y: 530, endPoint x: 1053, endPoint y: 530, distance: 65.1
click at [1058, 530] on span "Since the early eighties we have been only too aware of the devastating effects…" at bounding box center [1031, 476] width 498 height 107
drag, startPoint x: 1053, startPoint y: 530, endPoint x: 976, endPoint y: 514, distance: 78.3
click at [977, 514] on div "1 Since the early eighties we have been only too aware of the devastating effec…" at bounding box center [1031, 476] width 498 height 115
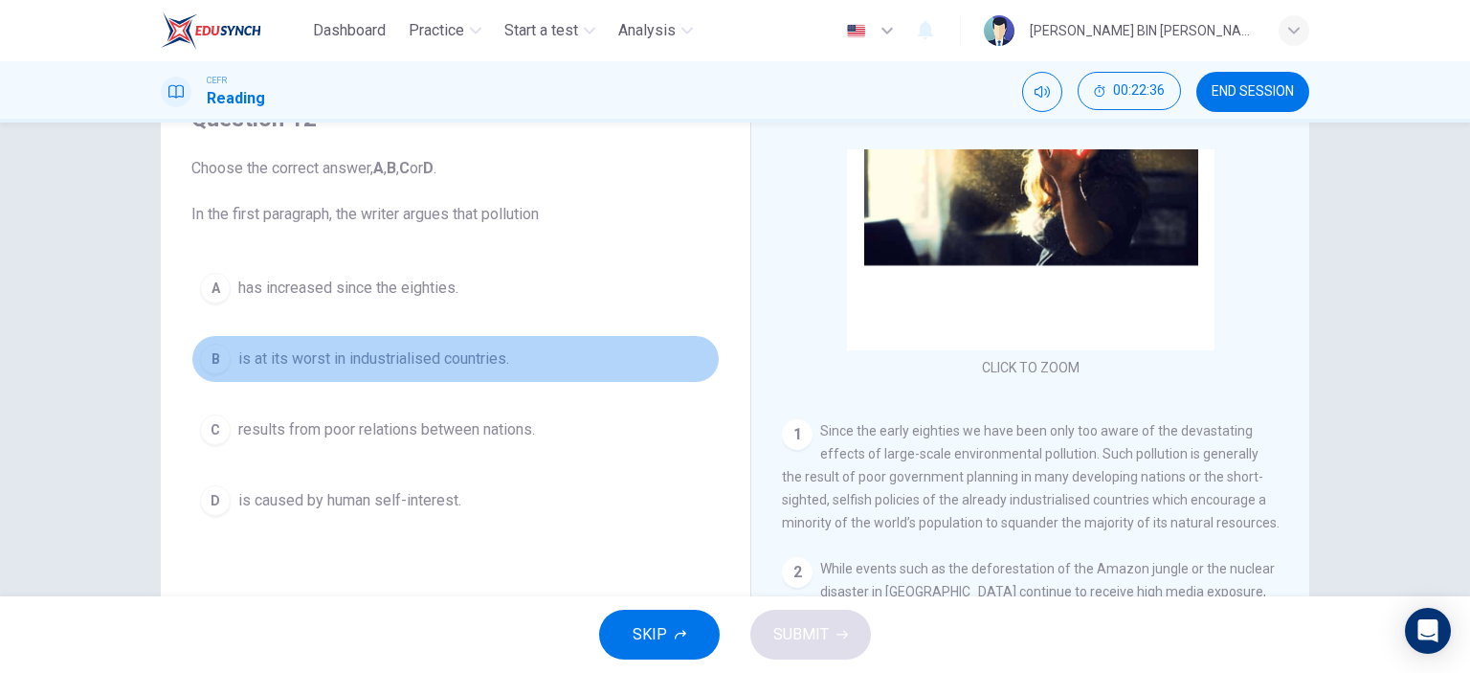
click at [301, 355] on span "is at its worst in industrialised countries." at bounding box center [373, 358] width 271 height 23
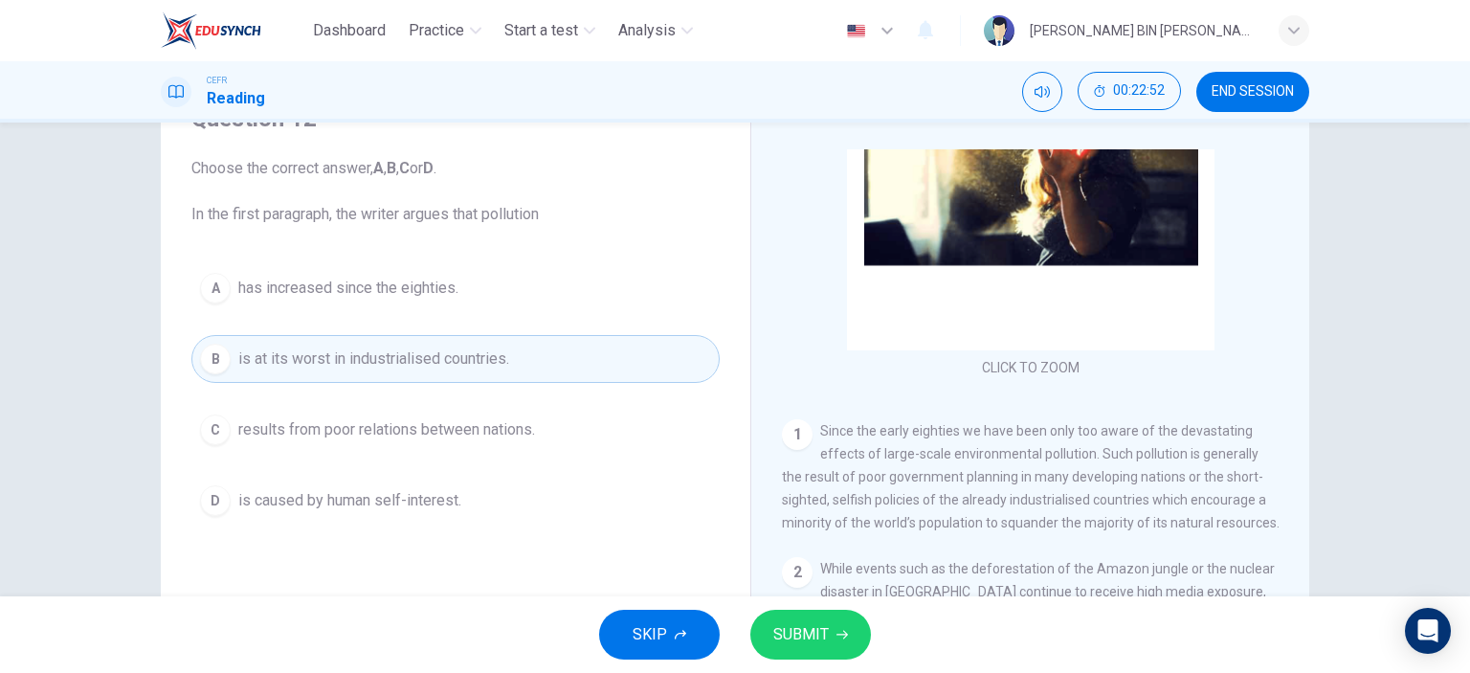
click at [364, 501] on span "is caused by human self-interest." at bounding box center [349, 500] width 223 height 23
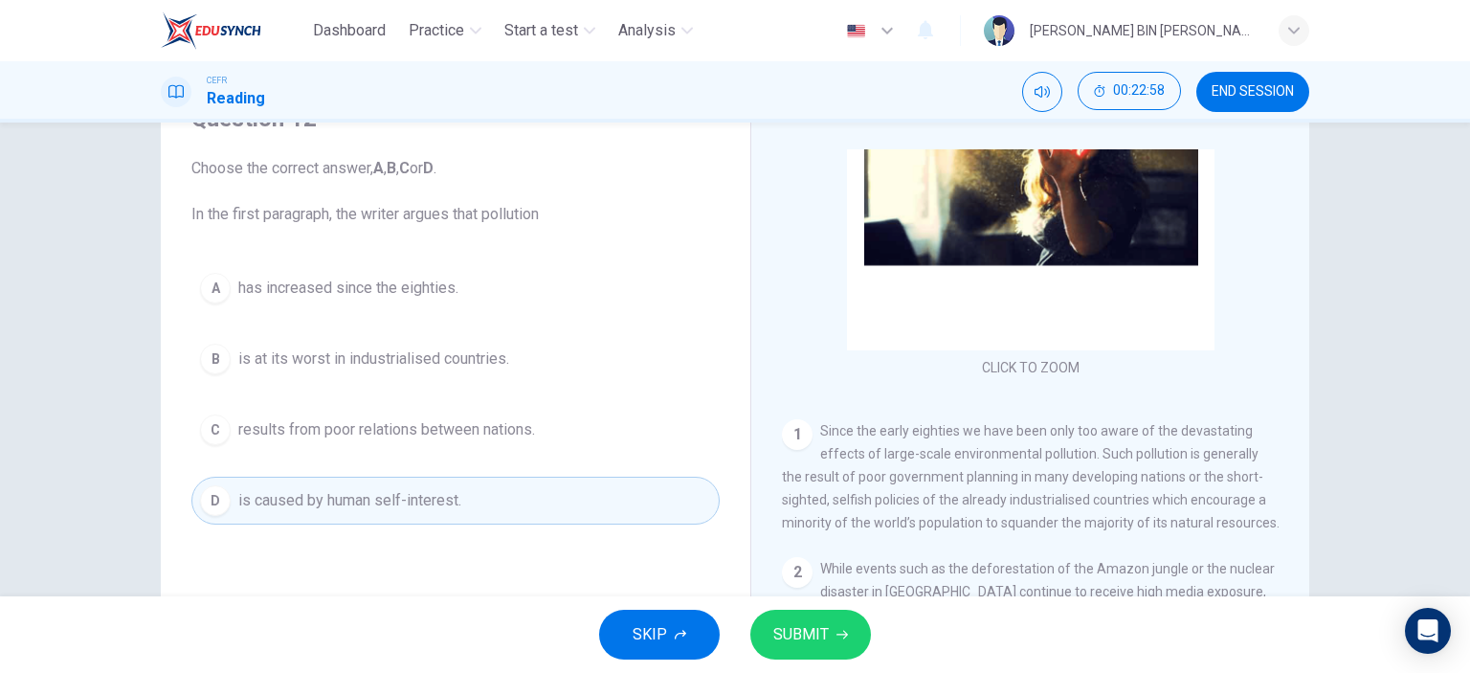
click at [810, 635] on span "SUBMIT" at bounding box center [801, 634] width 56 height 27
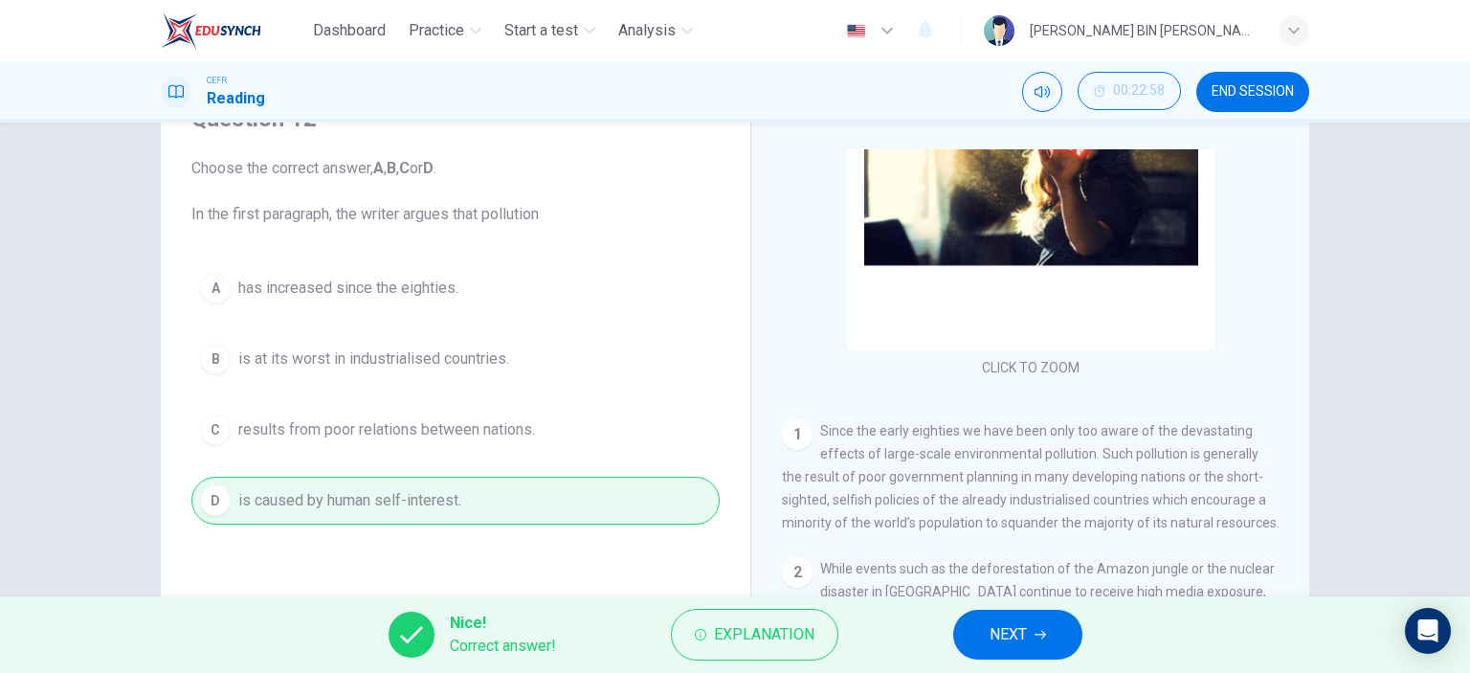
click at [1024, 652] on button "NEXT" at bounding box center [1017, 635] width 129 height 50
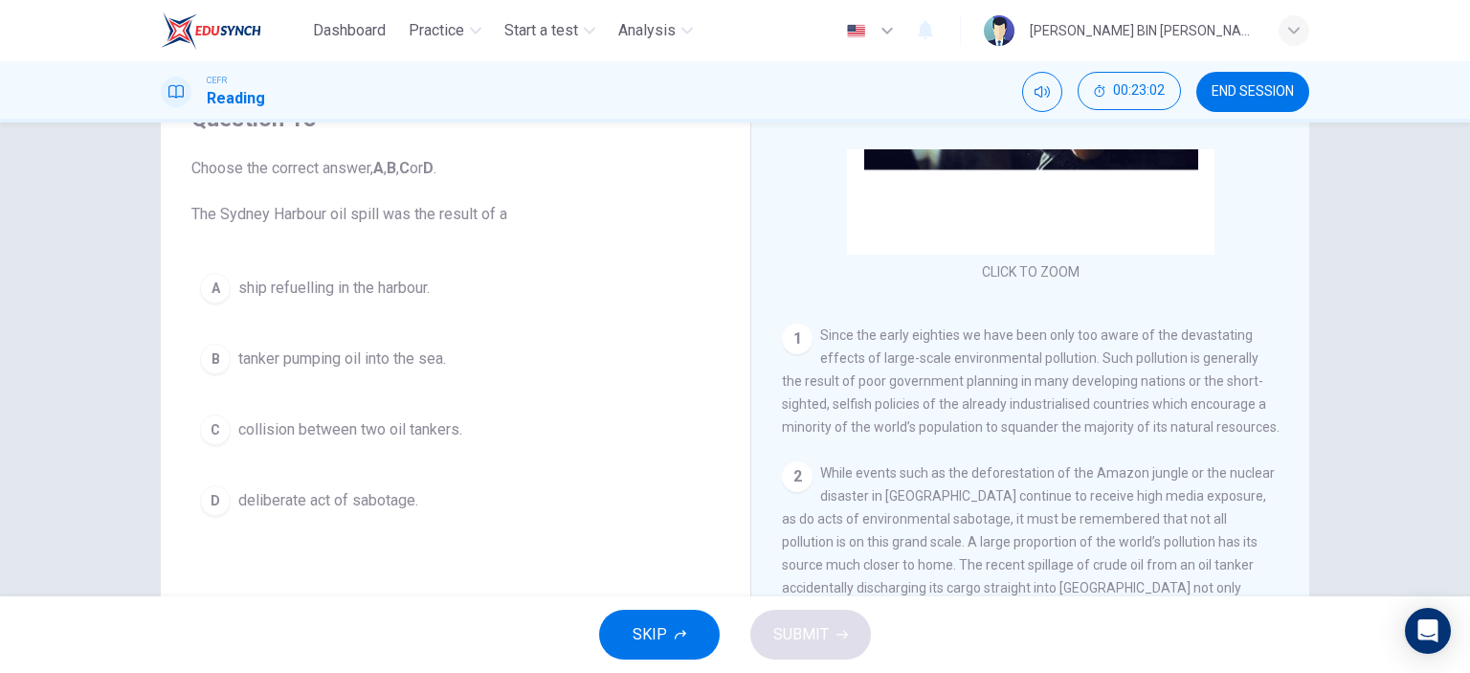
scroll to position [420, 0]
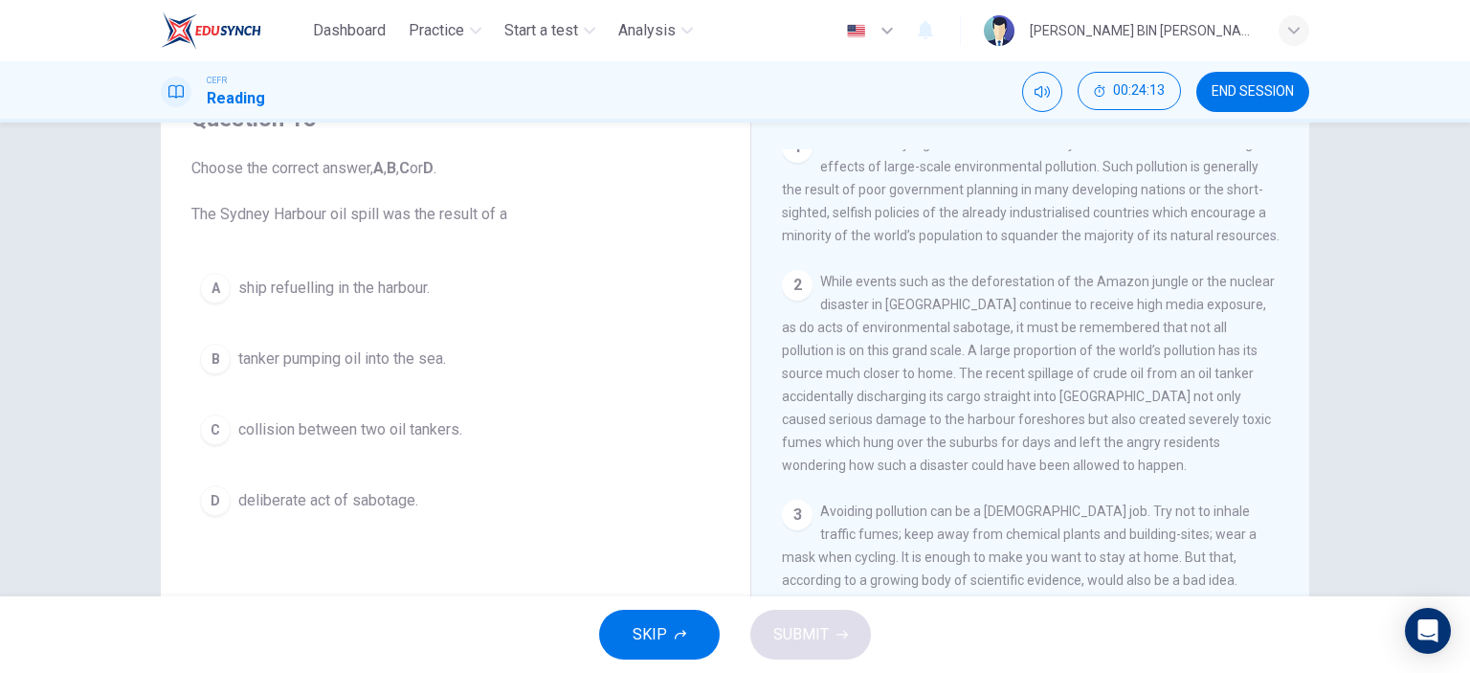
click at [379, 367] on span "tanker pumping oil into the sea." at bounding box center [342, 358] width 208 height 23
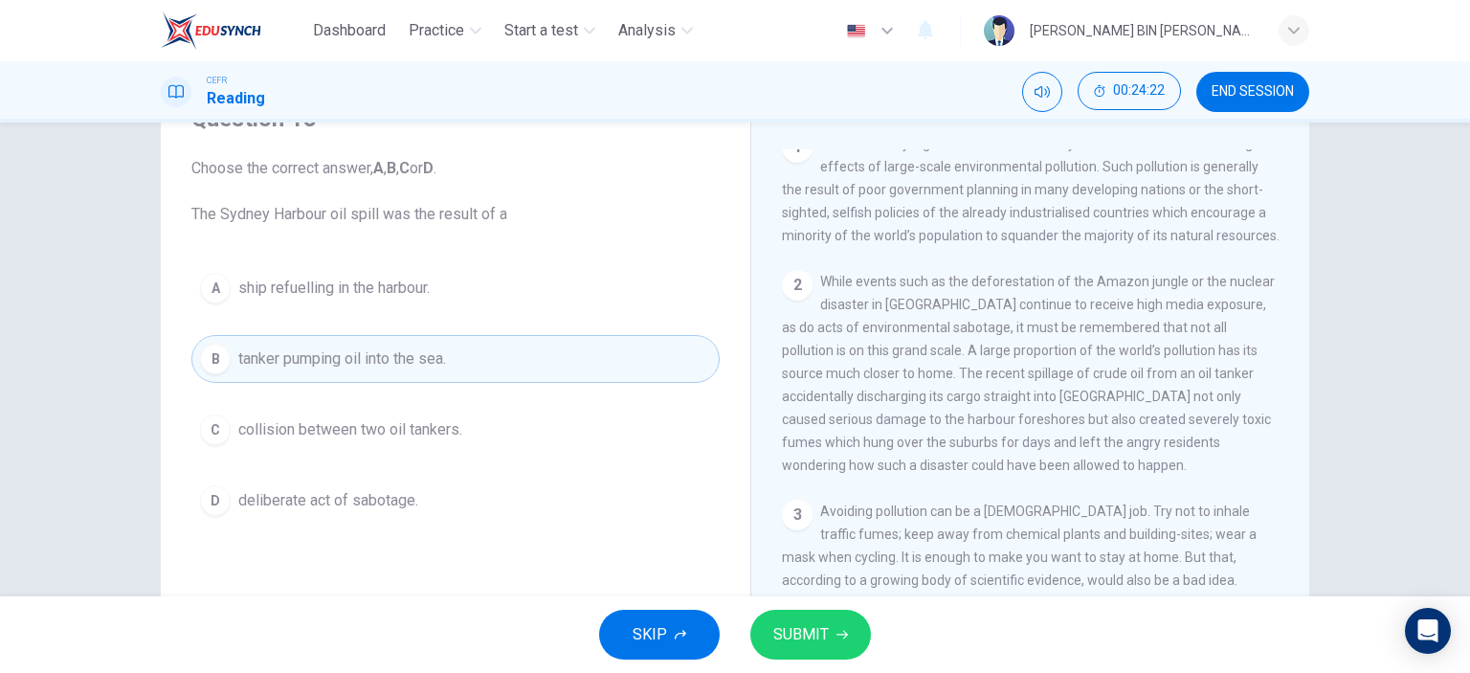
click at [805, 628] on span "SUBMIT" at bounding box center [801, 634] width 56 height 27
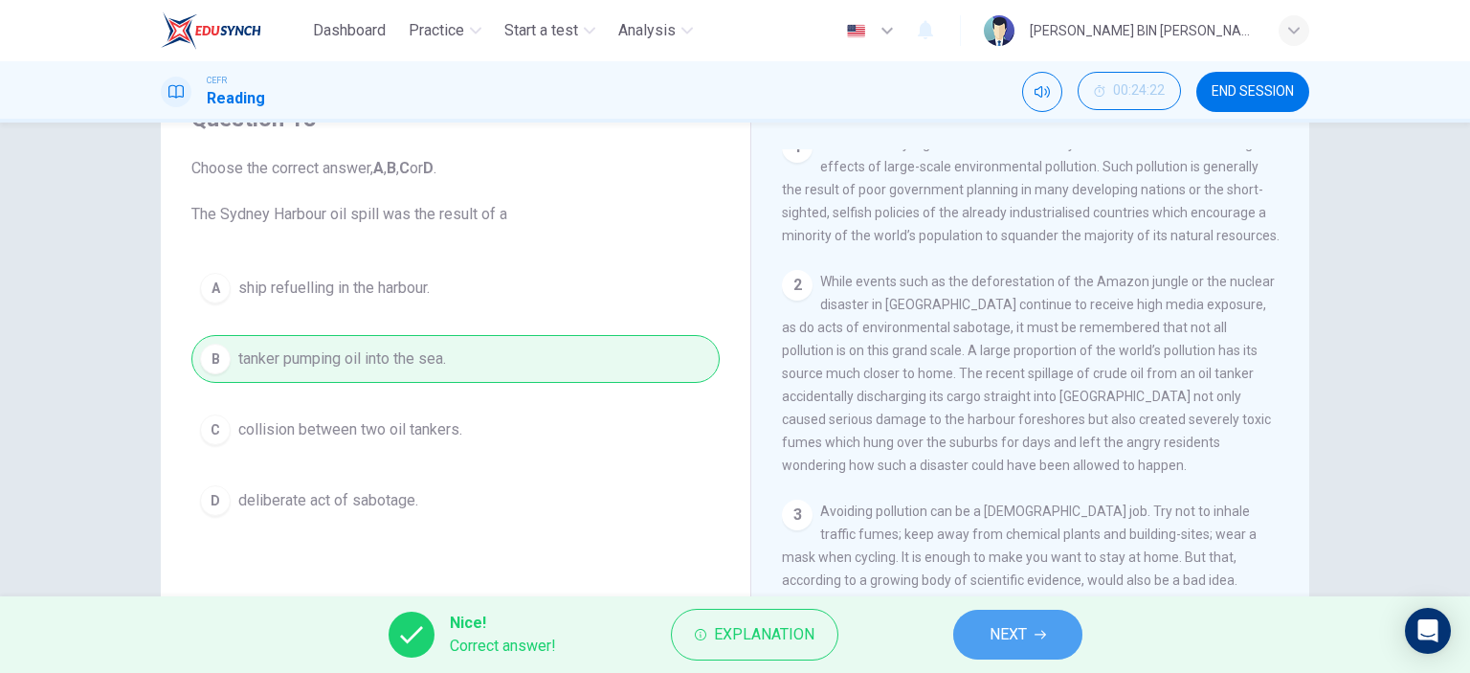
click at [1037, 629] on icon "button" at bounding box center [1040, 634] width 11 height 11
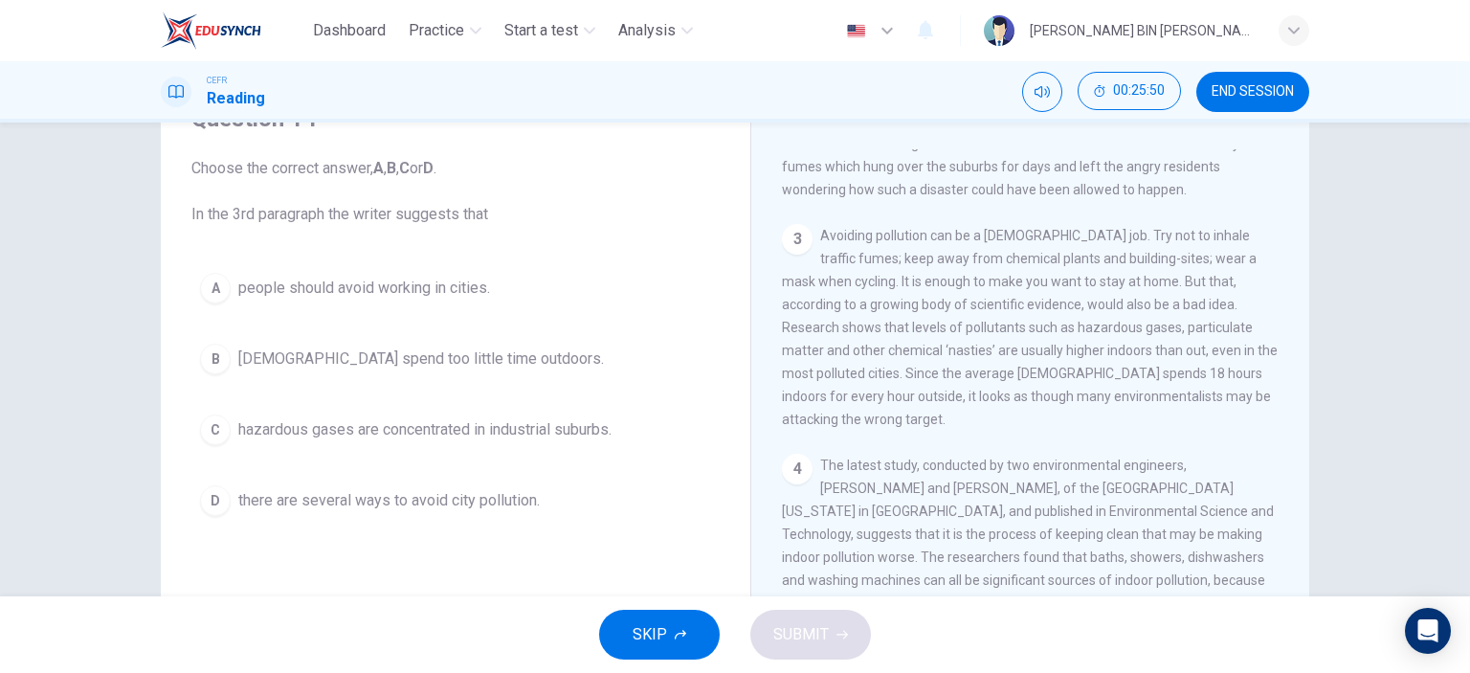
scroll to position [707, 0]
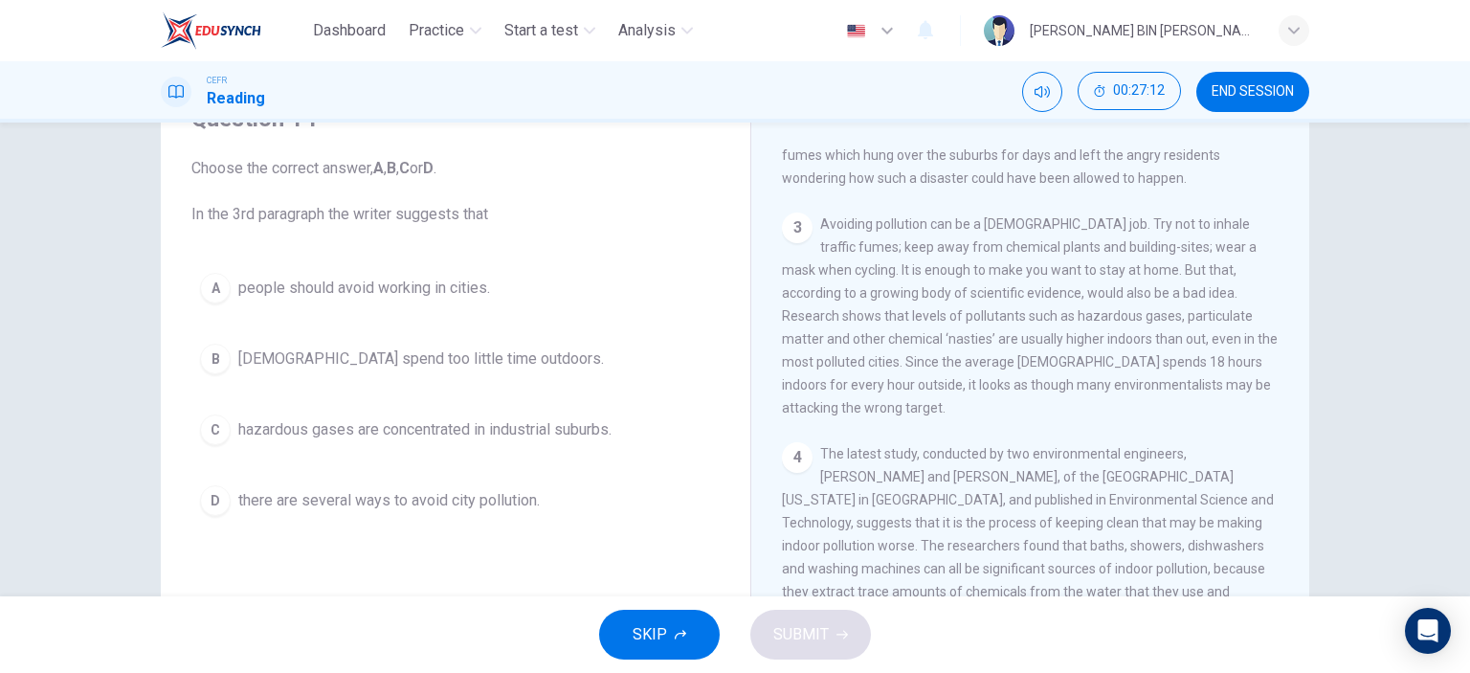
click at [373, 501] on span "there are several ways to avoid city pollution." at bounding box center [388, 500] width 301 height 23
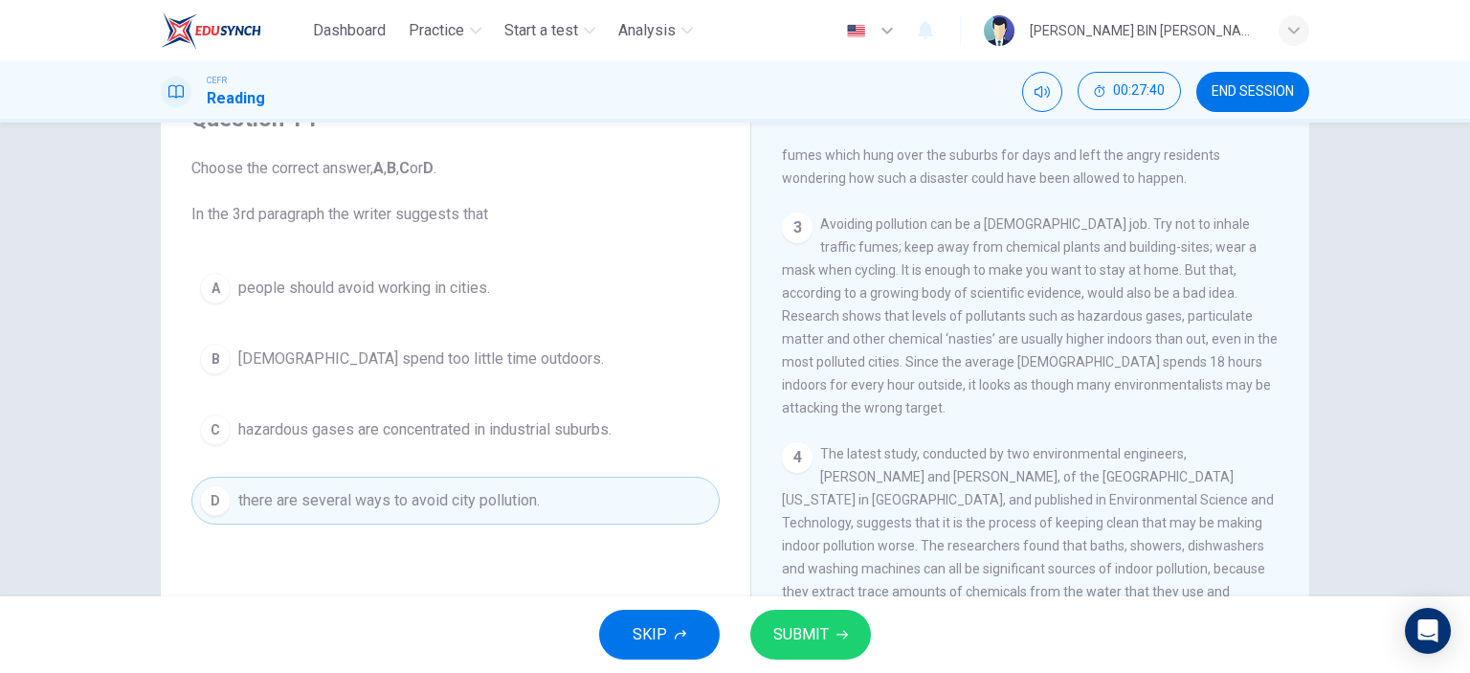
click at [343, 437] on span "hazardous gases are concentrated in industrial suburbs." at bounding box center [424, 429] width 373 height 23
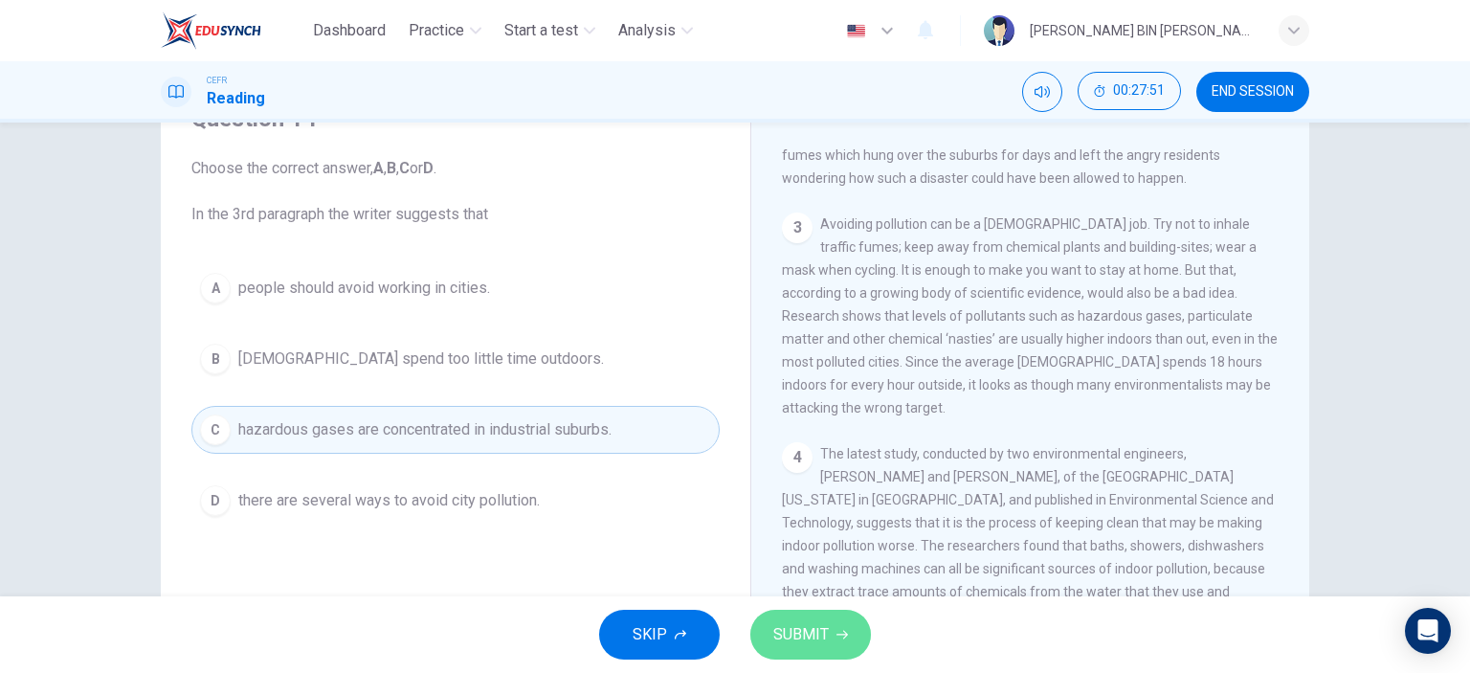
click at [840, 632] on icon "button" at bounding box center [841, 634] width 11 height 11
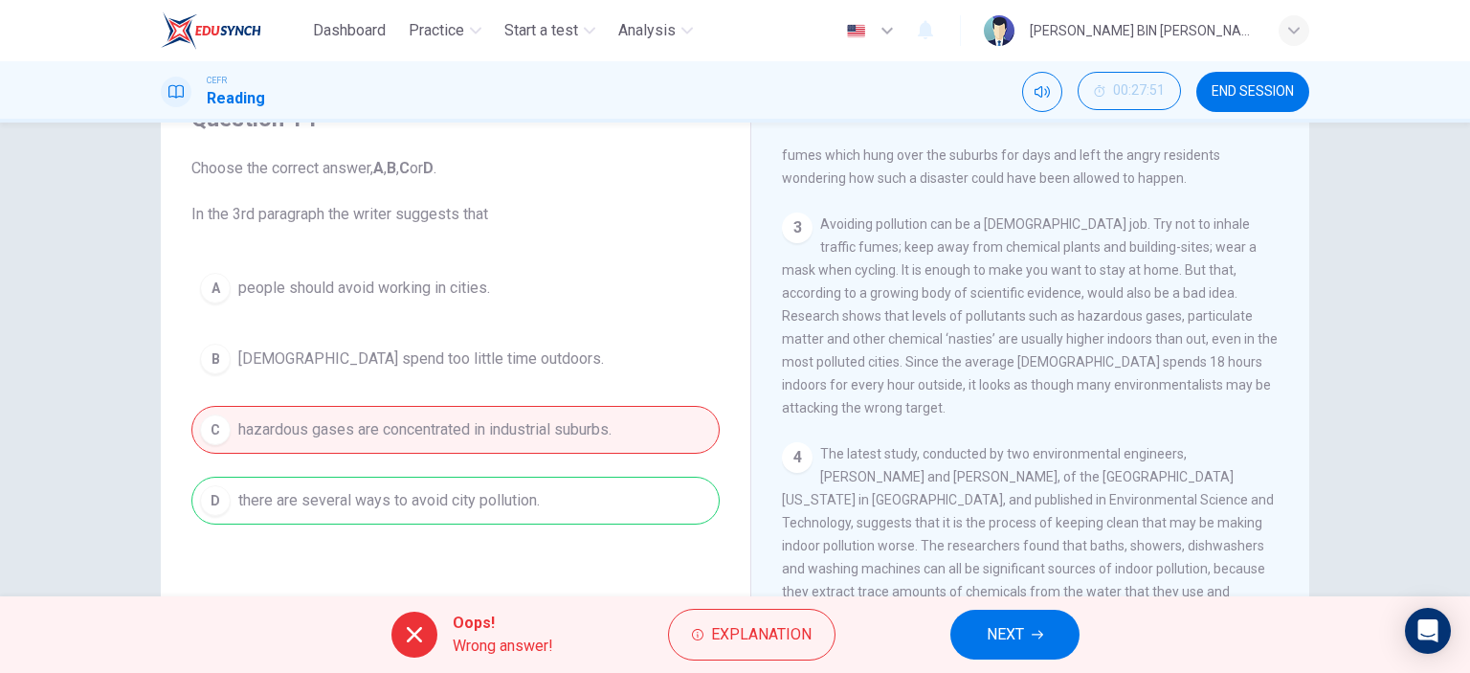
click at [1024, 648] on button "NEXT" at bounding box center [1014, 635] width 129 height 50
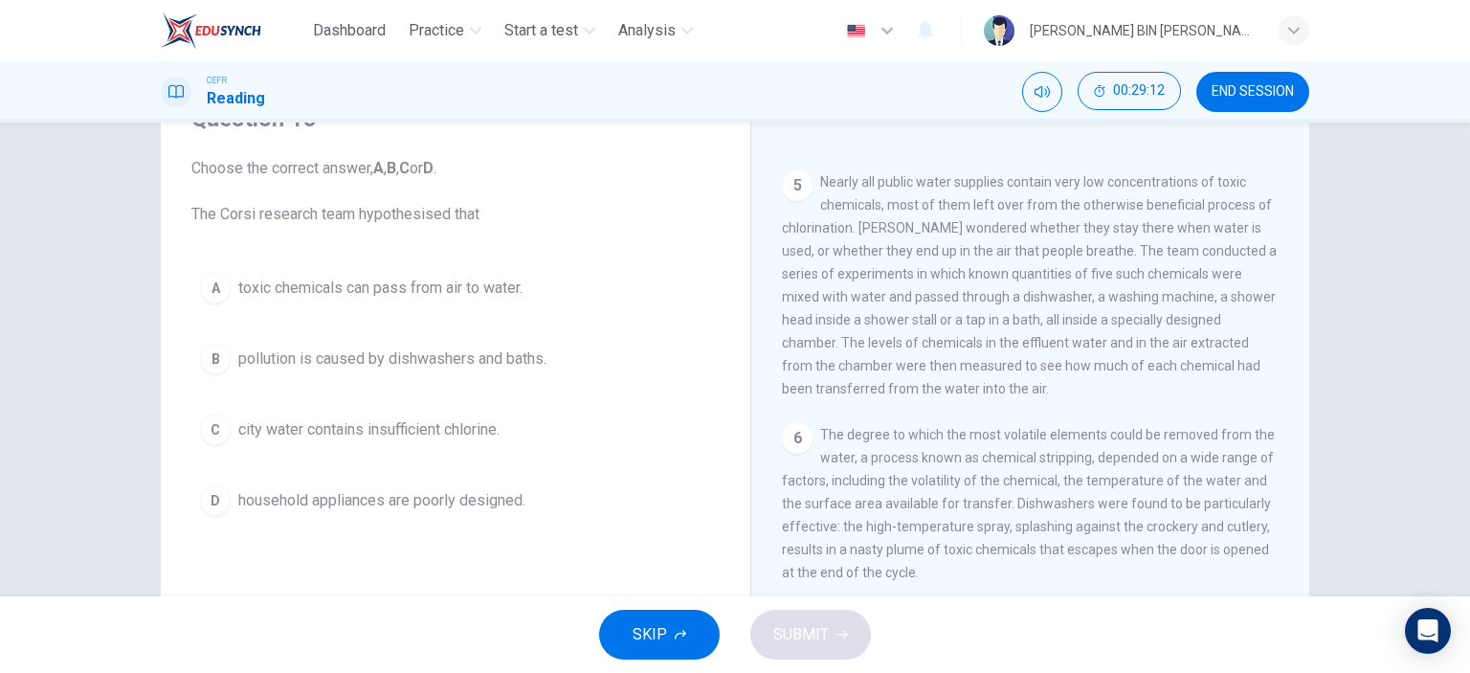
scroll to position [1090, 0]
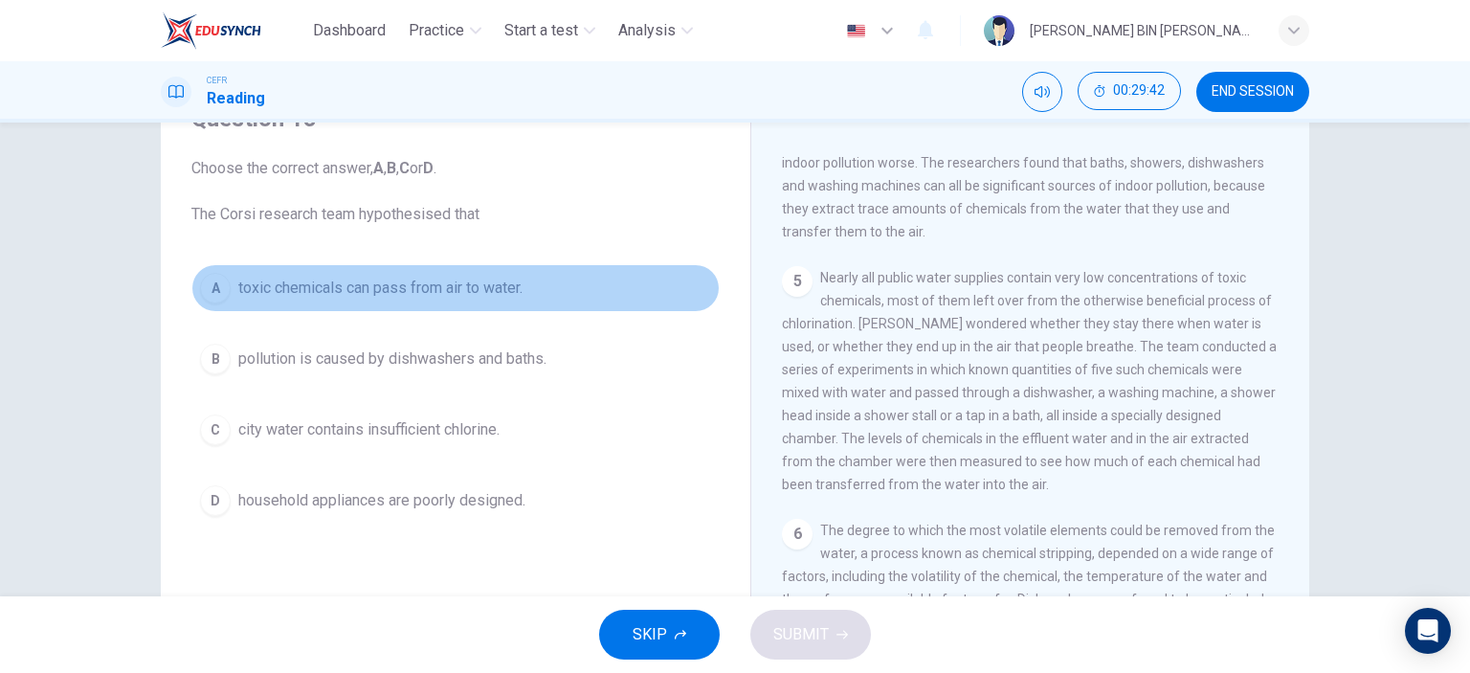
click at [345, 290] on span "toxic chemicals can pass from air to water." at bounding box center [380, 288] width 284 height 23
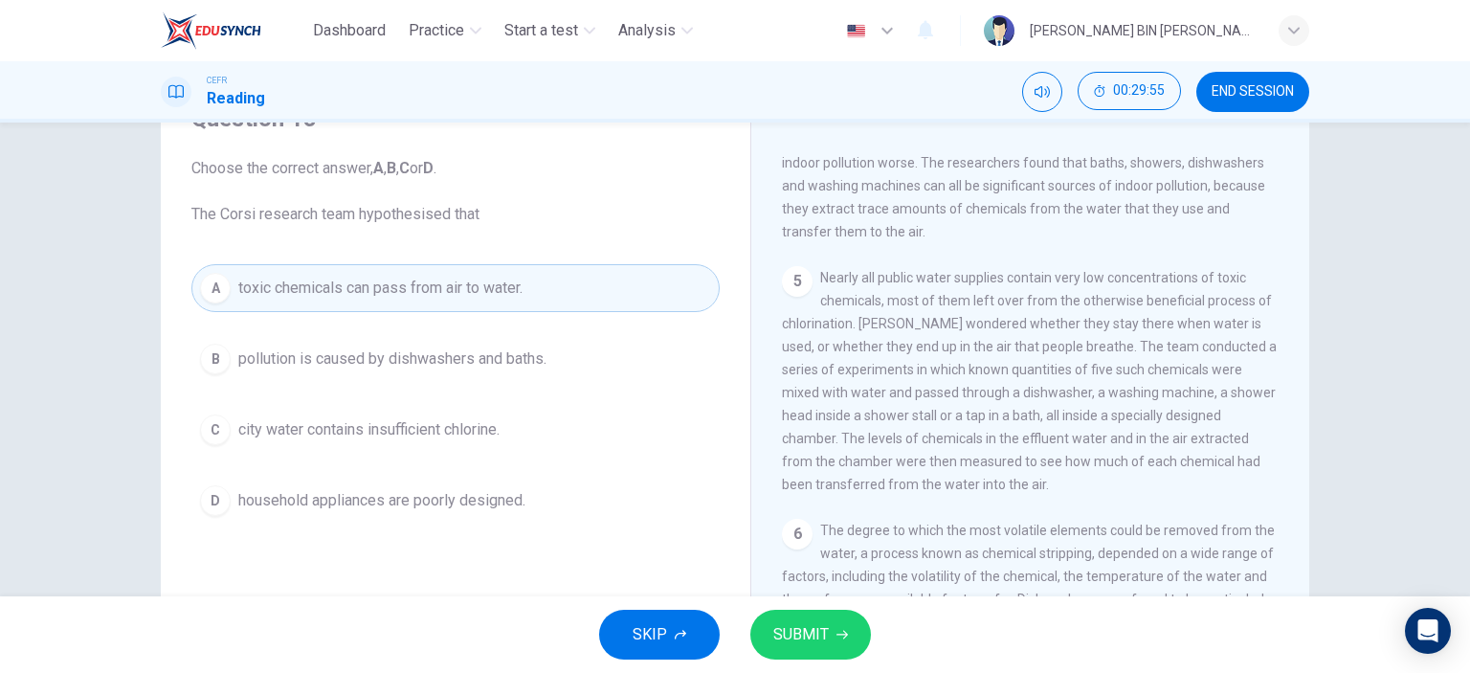
click at [828, 631] on button "SUBMIT" at bounding box center [810, 635] width 121 height 50
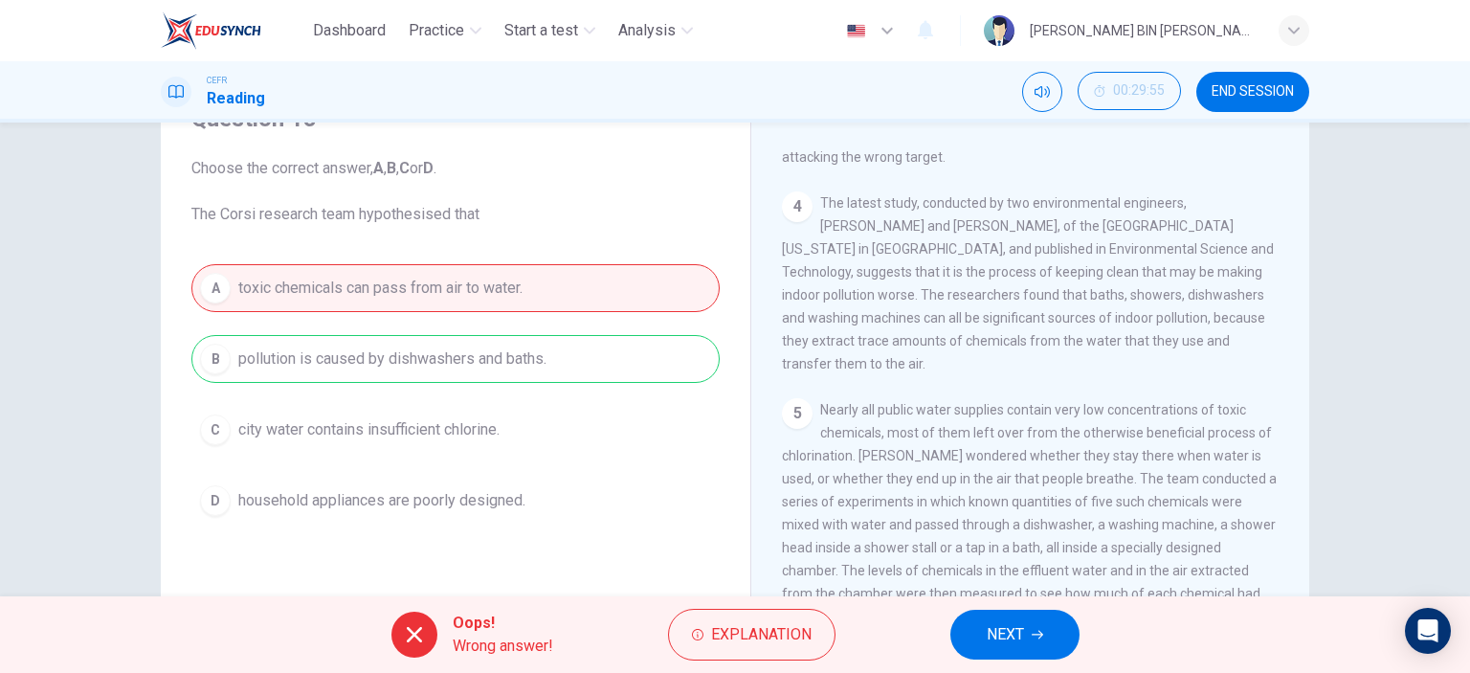
scroll to position [803, 0]
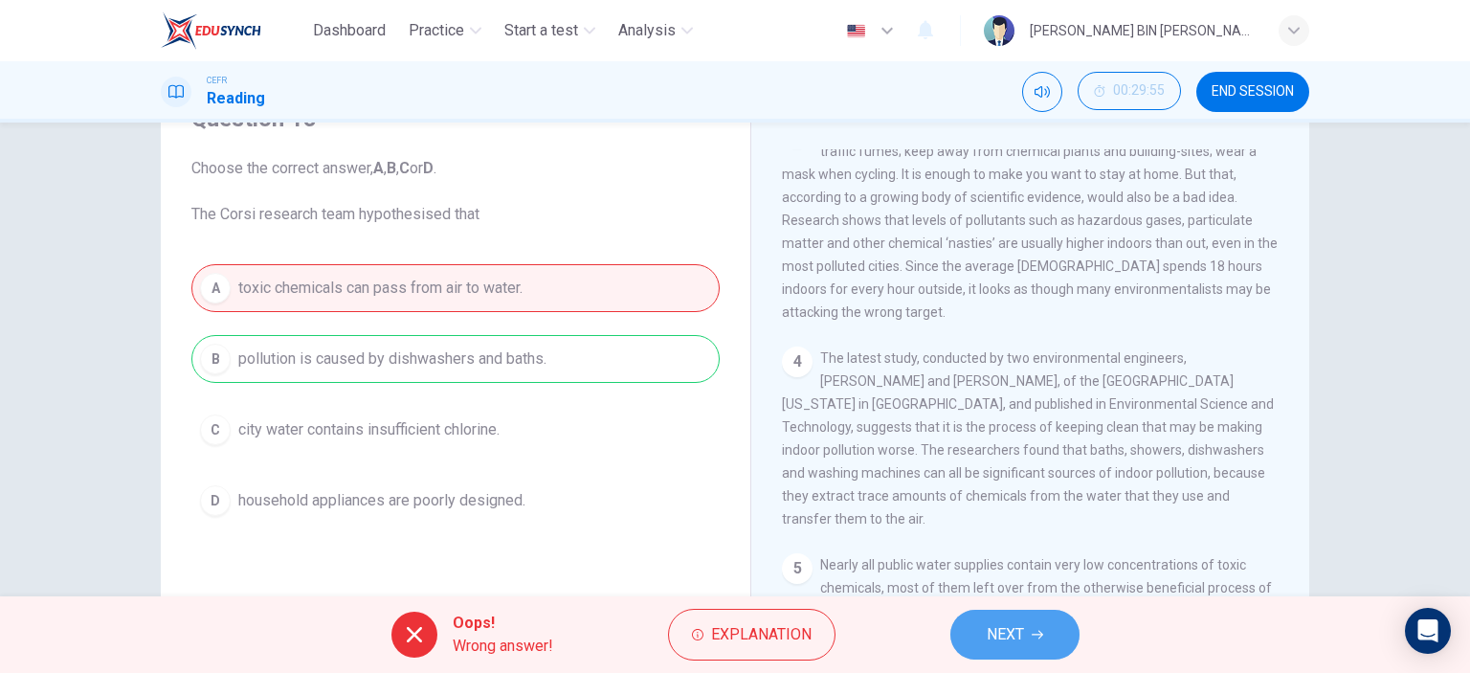
click at [988, 646] on span "NEXT" at bounding box center [1005, 634] width 37 height 27
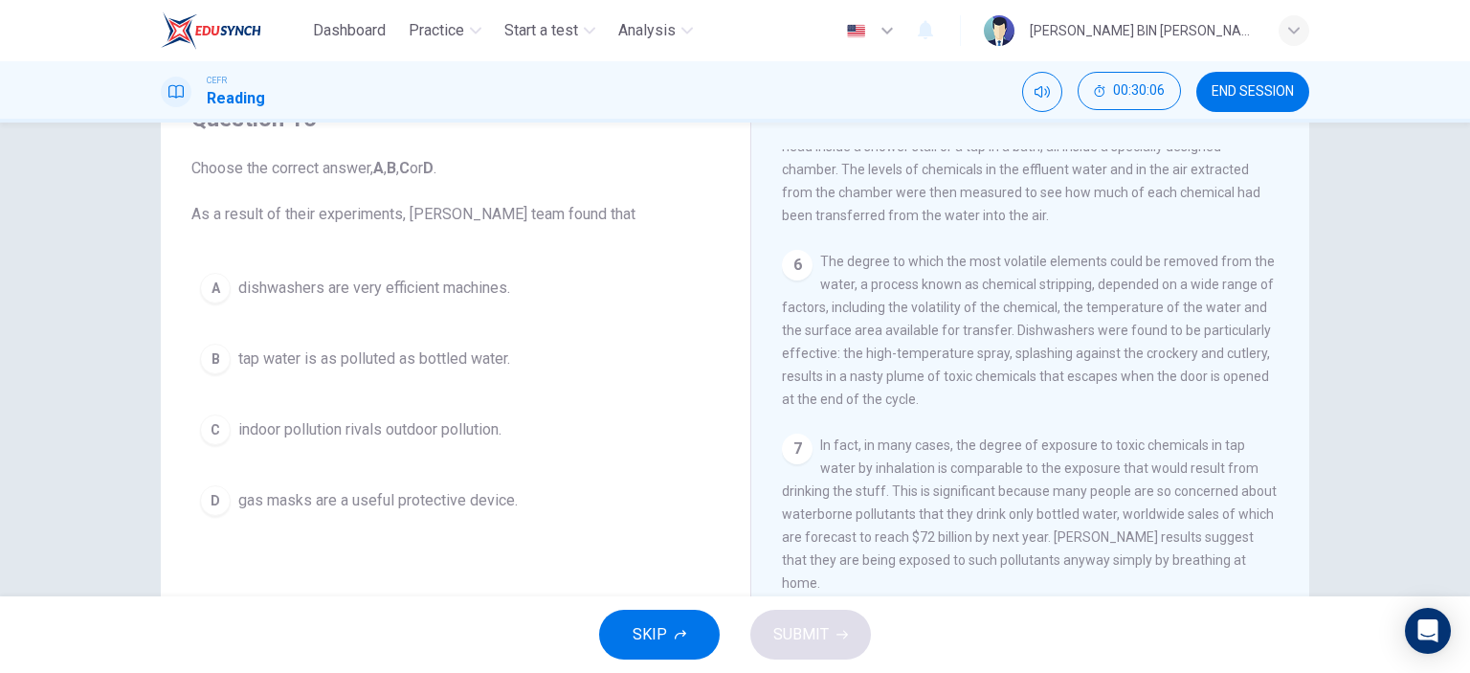
scroll to position [1377, 0]
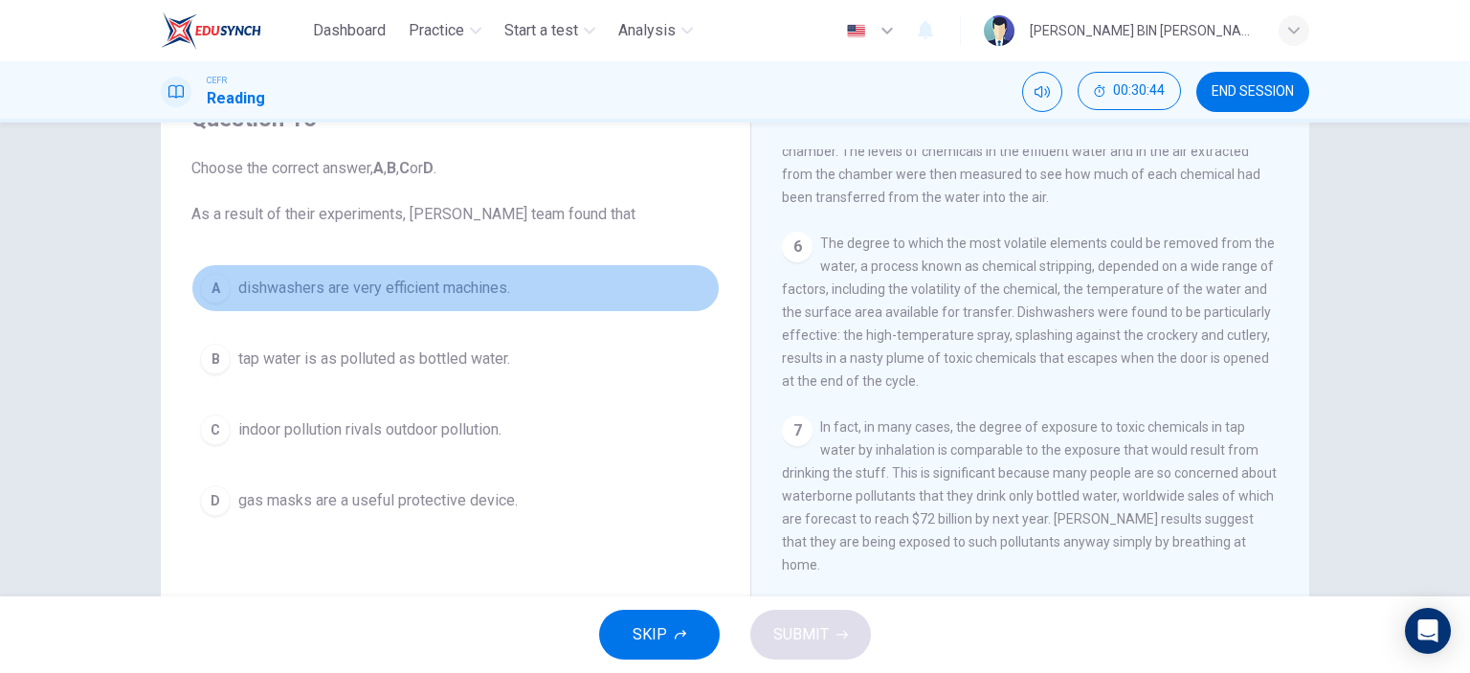
click at [487, 287] on span "dishwashers are very efficient machines." at bounding box center [374, 288] width 272 height 23
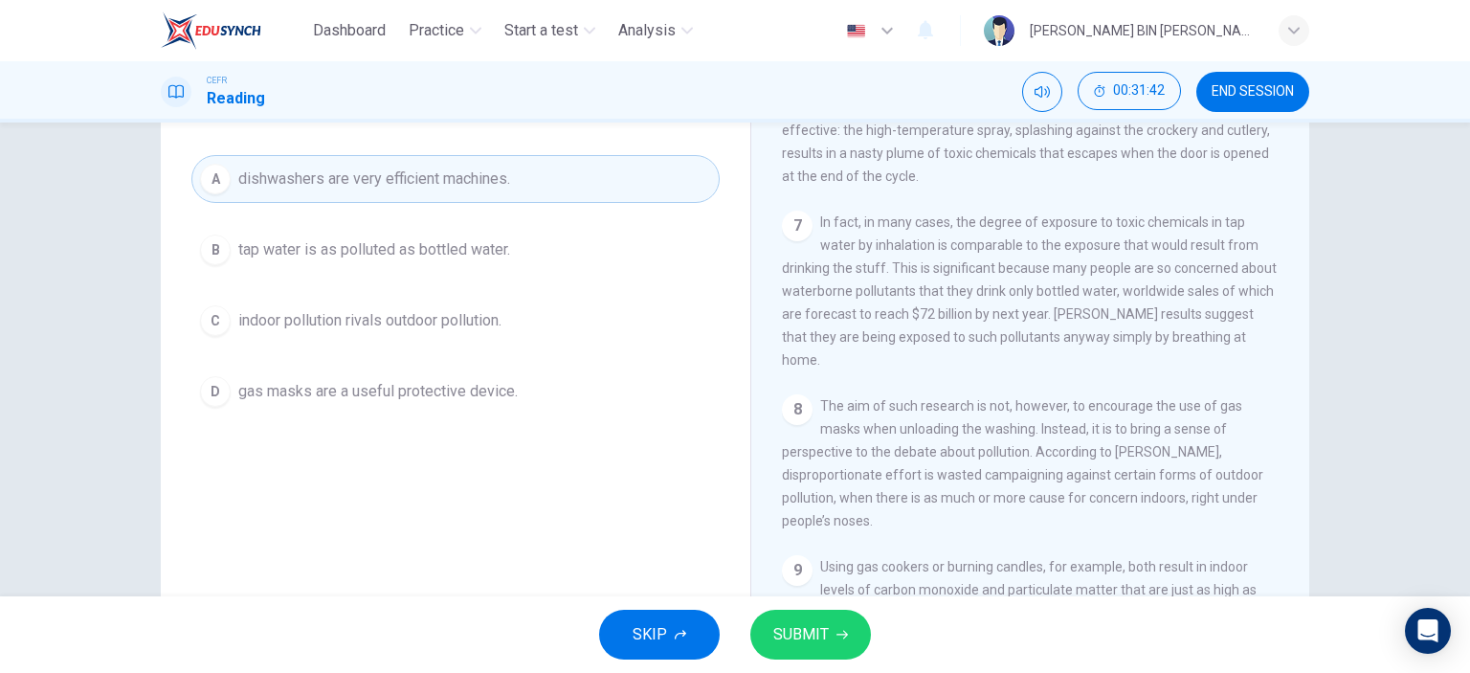
scroll to position [172, 0]
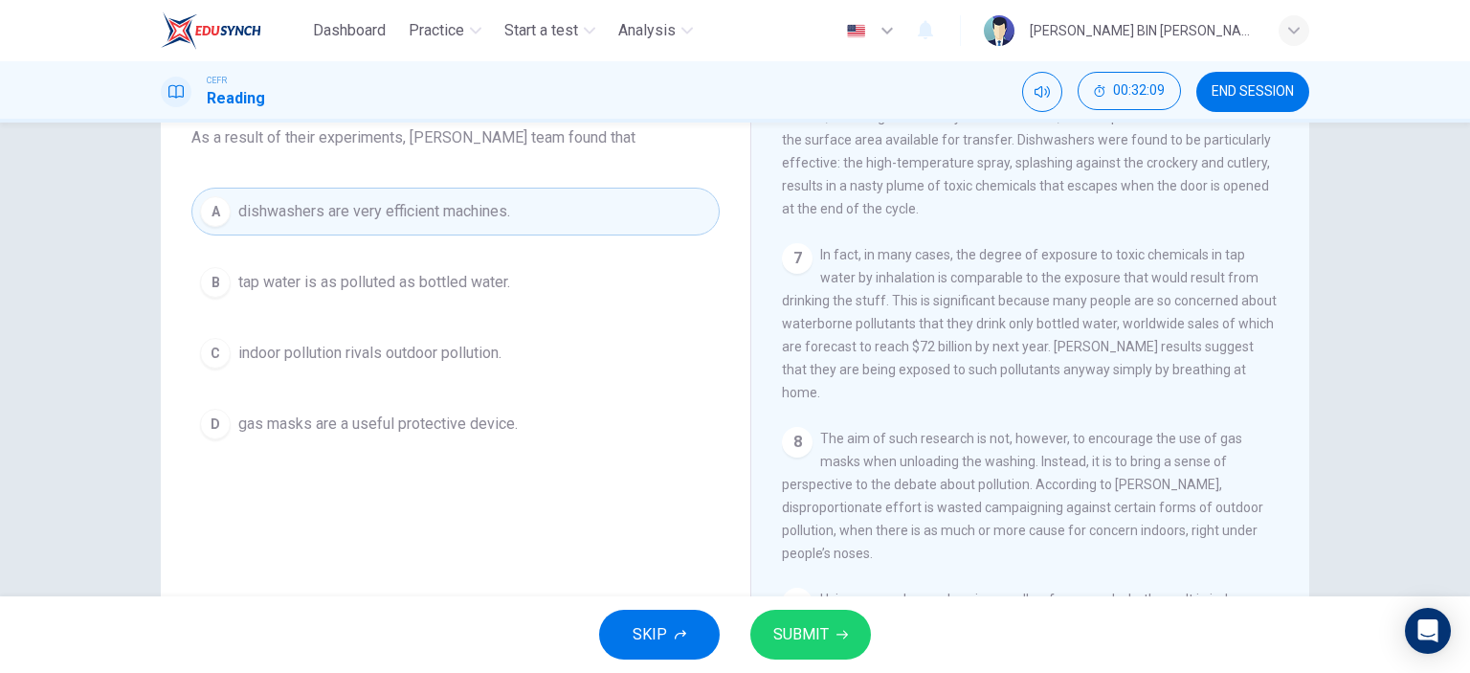
click at [469, 367] on button "C indoor pollution rivals outdoor pollution." at bounding box center [455, 353] width 528 height 48
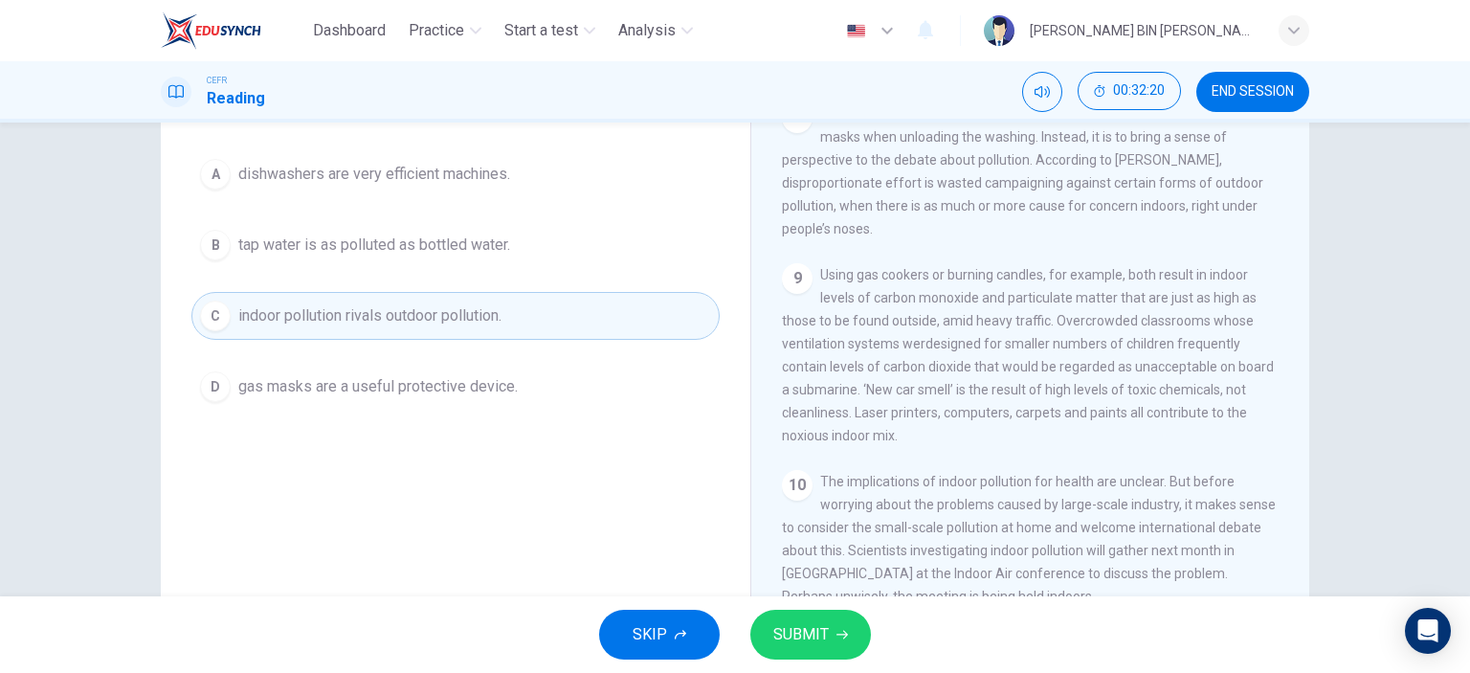
scroll to position [268, 0]
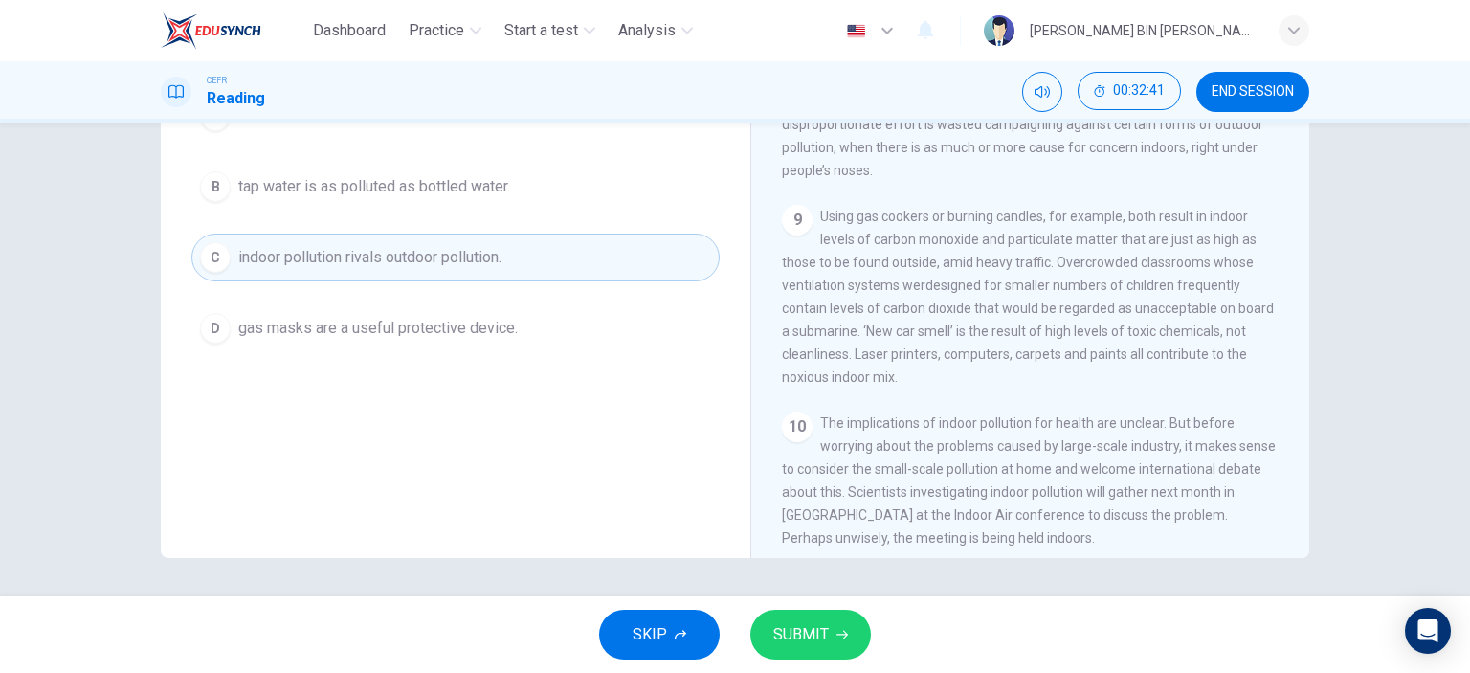
click at [527, 324] on button "D gas masks are a useful protective device." at bounding box center [455, 328] width 528 height 48
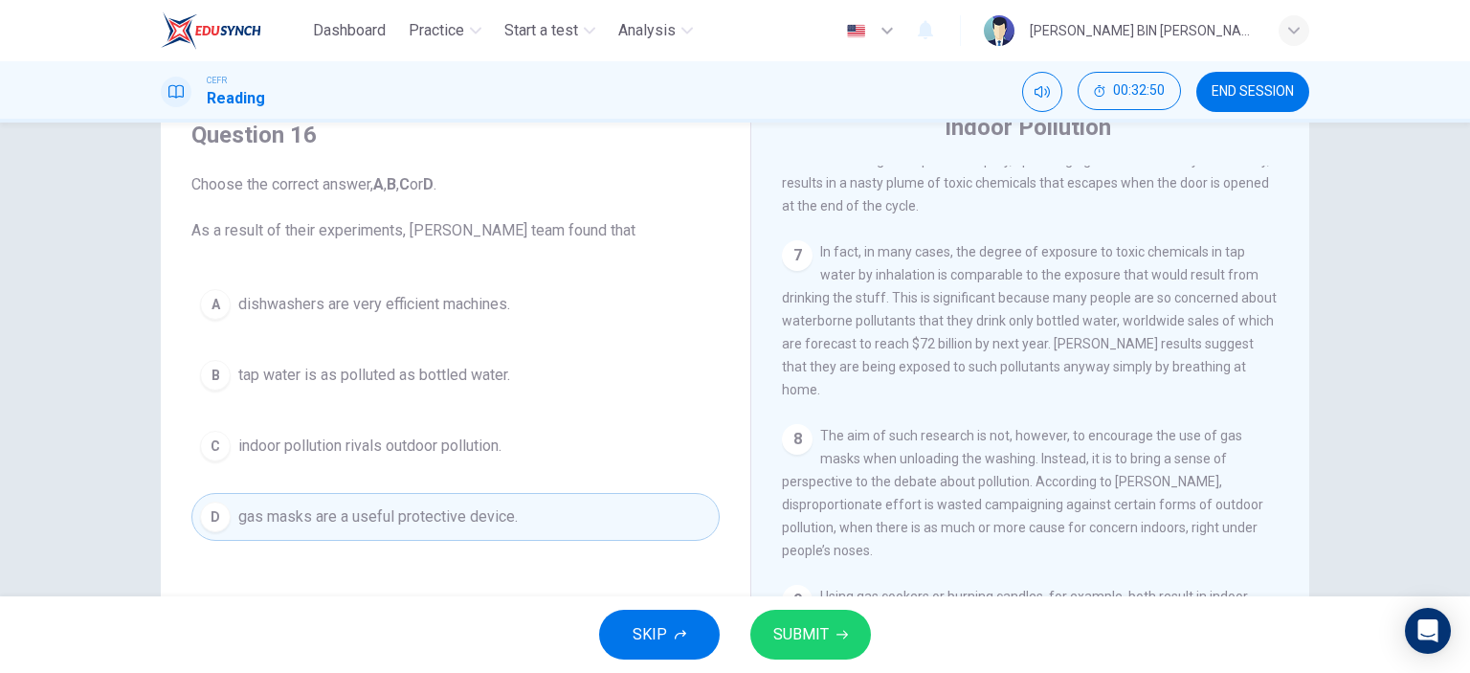
scroll to position [77, 0]
click at [835, 654] on button "SUBMIT" at bounding box center [810, 635] width 121 height 50
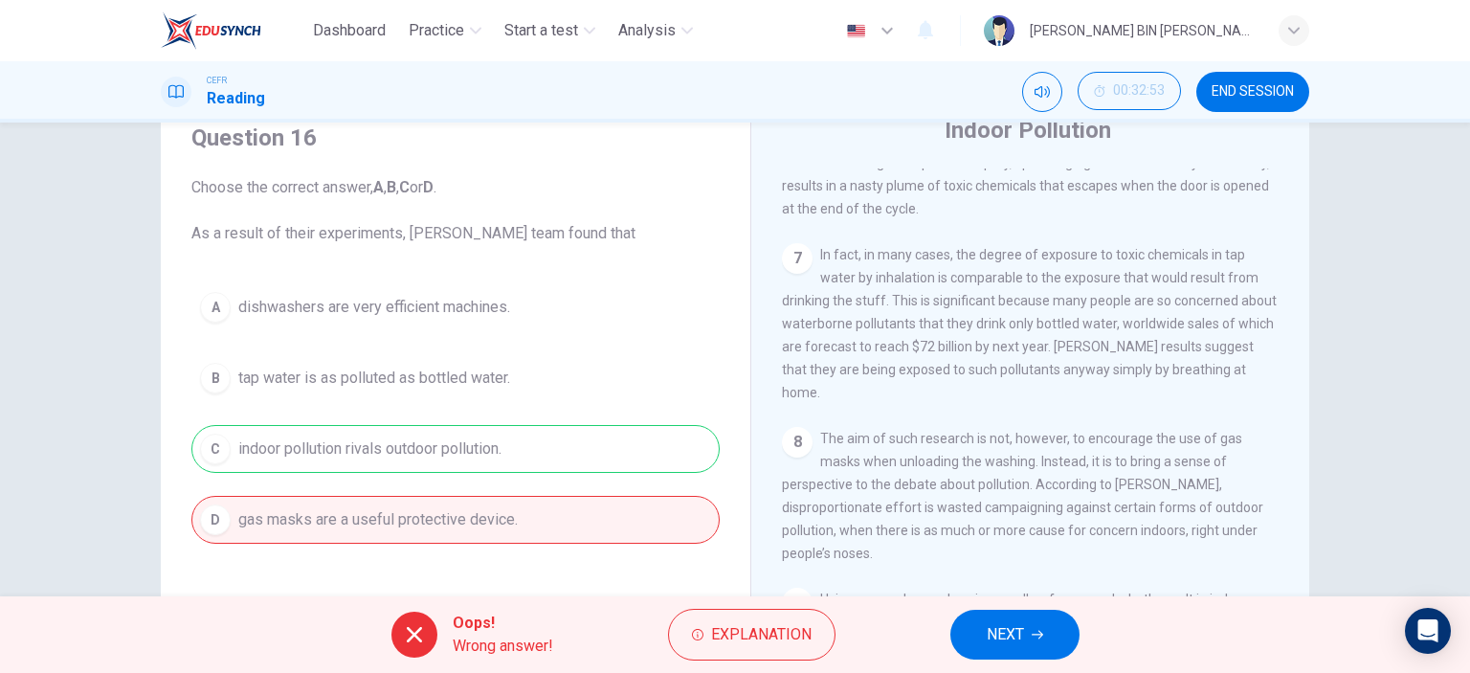
click at [993, 638] on span "NEXT" at bounding box center [1005, 634] width 37 height 27
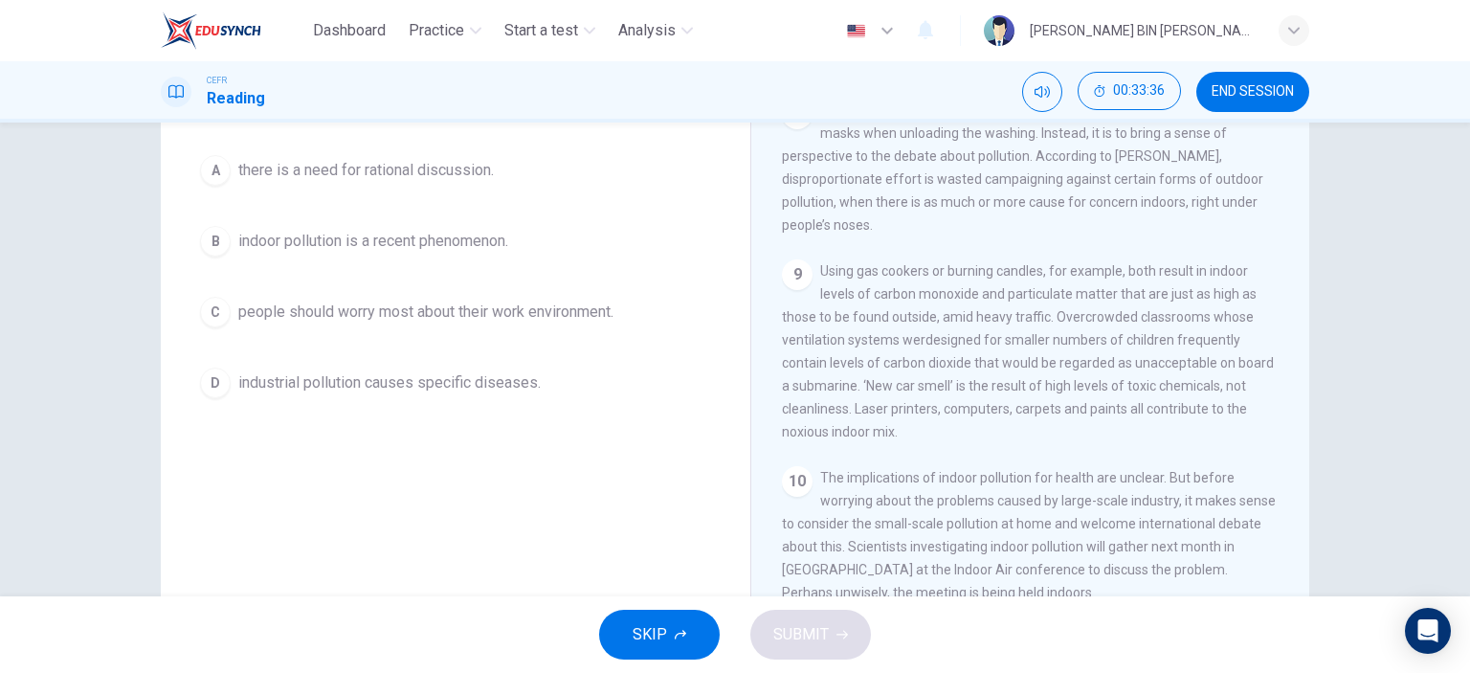
scroll to position [268, 0]
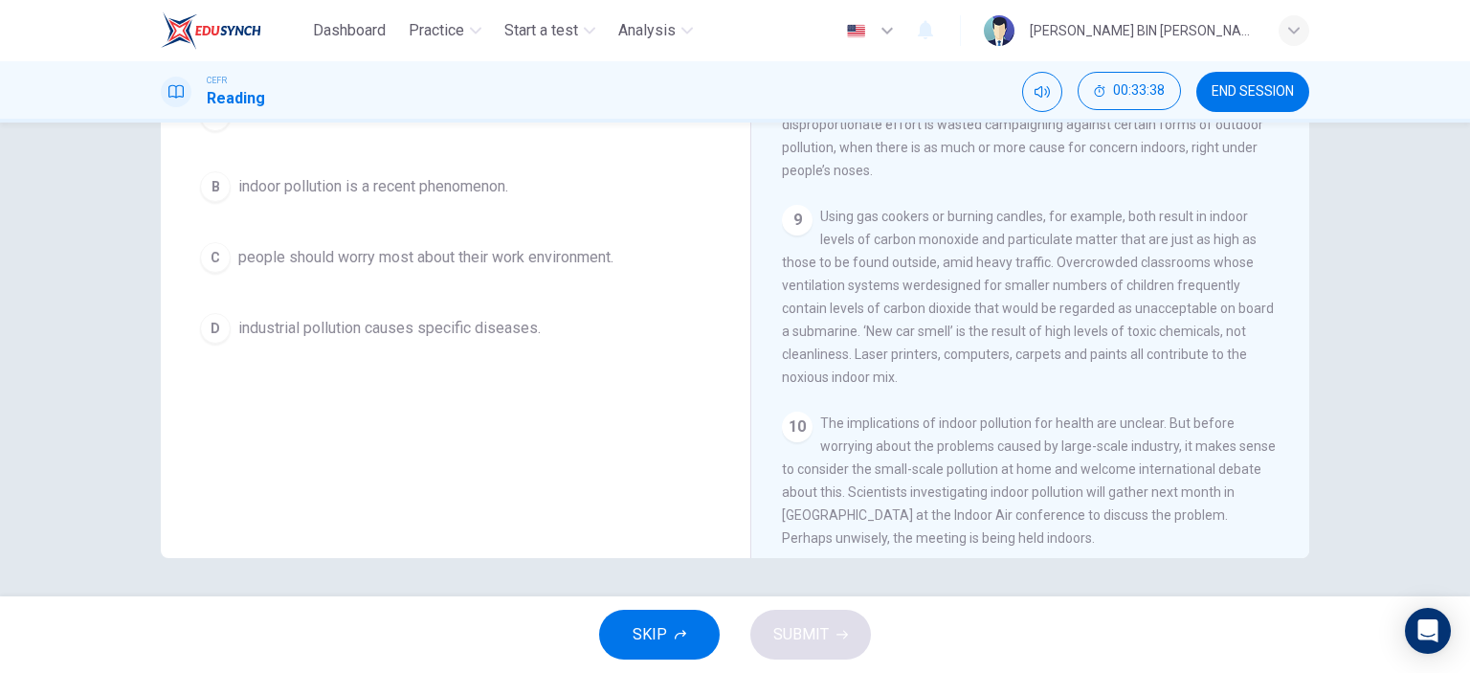
click at [494, 260] on span "people should worry most about their work environment." at bounding box center [425, 257] width 375 height 23
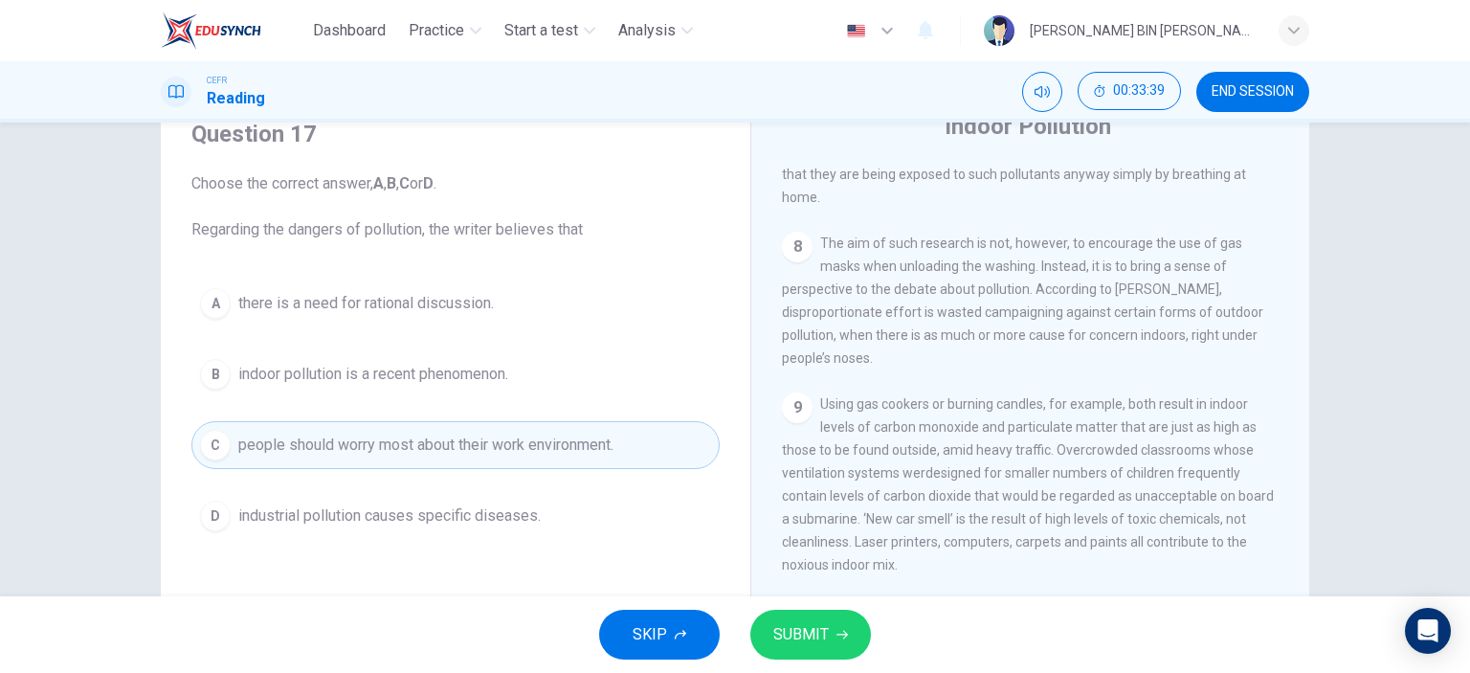
scroll to position [77, 0]
click at [838, 638] on icon "button" at bounding box center [841, 634] width 11 height 11
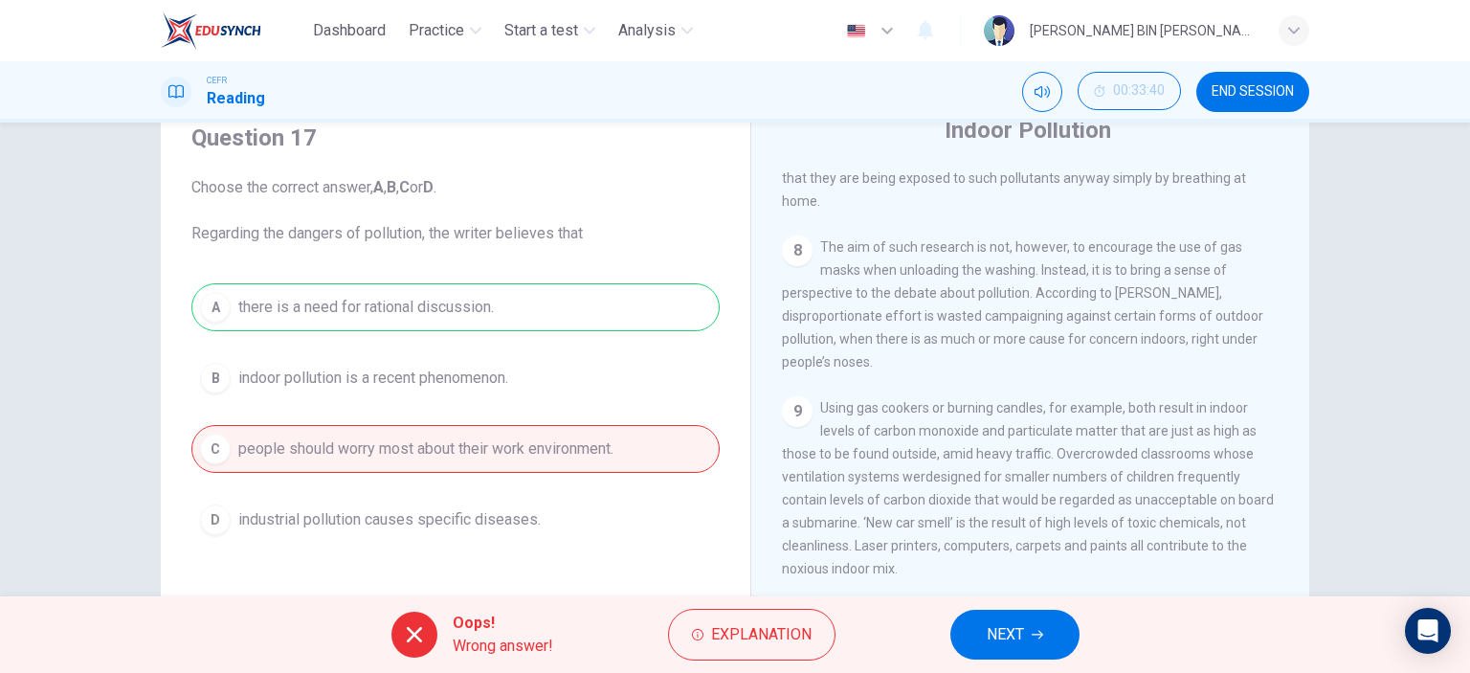
click at [984, 630] on button "NEXT" at bounding box center [1014, 635] width 129 height 50
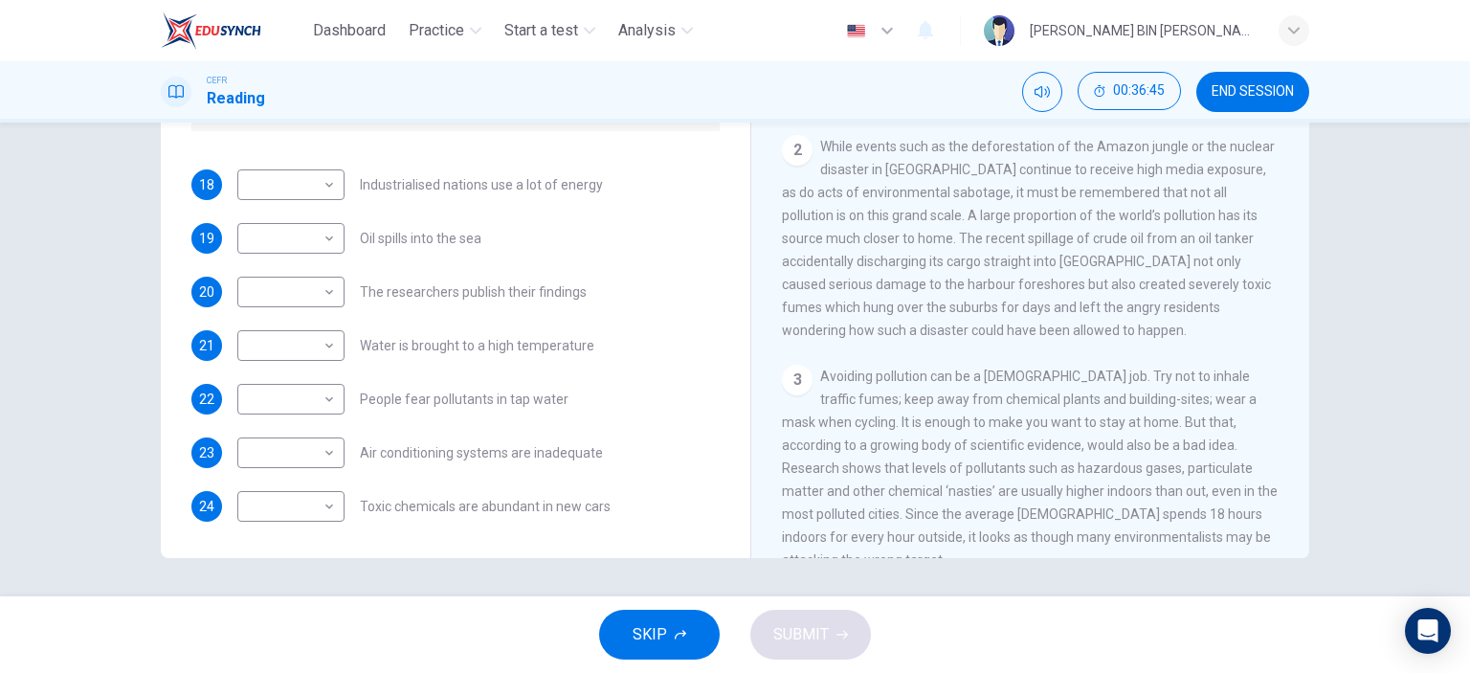
scroll to position [406, 0]
click at [304, 234] on body "Dashboard Practice Start a test Analysis English en ​ MUHAMMAD IRFAN BIN ISMAIL…" at bounding box center [735, 336] width 1470 height 673
click at [291, 312] on li "B" at bounding box center [286, 297] width 107 height 31
type input "B"
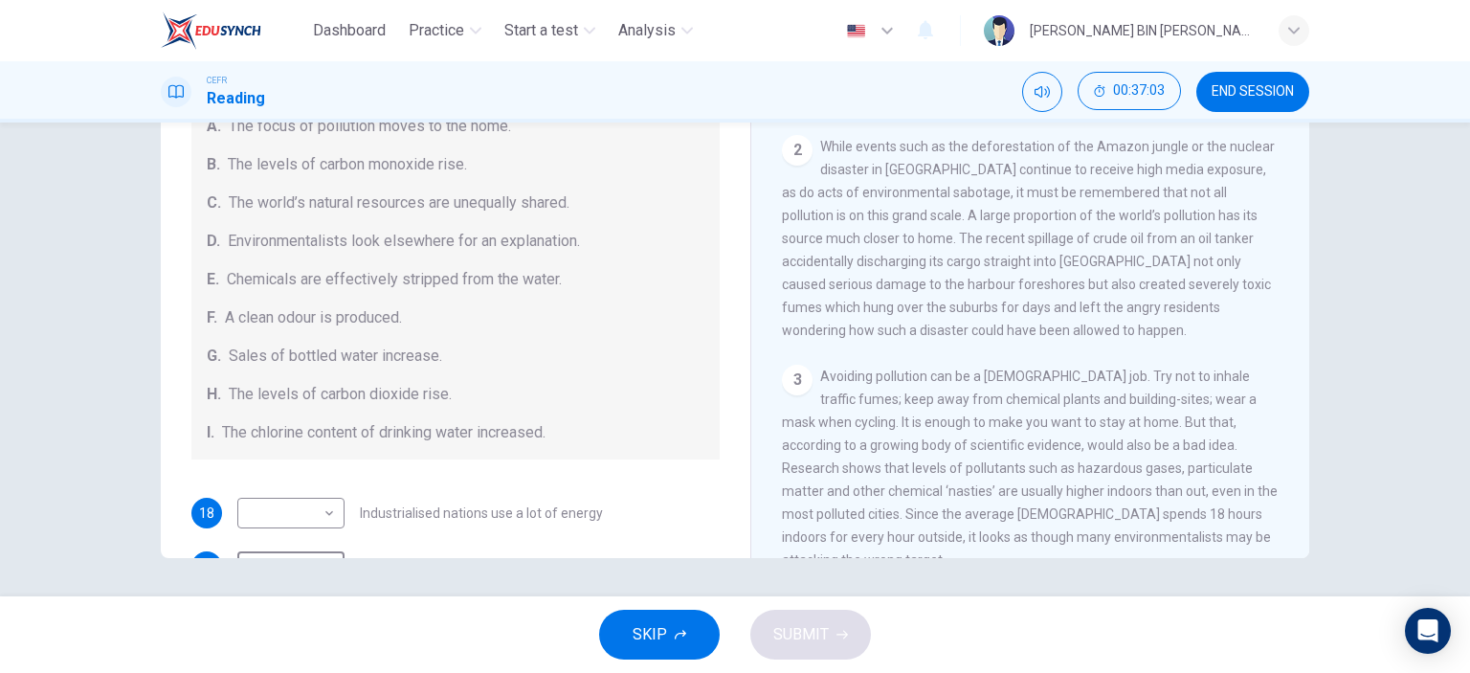
scroll to position [23, 0]
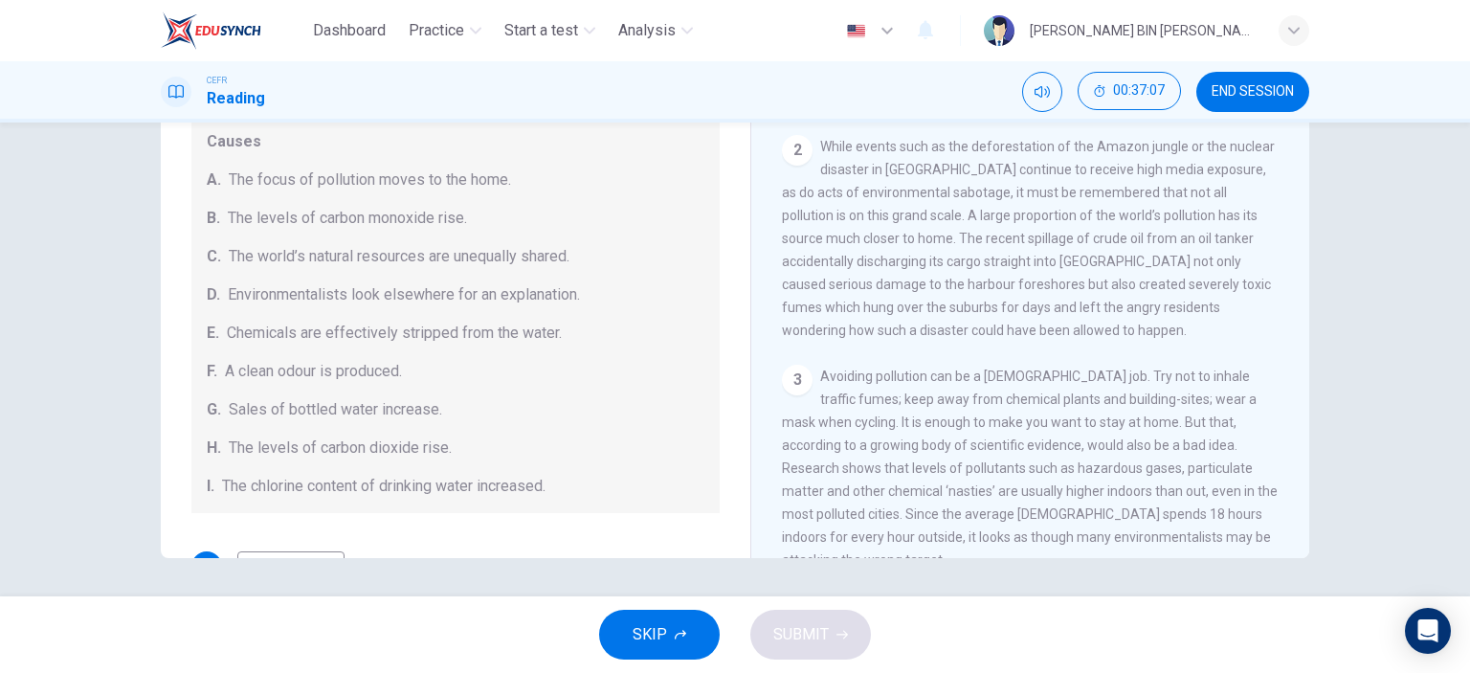
click at [1218, 79] on button "END SESSION" at bounding box center [1252, 92] width 113 height 40
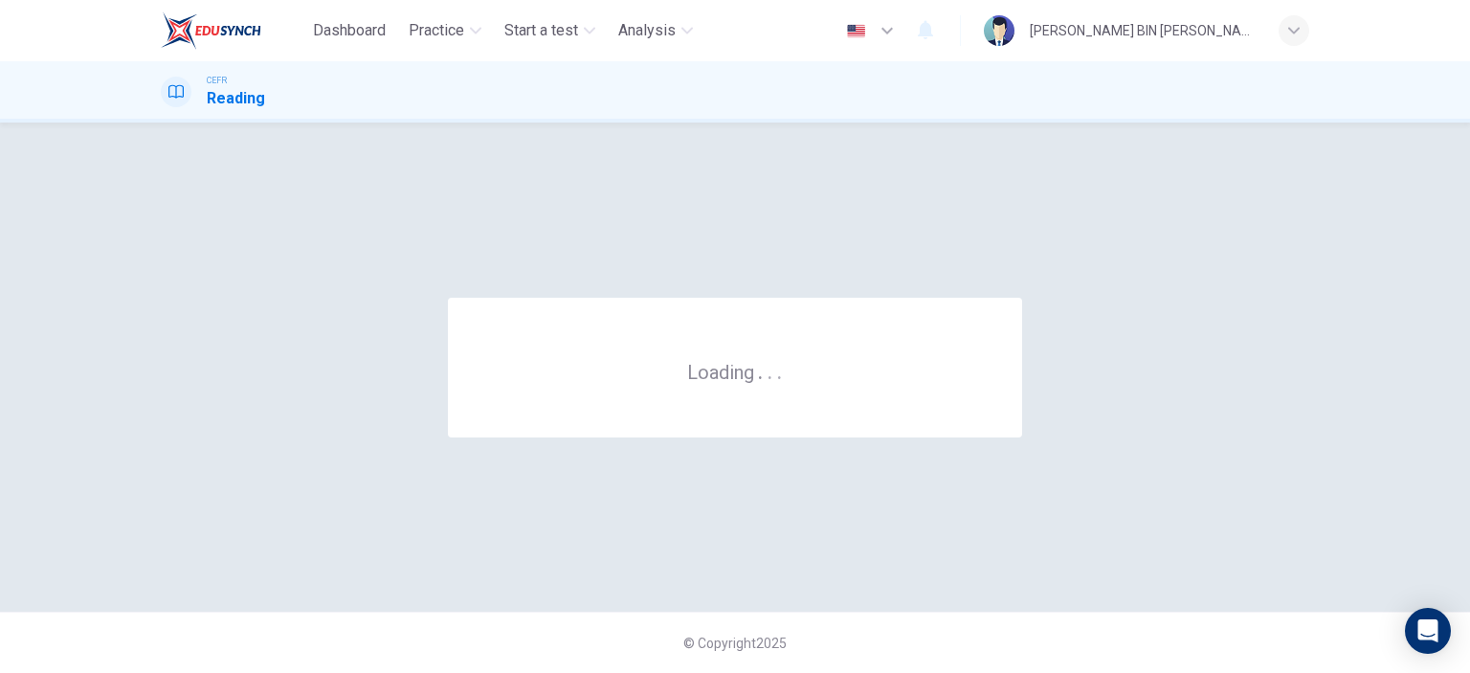
scroll to position [0, 0]
